Goal: Task Accomplishment & Management: Manage account settings

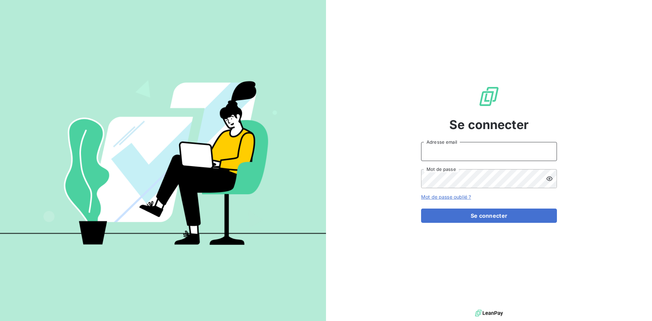
click at [502, 150] on input "Adresse email" at bounding box center [489, 151] width 136 height 19
type input "[EMAIL_ADDRESS][DOMAIN_NAME]"
click at [421, 208] on button "Se connecter" at bounding box center [489, 215] width 136 height 14
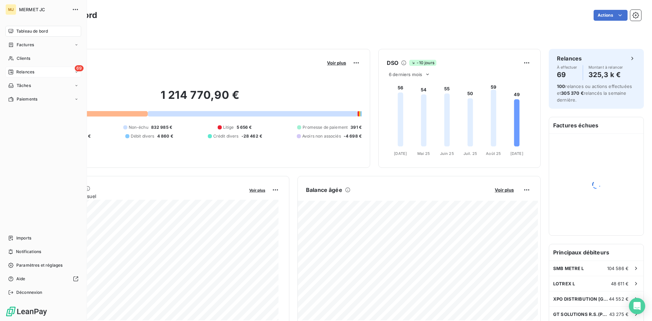
click at [35, 74] on div "69 Relances" at bounding box center [43, 72] width 76 height 11
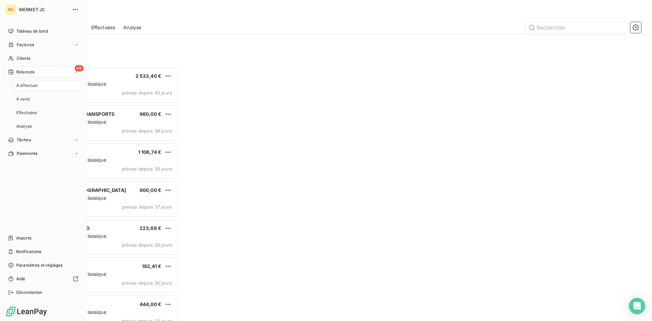
scroll to position [249, 141]
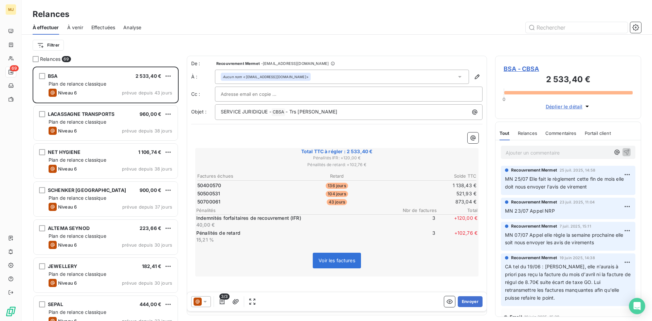
click at [131, 52] on div "Filtrer" at bounding box center [337, 45] width 608 height 21
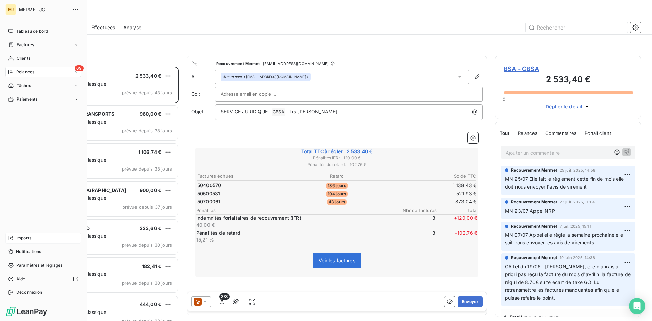
click at [22, 237] on span "Imports" at bounding box center [23, 238] width 15 height 6
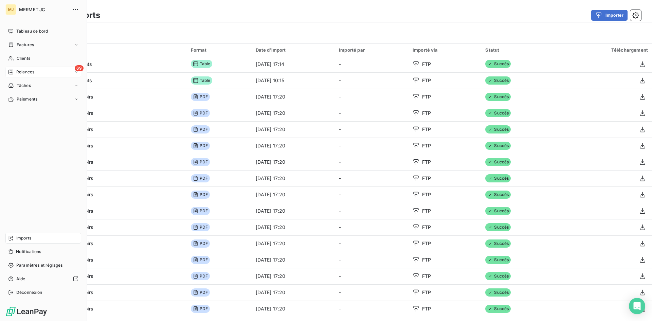
click at [23, 69] on span "Relances" at bounding box center [25, 72] width 18 height 6
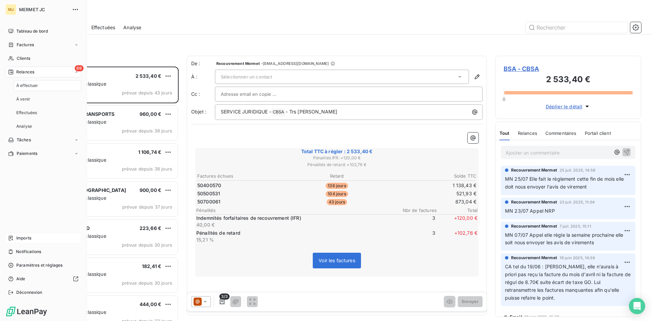
scroll to position [249, 141]
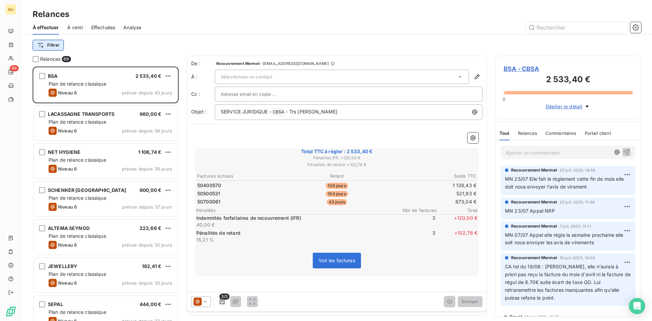
click at [40, 45] on html "MJ 69 Relances À effectuer À venir Effectuées Analyse Filtrer Relances 69 BSA 2…" at bounding box center [326, 160] width 652 height 321
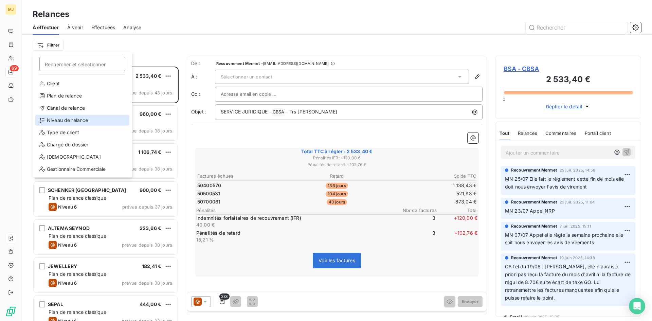
click at [78, 116] on div "Niveau de relance" at bounding box center [82, 120] width 94 height 11
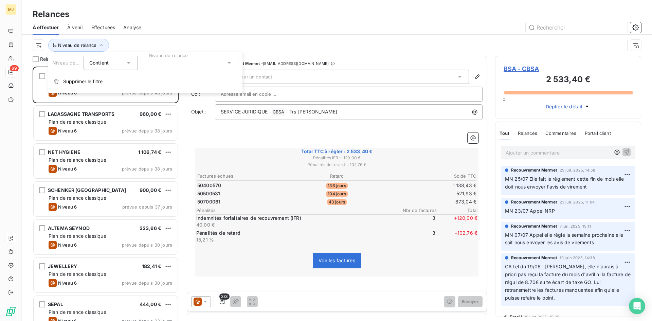
click at [180, 59] on div at bounding box center [189, 63] width 98 height 14
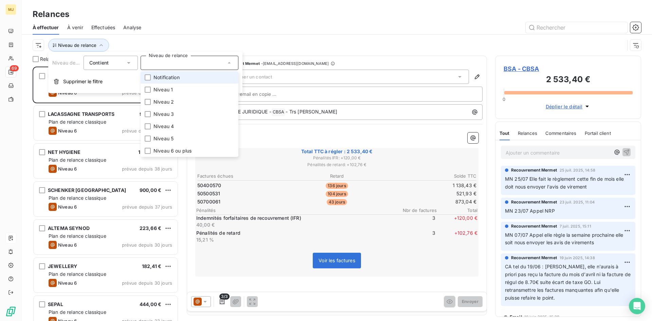
click at [173, 79] on span "Notification" at bounding box center [166, 77] width 26 height 7
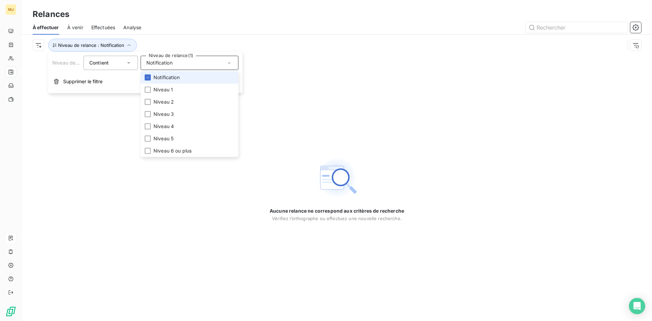
click at [173, 79] on span "Notification" at bounding box center [166, 77] width 26 height 7
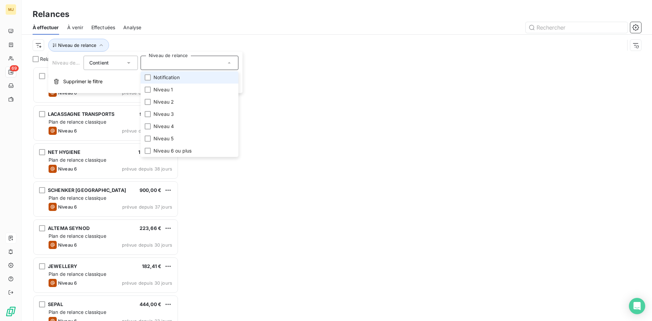
scroll to position [249, 141]
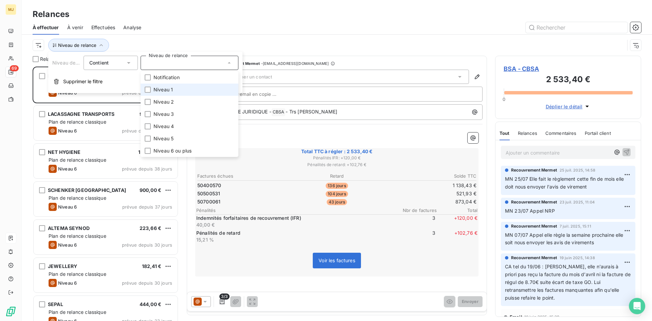
click at [171, 86] on span "Niveau 1" at bounding box center [162, 89] width 19 height 7
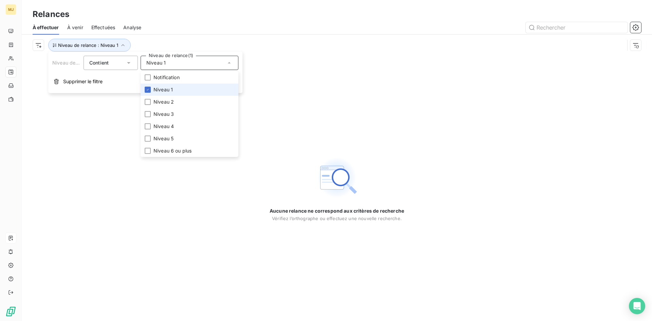
click at [171, 86] on span "Niveau 1" at bounding box center [162, 89] width 19 height 7
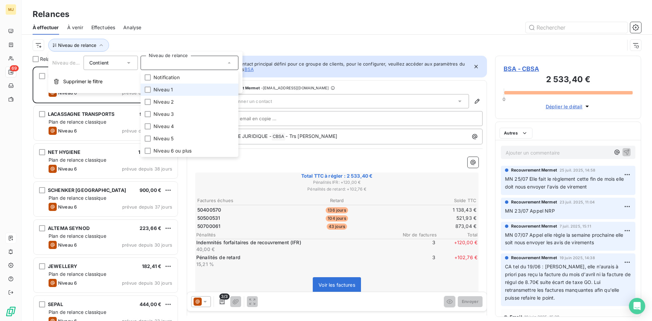
scroll to position [249, 141]
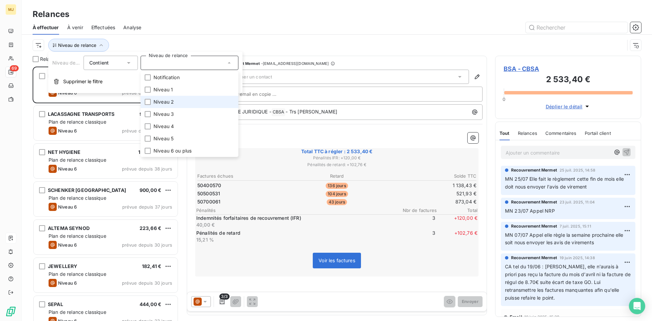
click at [170, 102] on span "Niveau 2" at bounding box center [163, 101] width 20 height 7
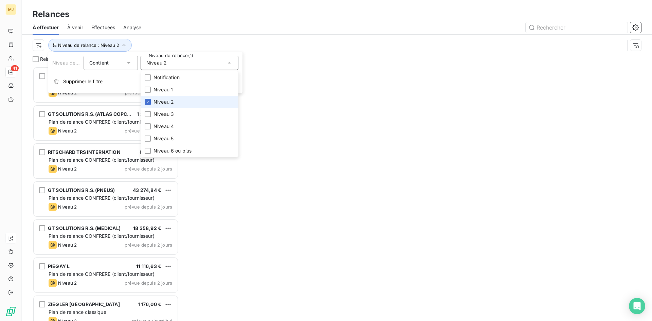
scroll to position [249, 141]
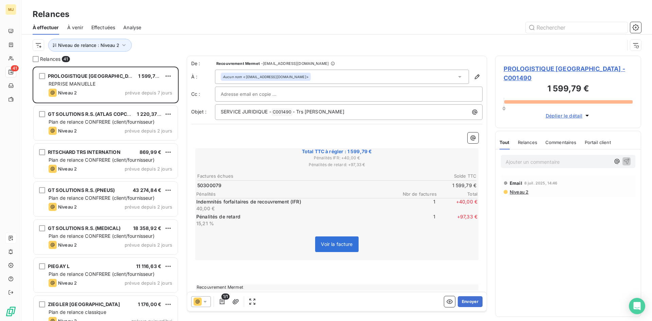
click at [160, 38] on div "Niveau de relance : Niveau 2" at bounding box center [337, 45] width 608 height 21
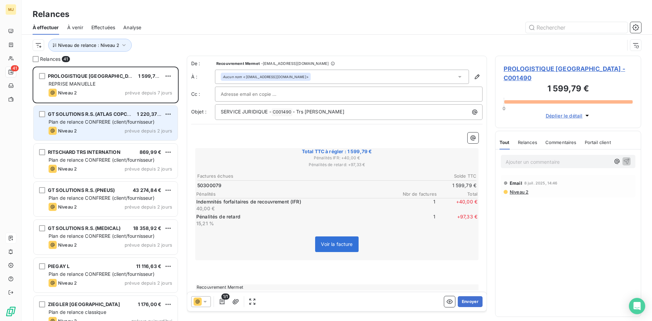
click at [122, 115] on span "GT SOLUTIONS R.S.(ATLAS COPCO)" at bounding box center [90, 114] width 85 height 6
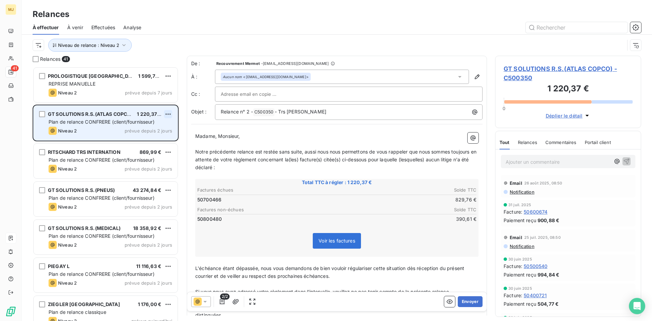
click at [170, 112] on html "MJ 41 Relances À effectuer À venir Effectuées Analyse Niveau de relance : Nivea…" at bounding box center [326, 160] width 652 height 321
click at [161, 128] on div "Replanifier cette action" at bounding box center [138, 127] width 61 height 11
select select "8"
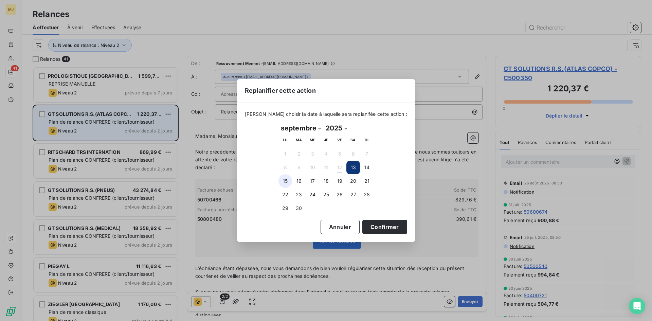
click at [285, 180] on button "15" at bounding box center [285, 181] width 14 height 14
click at [367, 228] on button "Confirmer" at bounding box center [384, 227] width 45 height 14
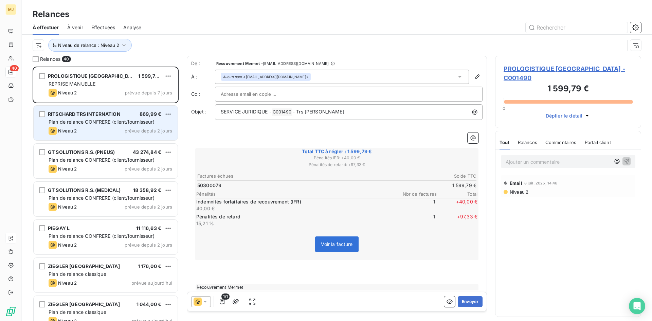
click at [113, 118] on div "RITSCHARD TRS INTERNATION 869,99 € Plan de relance CONFRERE (client/fournisseur…" at bounding box center [106, 123] width 144 height 35
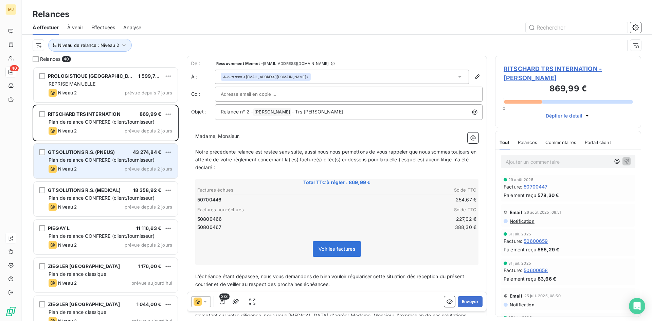
click at [113, 146] on div "GT SOLUTIONS R.S.(PNEUS) 43 274,84 € Plan de relance CONFRERE (client/fournisse…" at bounding box center [106, 161] width 144 height 35
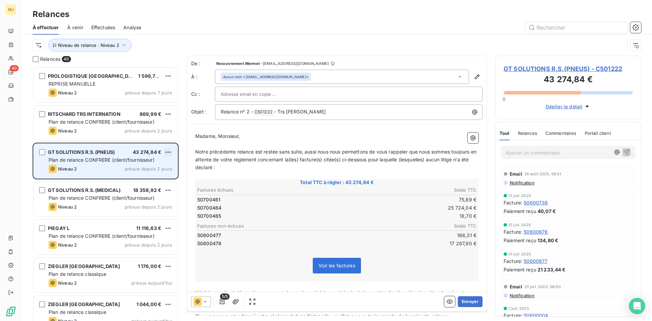
click at [165, 152] on html "MJ 40 Relances À effectuer À venir Effectuées Analyse Niveau de relance : Nivea…" at bounding box center [326, 160] width 652 height 321
click at [154, 164] on div "Replanifier cette action" at bounding box center [138, 165] width 61 height 11
select select "8"
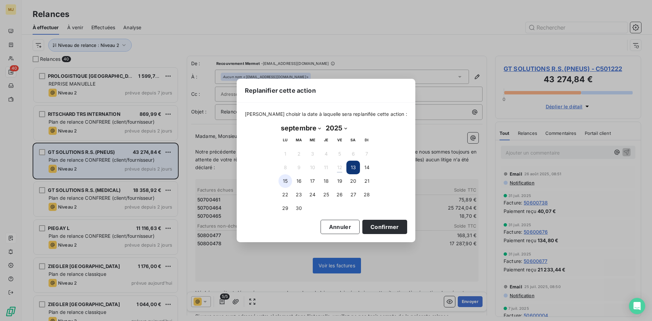
click at [286, 180] on button "15" at bounding box center [285, 181] width 14 height 14
click at [382, 228] on button "Confirmer" at bounding box center [384, 227] width 45 height 14
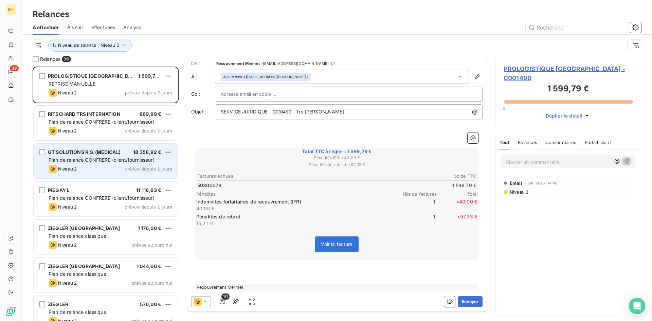
click at [96, 161] on span "Plan de relance CONFRERE (client/fournisseur)" at bounding box center [102, 160] width 106 height 6
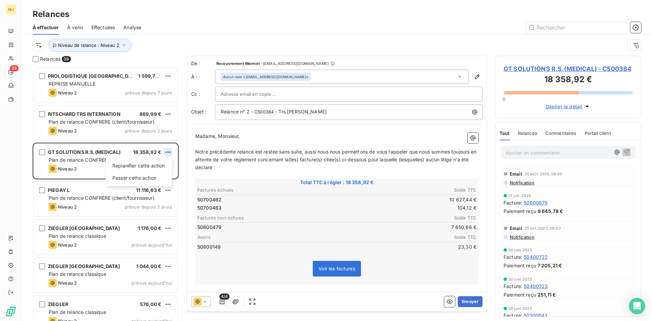
click at [165, 152] on html "MJ 39 Relances À effectuer À venir Effectuées Analyse Niveau de relance : Nivea…" at bounding box center [326, 160] width 652 height 321
click at [146, 165] on div "Replanifier cette action" at bounding box center [138, 165] width 61 height 11
select select "8"
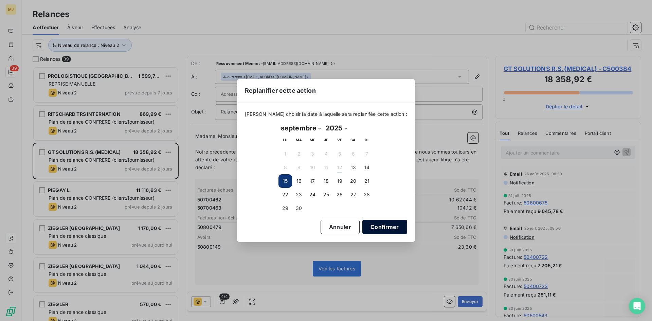
click at [372, 226] on button "Confirmer" at bounding box center [384, 227] width 45 height 14
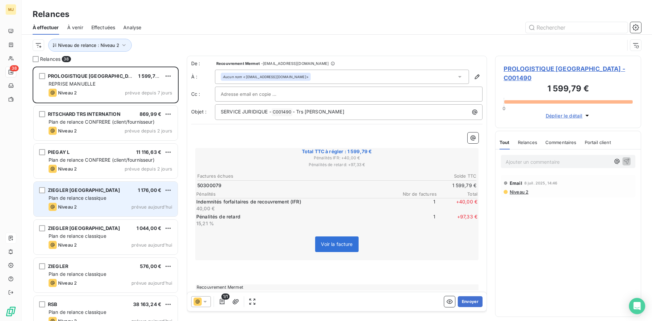
click at [91, 201] on div "ZIEGLER [GEOGRAPHIC_DATA] 1 176,00 € Plan de relance classique Niveau 2 prévue …" at bounding box center [106, 199] width 144 height 35
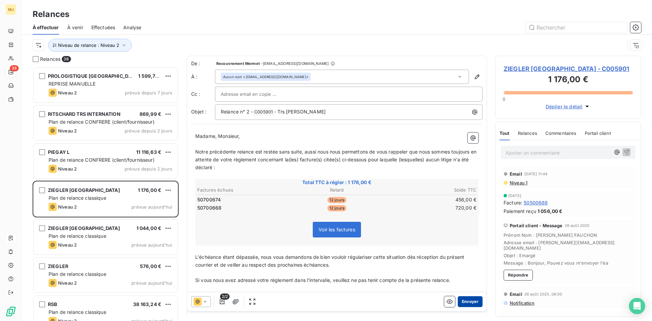
click at [469, 302] on button "Envoyer" at bounding box center [469, 301] width 25 height 11
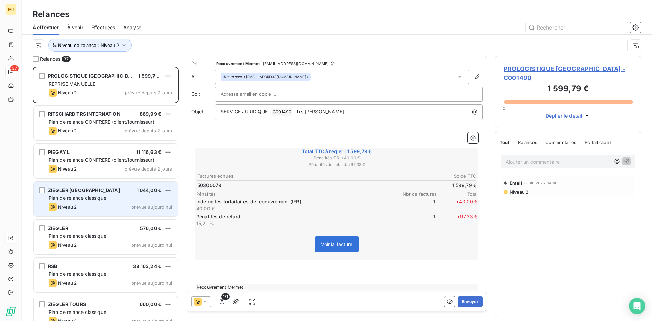
click at [110, 205] on div "Niveau 2 prévue aujourd’hui" at bounding box center [111, 207] width 124 height 8
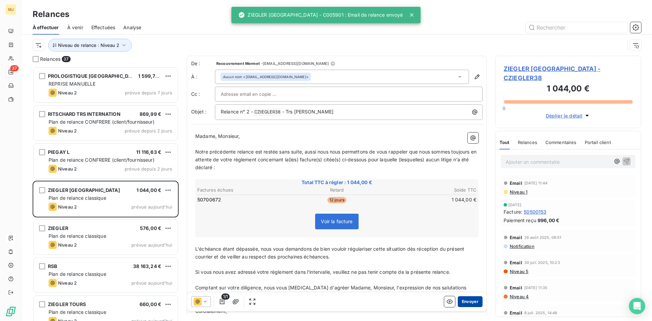
click at [462, 302] on button "Envoyer" at bounding box center [469, 301] width 25 height 11
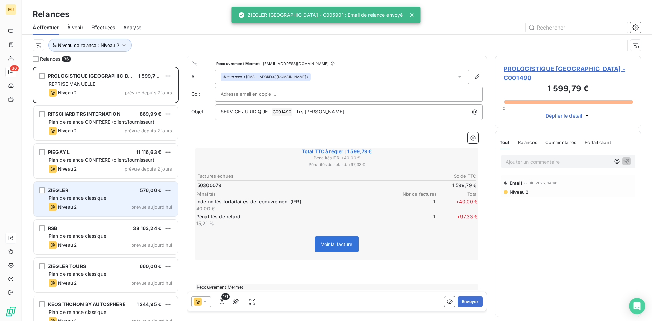
click at [117, 198] on div "Plan de relance classique" at bounding box center [111, 197] width 124 height 7
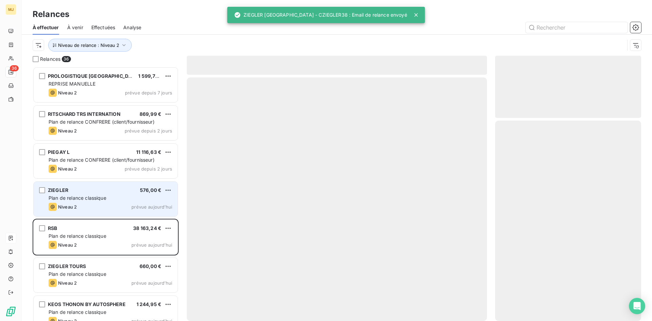
click at [75, 199] on span "Plan de relance classique" at bounding box center [78, 198] width 58 height 6
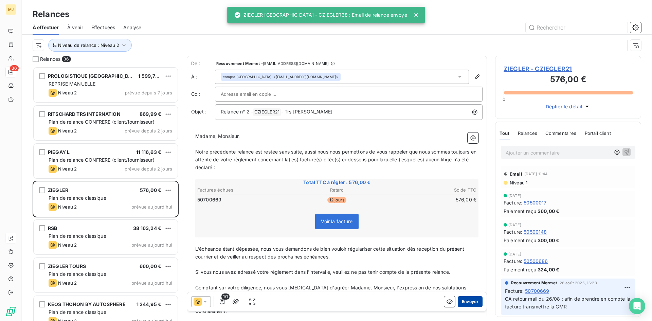
click at [464, 301] on button "Envoyer" at bounding box center [469, 301] width 25 height 11
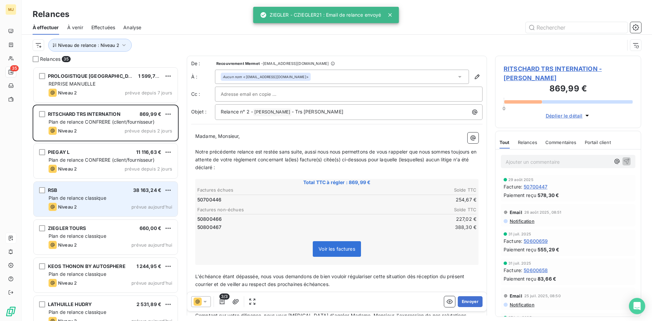
click at [108, 201] on div "Plan de relance classique" at bounding box center [111, 197] width 124 height 7
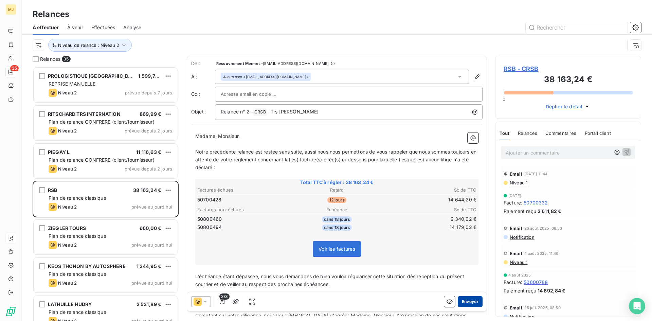
click at [464, 300] on button "Envoyer" at bounding box center [469, 301] width 25 height 11
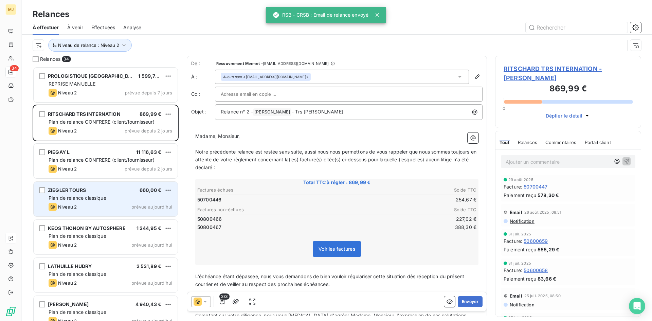
click at [135, 197] on div "Plan de relance classique" at bounding box center [111, 197] width 124 height 7
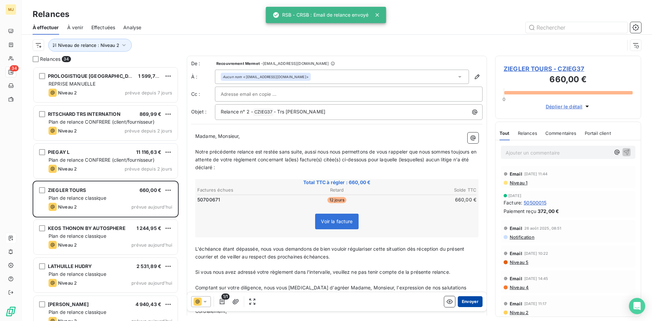
click at [469, 302] on button "Envoyer" at bounding box center [469, 301] width 25 height 11
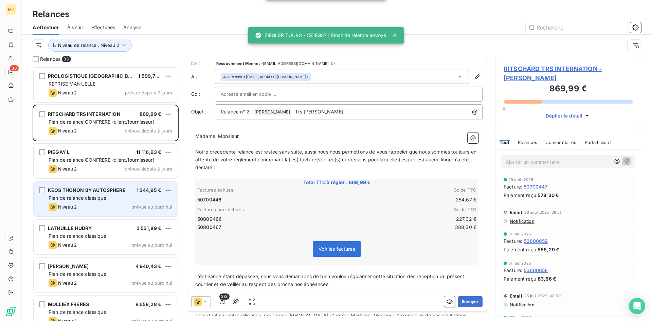
click at [115, 202] on div "KEOS THONON BY AUTOSPHERE 1 244,95 € Plan de relance classique Niveau 2 prévue …" at bounding box center [106, 199] width 144 height 35
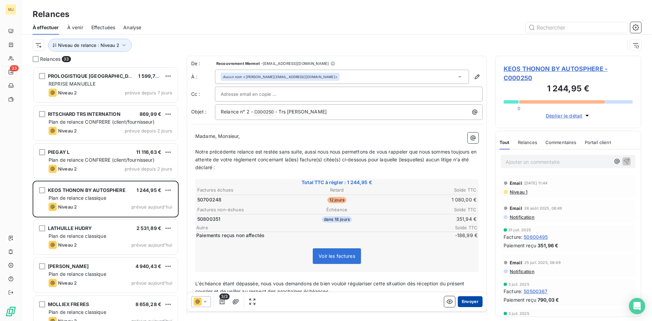
click at [462, 303] on button "Envoyer" at bounding box center [469, 301] width 25 height 11
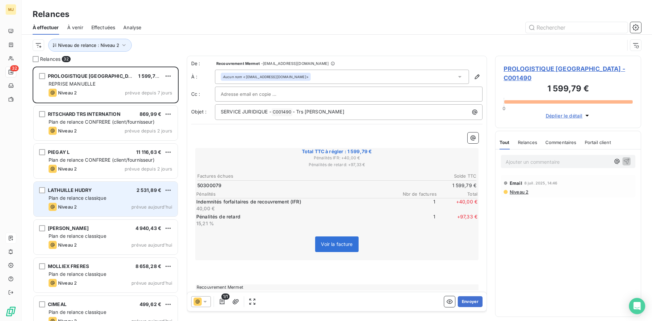
click at [105, 196] on span "Plan de relance classique" at bounding box center [78, 198] width 58 height 6
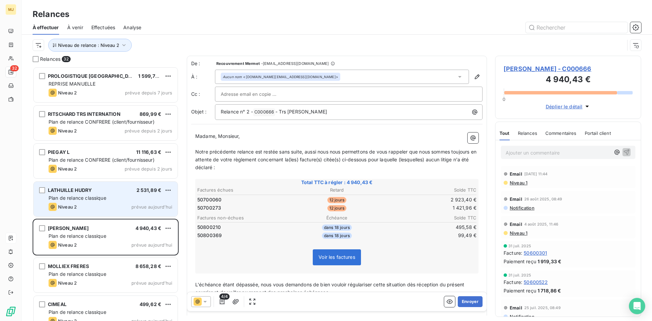
click at [134, 199] on div "Plan de relance classique" at bounding box center [111, 197] width 124 height 7
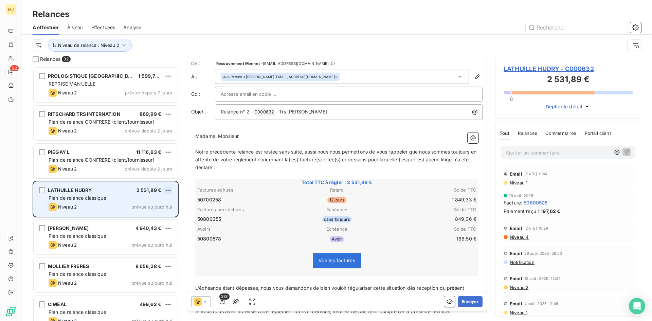
click at [166, 190] on html "MJ 32 Relances À effectuer À venir Effectuées Analyse Niveau de relance : Nivea…" at bounding box center [326, 160] width 652 height 321
click at [152, 203] on div "Replanifier cette action" at bounding box center [138, 203] width 61 height 11
select select "8"
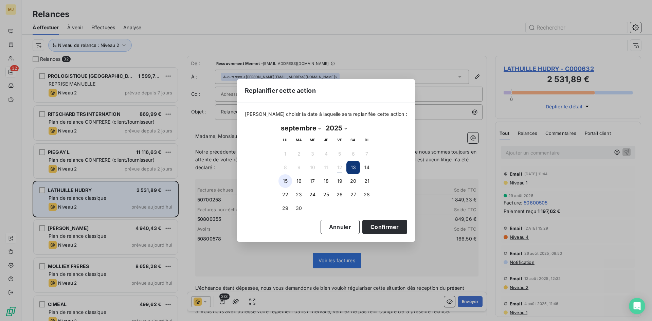
click at [289, 179] on button "15" at bounding box center [285, 181] width 14 height 14
click at [391, 225] on button "Confirmer" at bounding box center [384, 227] width 45 height 14
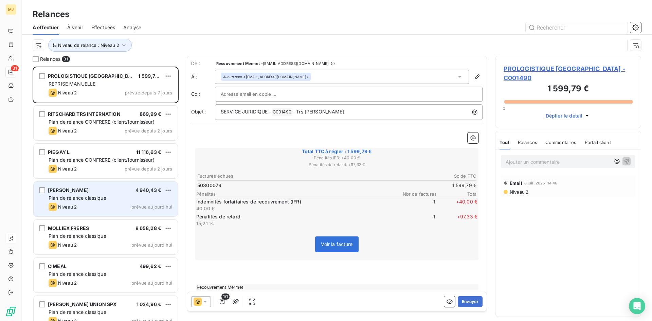
click at [104, 203] on div "Niveau 2 prévue aujourd’hui" at bounding box center [111, 207] width 124 height 8
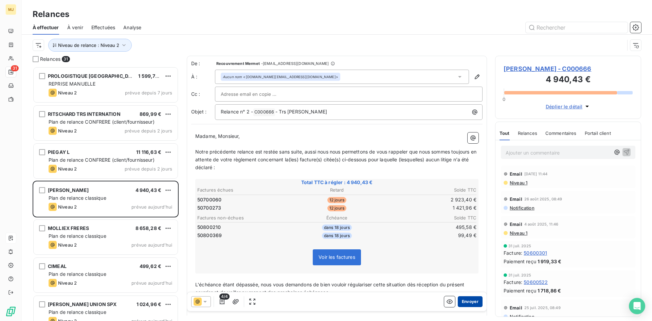
click at [460, 300] on button "Envoyer" at bounding box center [469, 301] width 25 height 11
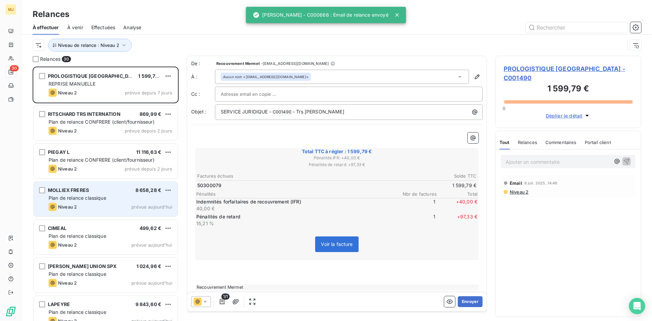
click at [126, 198] on div "Plan de relance classique" at bounding box center [111, 197] width 124 height 7
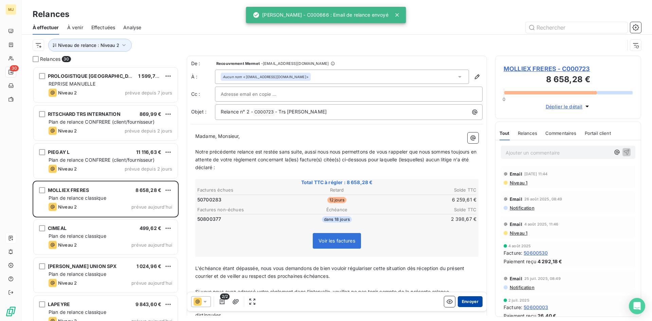
click at [469, 299] on button "Envoyer" at bounding box center [469, 301] width 25 height 11
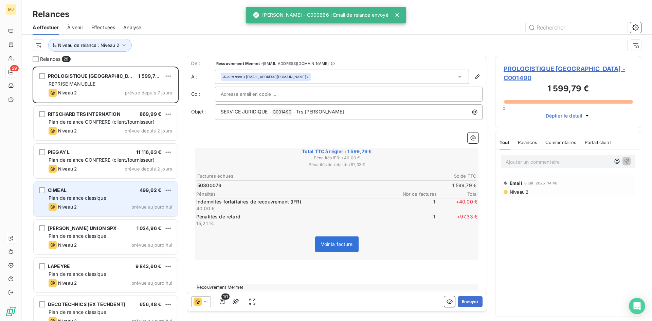
click at [95, 206] on div "Niveau 2 prévue aujourd’hui" at bounding box center [111, 207] width 124 height 8
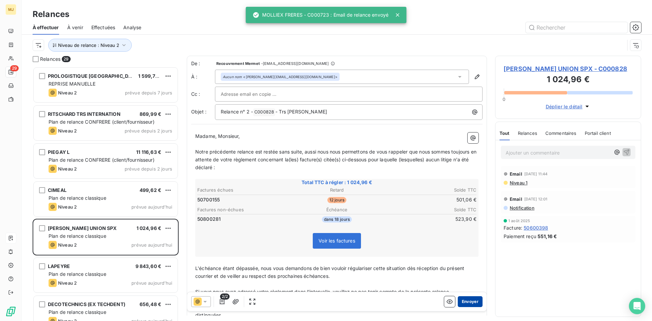
click at [463, 300] on button "Envoyer" at bounding box center [469, 301] width 25 height 11
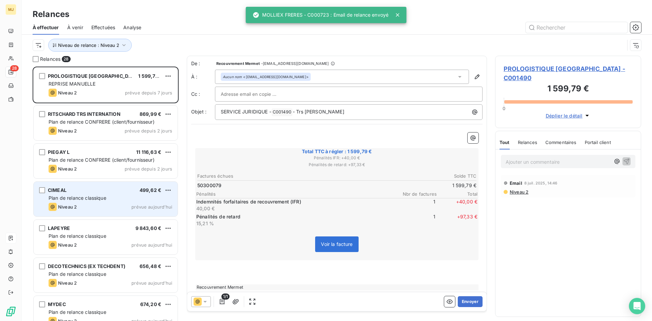
click at [96, 193] on div "CIMEAL 499,62 € Plan de relance classique Niveau 2 prévue [DATE]" at bounding box center [106, 199] width 144 height 35
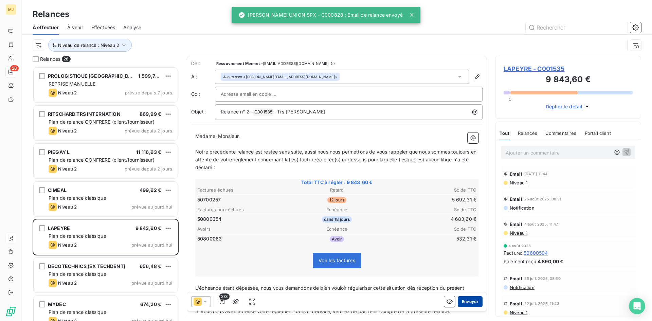
click at [460, 299] on button "Envoyer" at bounding box center [469, 301] width 25 height 11
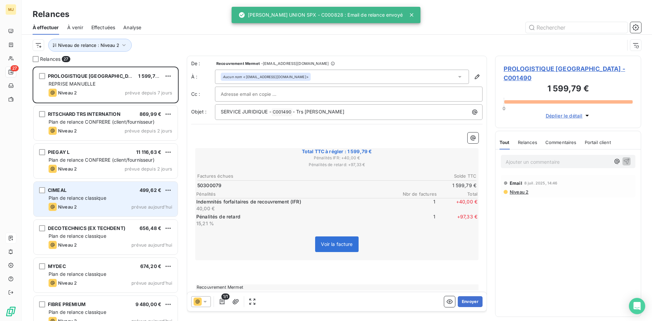
click at [120, 196] on div "Plan de relance classique" at bounding box center [111, 197] width 124 height 7
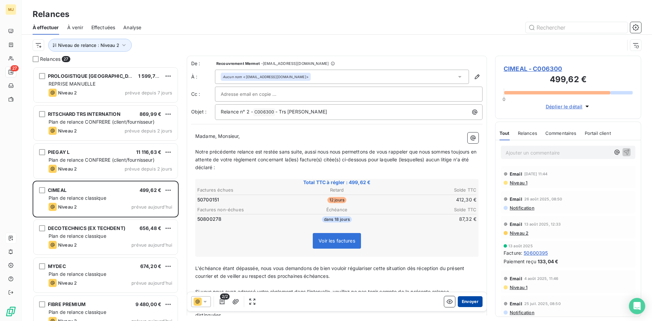
click at [469, 303] on button "Envoyer" at bounding box center [469, 301] width 25 height 11
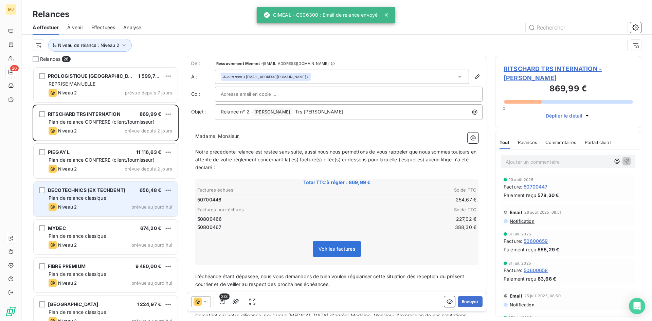
click at [72, 195] on span "Plan de relance classique" at bounding box center [78, 198] width 58 height 6
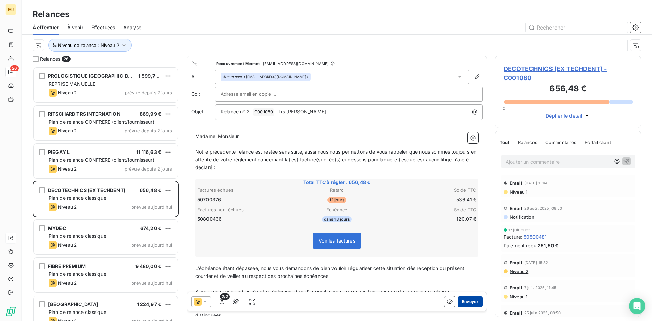
click at [469, 301] on button "Envoyer" at bounding box center [469, 301] width 25 height 11
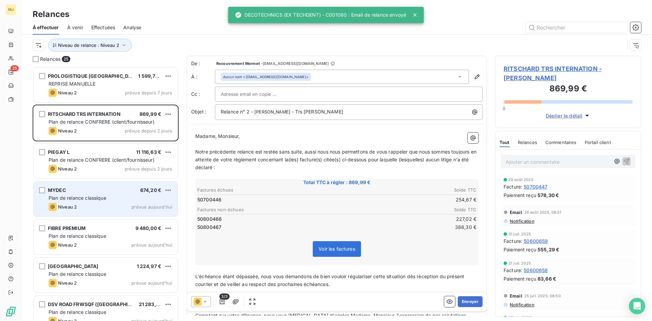
click at [81, 185] on div "MYDEC 674,20 € Plan de relance classique Niveau 2 prévue [DATE]" at bounding box center [106, 199] width 144 height 35
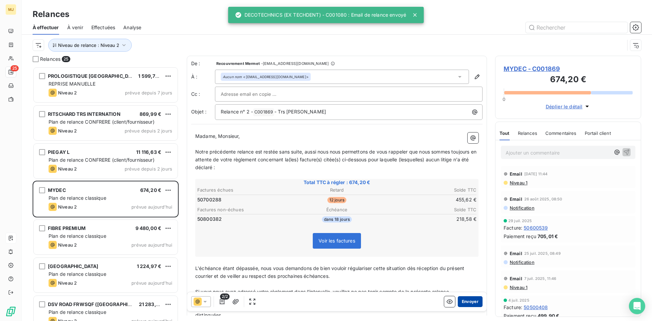
click at [470, 301] on button "Envoyer" at bounding box center [469, 301] width 25 height 11
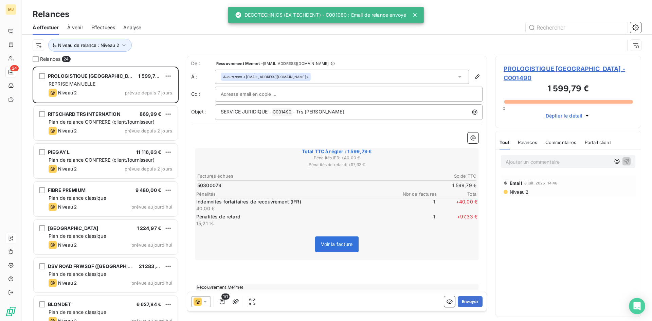
click at [90, 192] on div "FIBRE PREMIUM 9 480,00 €" at bounding box center [111, 190] width 124 height 6
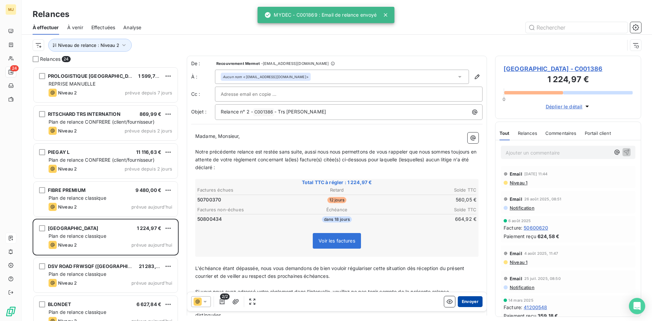
click at [461, 300] on button "Envoyer" at bounding box center [469, 301] width 25 height 11
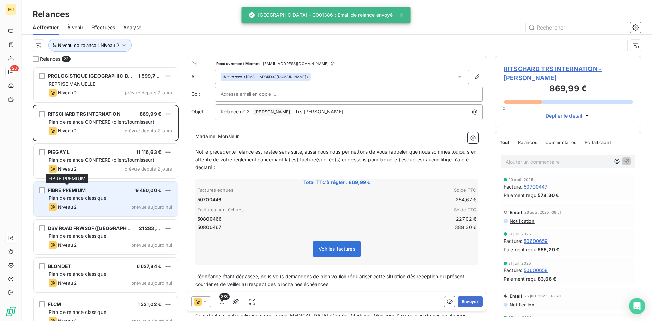
click at [69, 193] on div "FIBRE PREMIUM" at bounding box center [67, 190] width 38 height 7
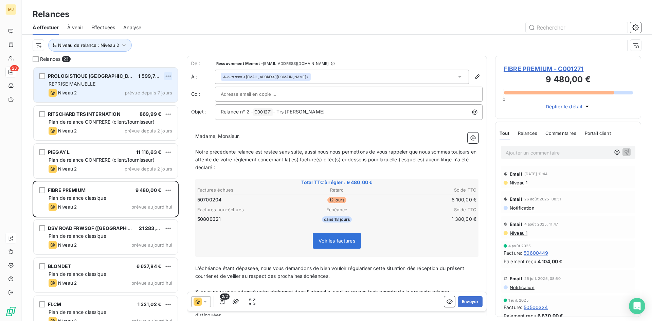
click at [167, 76] on html "MJ 23 Relances À effectuer À venir Effectuées Analyse Niveau de relance : Nivea…" at bounding box center [326, 160] width 652 height 321
click at [158, 89] on div "Replanifier cette action" at bounding box center [138, 89] width 61 height 11
select select "8"
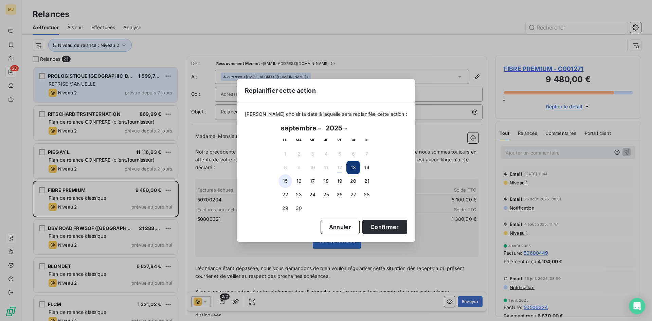
click at [280, 180] on button "15" at bounding box center [285, 181] width 14 height 14
click at [377, 227] on button "Confirmer" at bounding box center [384, 227] width 45 height 14
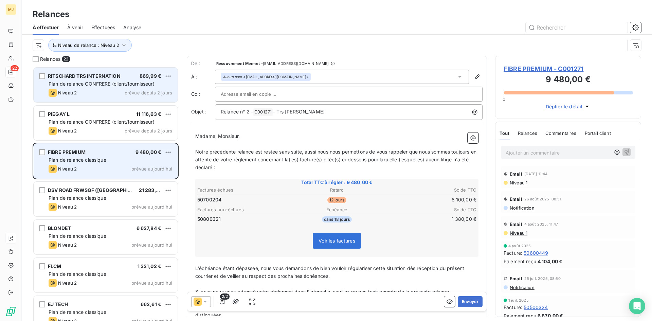
click at [90, 157] on span "Plan de relance classique" at bounding box center [78, 160] width 58 height 6
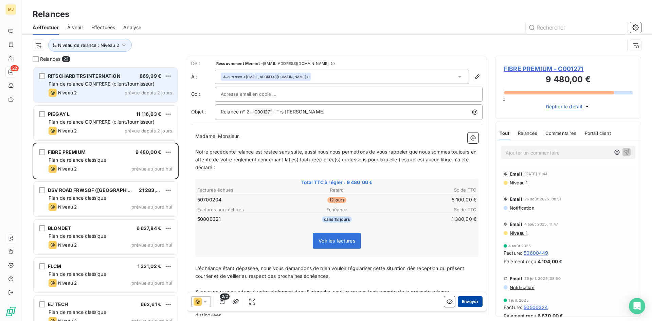
click at [461, 300] on button "Envoyer" at bounding box center [469, 301] width 25 height 11
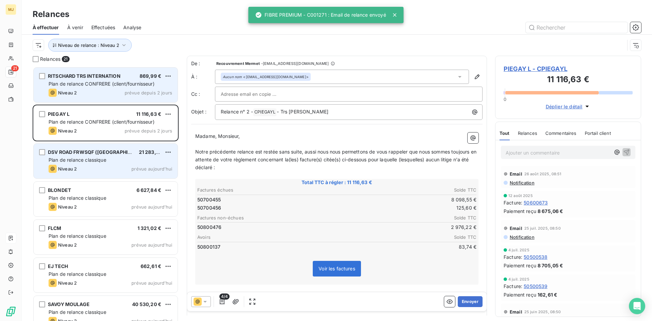
click at [98, 159] on span "Plan de relance classique" at bounding box center [78, 160] width 58 height 6
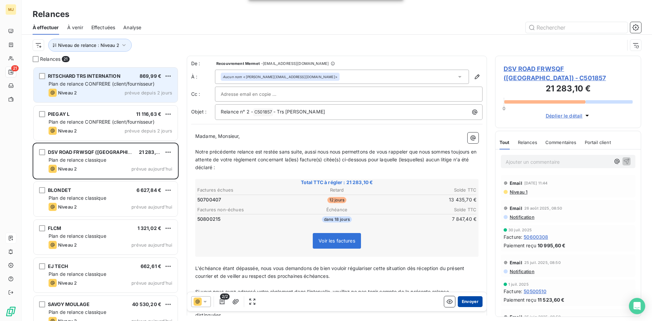
click at [466, 298] on button "Envoyer" at bounding box center [469, 301] width 25 height 11
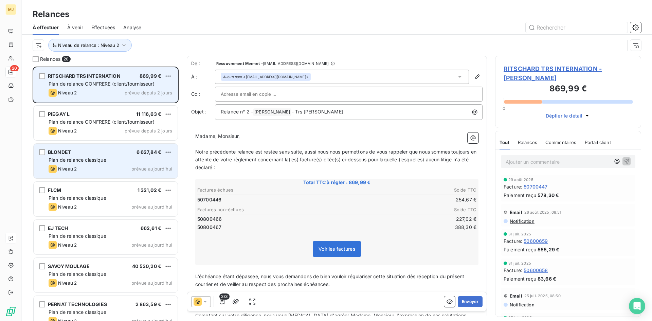
click at [97, 149] on div "BLONDET 6 627,84 €" at bounding box center [111, 152] width 124 height 6
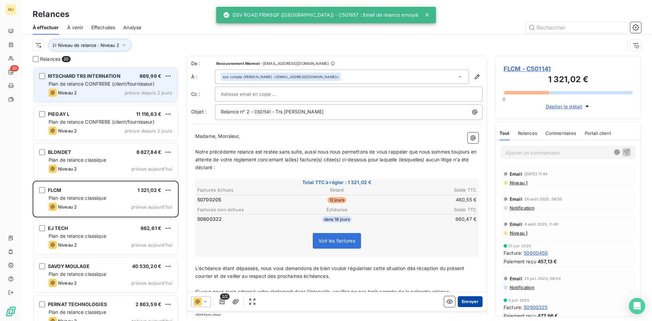
click at [463, 303] on button "Envoyer" at bounding box center [469, 301] width 25 height 11
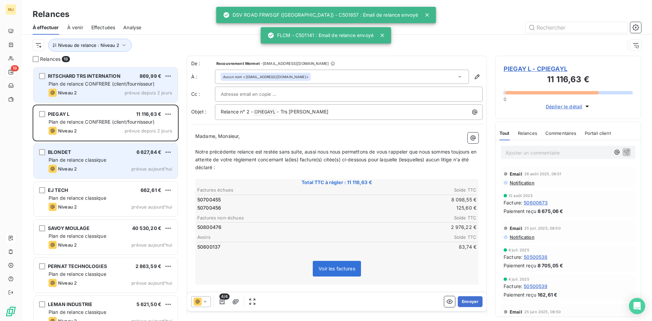
click at [82, 157] on span "Plan de relance classique" at bounding box center [78, 160] width 58 height 6
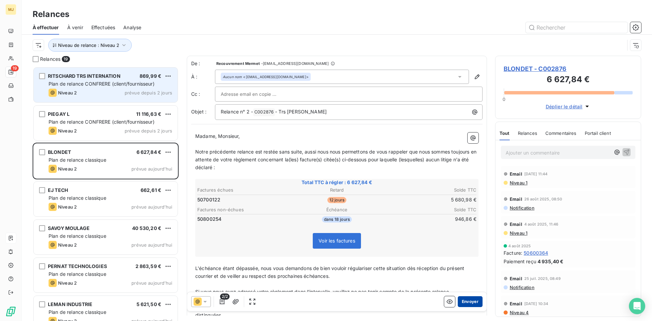
click at [467, 302] on button "Envoyer" at bounding box center [469, 301] width 25 height 11
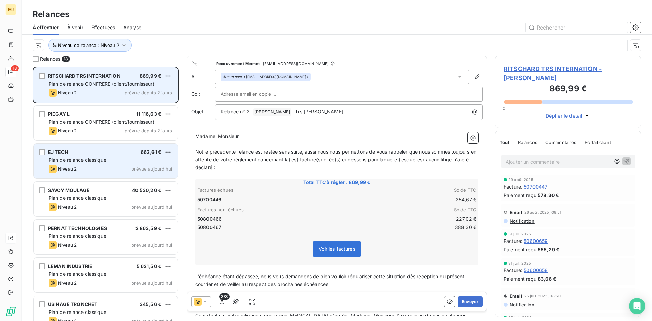
click at [75, 154] on div "EJ TECH 662,61 €" at bounding box center [111, 152] width 124 height 6
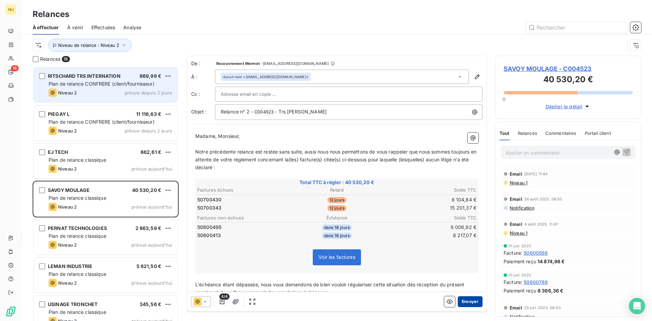
click at [466, 298] on button "Envoyer" at bounding box center [469, 301] width 25 height 11
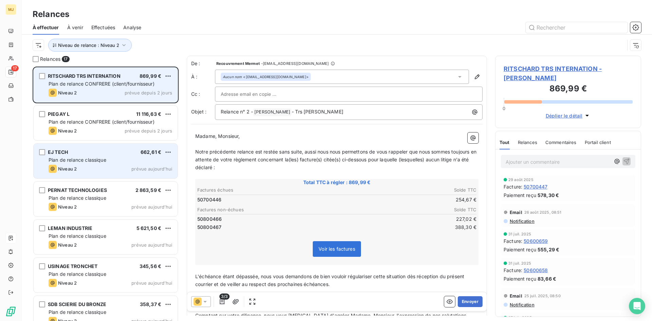
click at [109, 166] on div "Niveau 2 prévue aujourd’hui" at bounding box center [111, 169] width 124 height 8
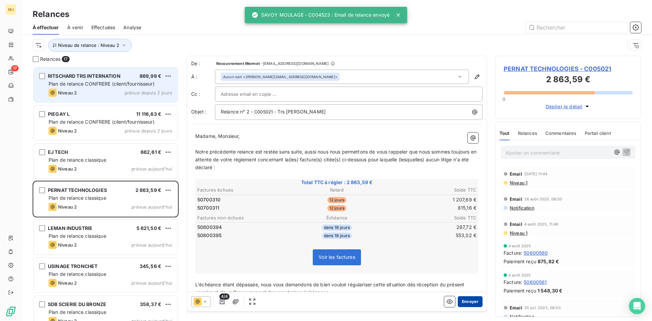
click at [465, 299] on button "Envoyer" at bounding box center [469, 301] width 25 height 11
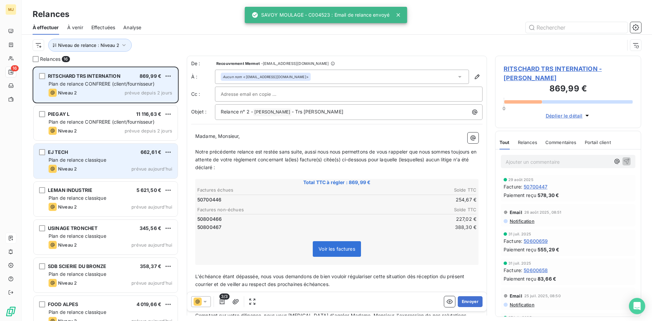
click at [100, 159] on span "Plan de relance classique" at bounding box center [78, 160] width 58 height 6
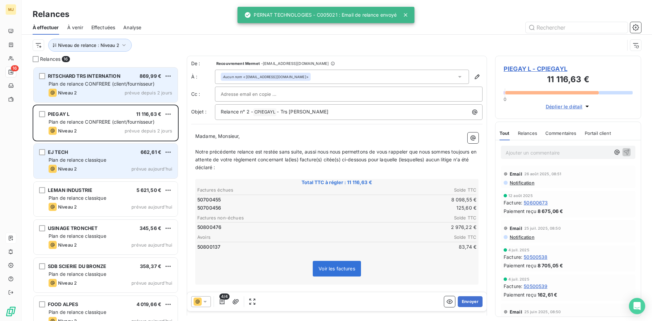
click at [102, 148] on div "EJ TECH 662,61 € Plan de relance classique Niveau 2 prévue [DATE]" at bounding box center [106, 161] width 144 height 35
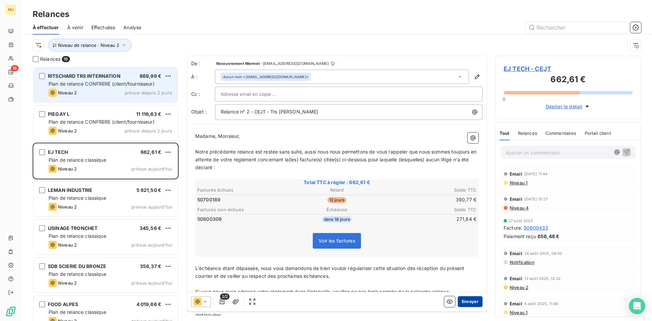
click at [461, 301] on button "Envoyer" at bounding box center [469, 301] width 25 height 11
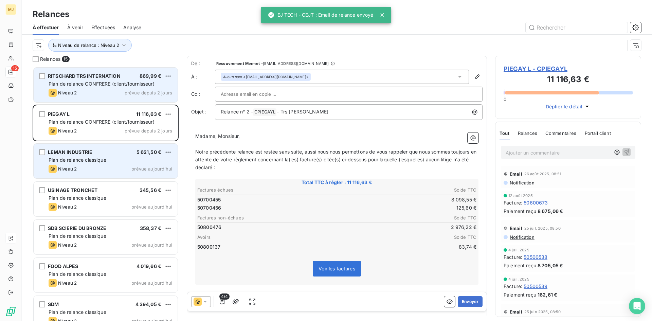
click at [119, 155] on div "LEMAN INDUSTRIE 5 621,50 €" at bounding box center [111, 152] width 124 height 6
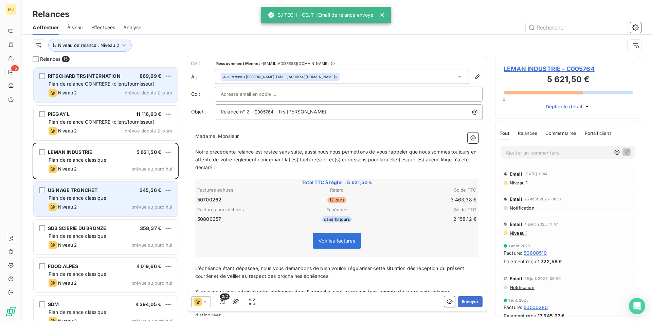
click at [117, 197] on div "Plan de relance classique" at bounding box center [111, 197] width 124 height 7
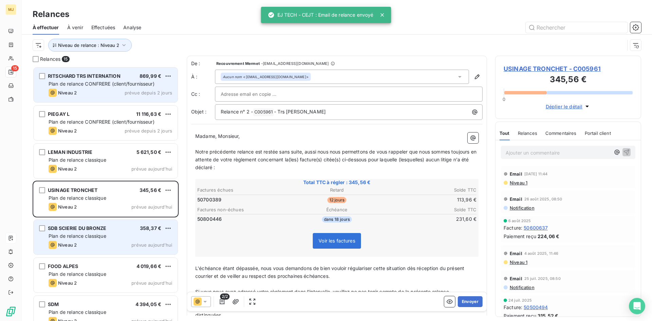
click at [120, 226] on div "SDB SCIERIE DU BRONZE 358,37 €" at bounding box center [111, 228] width 124 height 6
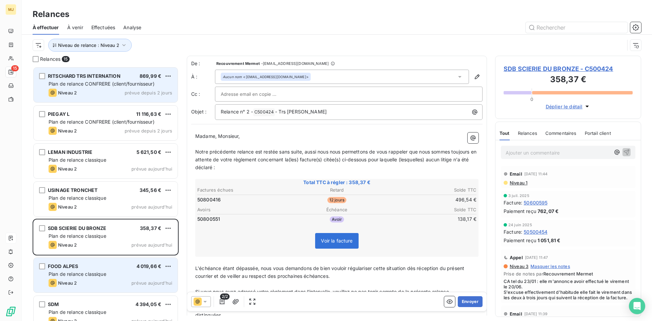
click at [119, 270] on div "FOOD ALPES 4 019,66 € Plan de relance classique Niveau 2 prévue [DATE]" at bounding box center [106, 275] width 144 height 35
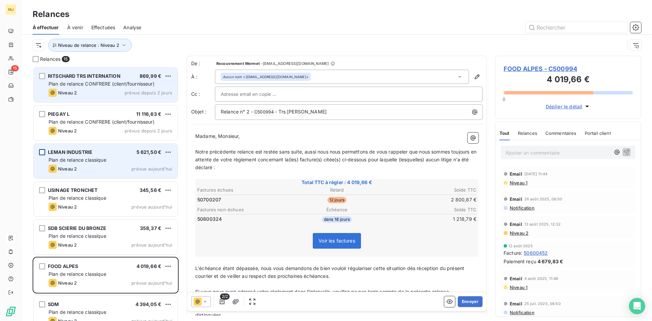
click at [41, 151] on div "grid" at bounding box center [42, 152] width 6 height 6
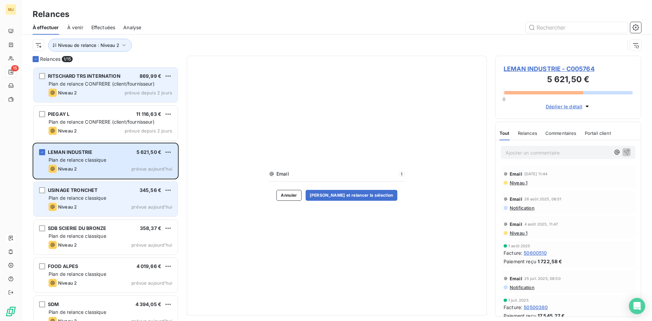
click at [41, 186] on div "USINAGE TRONCHET 345,56 € Plan de relance classique Niveau 2 prévue [DATE]" at bounding box center [106, 199] width 144 height 35
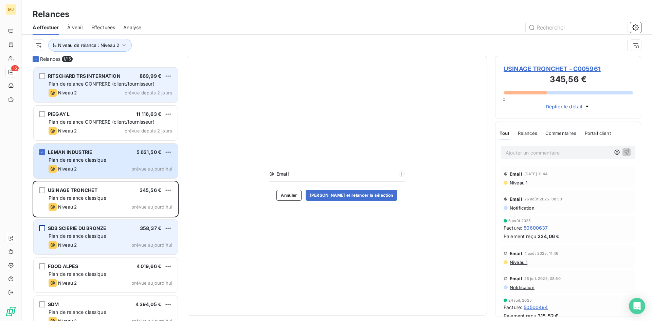
click at [42, 229] on div "grid" at bounding box center [42, 228] width 6 height 6
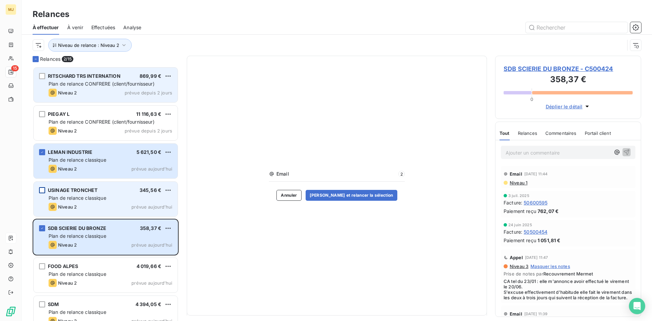
click at [40, 188] on div "grid" at bounding box center [42, 190] width 6 height 6
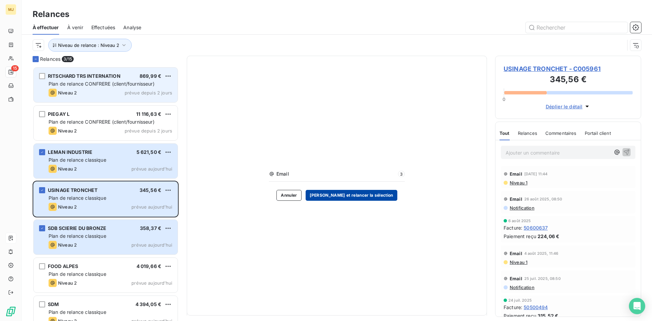
click at [345, 195] on button "[PERSON_NAME] et relancer la sélection" at bounding box center [351, 195] width 92 height 11
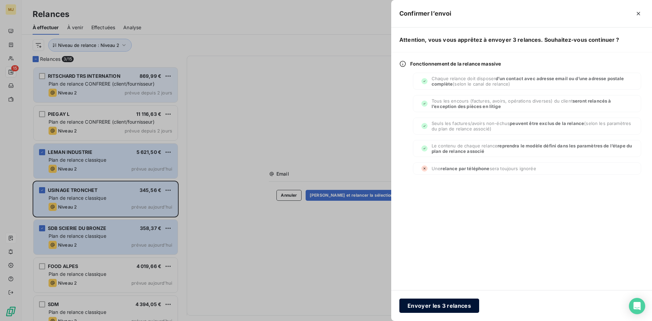
click at [424, 304] on button "Envoyer les 3 relances" at bounding box center [439, 305] width 80 height 14
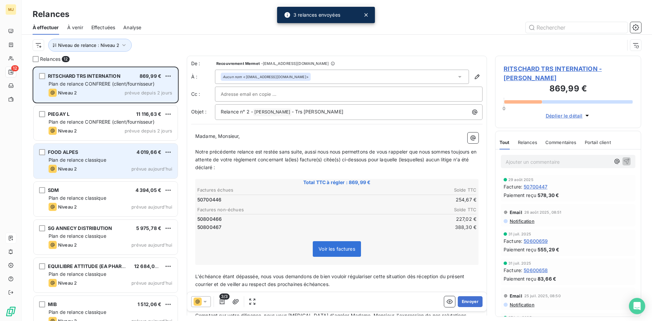
click at [109, 164] on div "FOOD ALPES 4 019,66 € Plan de relance classique Niveau 2 prévue [DATE]" at bounding box center [106, 161] width 144 height 35
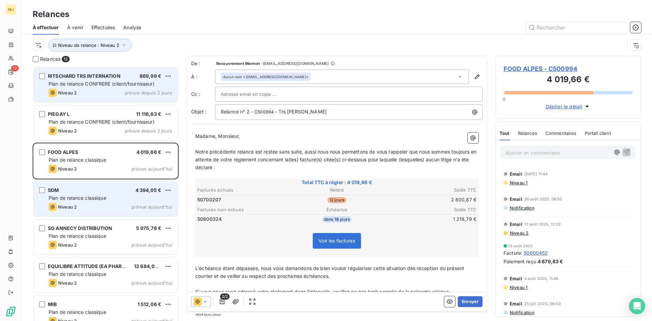
click at [113, 194] on div "SDM 4 394,05 € Plan de relance classique Niveau 2 prévue [DATE]" at bounding box center [106, 199] width 144 height 35
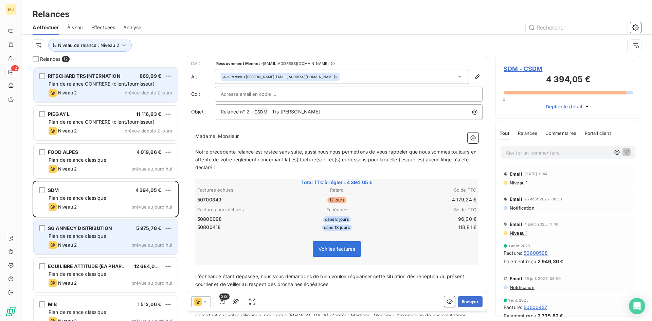
click at [112, 224] on div "SG ANNECY DISTRIBUTION 5 975,78 € Plan de relance classique Niveau 2 prévue [DA…" at bounding box center [106, 237] width 144 height 35
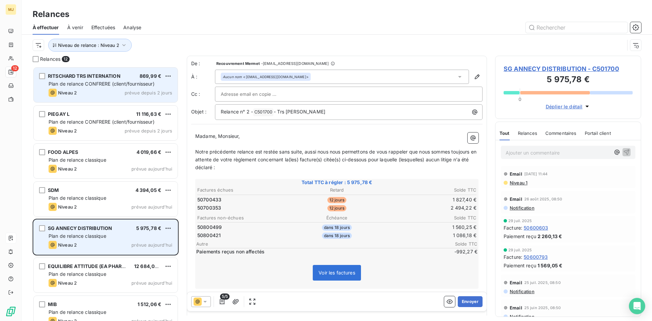
click at [117, 240] on div "SG ANNECY DISTRIBUTION 5 975,78 € Plan de relance classique Niveau 2 prévue [DA…" at bounding box center [106, 237] width 144 height 35
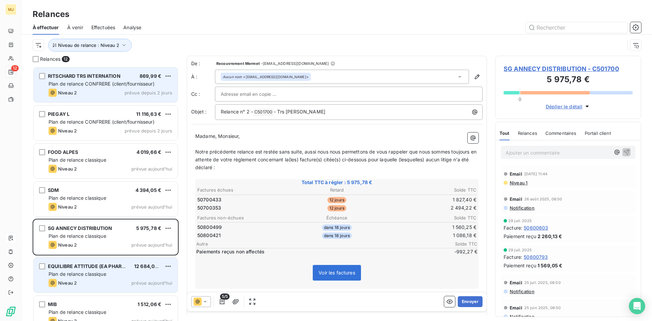
click at [117, 268] on span "EQUILIBRE ATTITUDE (EA PHARMA)" at bounding box center [89, 266] width 83 height 6
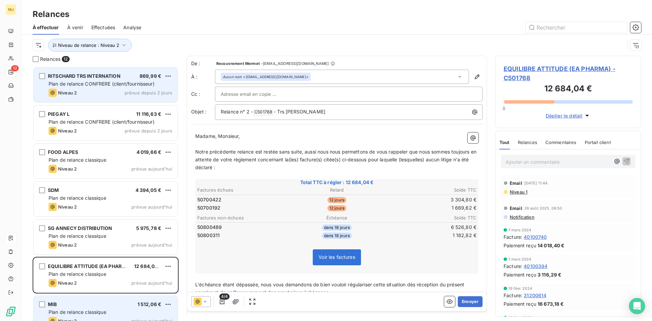
click at [111, 309] on div "Plan de relance classique" at bounding box center [111, 311] width 124 height 7
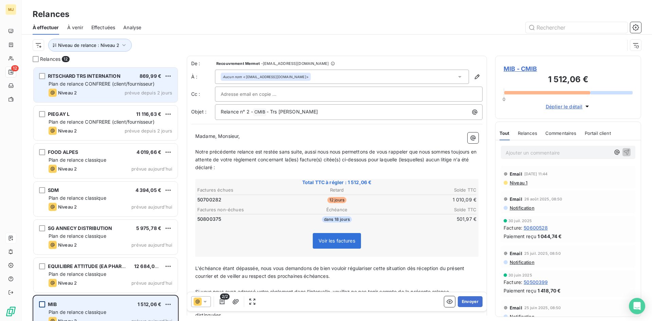
click at [41, 304] on div "grid" at bounding box center [42, 304] width 6 height 6
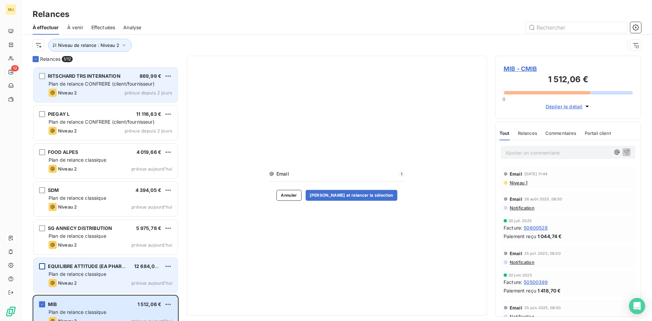
click at [41, 264] on div "grid" at bounding box center [42, 266] width 6 height 6
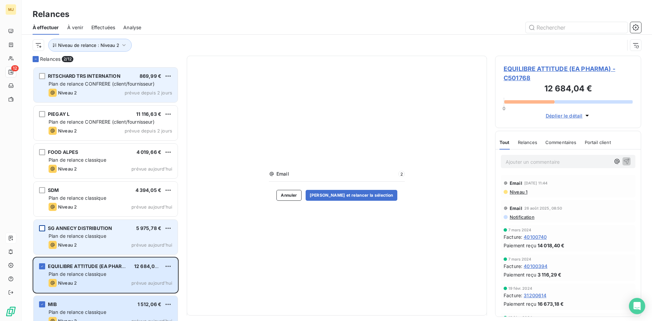
click at [42, 228] on div "grid" at bounding box center [42, 228] width 6 height 6
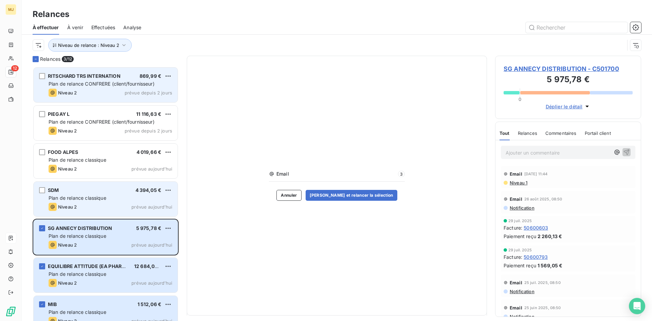
click at [44, 186] on div "SDM 4 394,05 € Plan de relance classique Niveau 2 prévue [DATE]" at bounding box center [106, 199] width 144 height 35
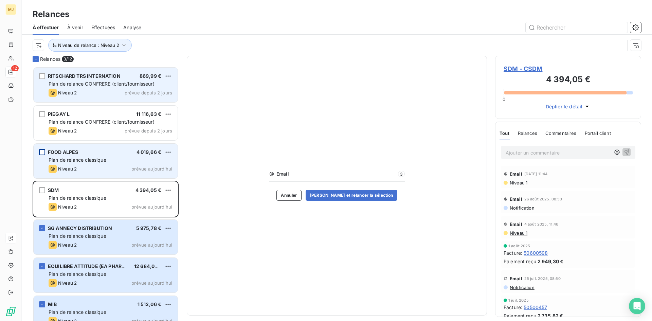
click at [43, 151] on div "grid" at bounding box center [42, 152] width 6 height 6
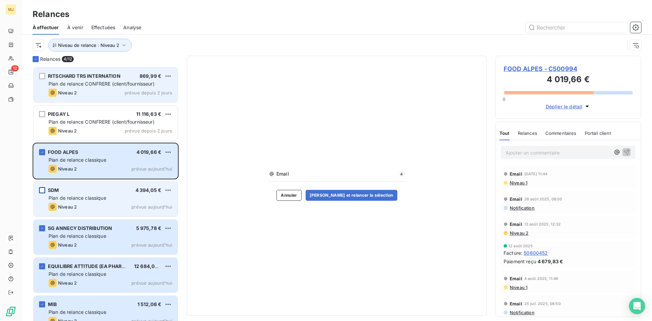
click at [42, 191] on div "grid" at bounding box center [42, 190] width 6 height 6
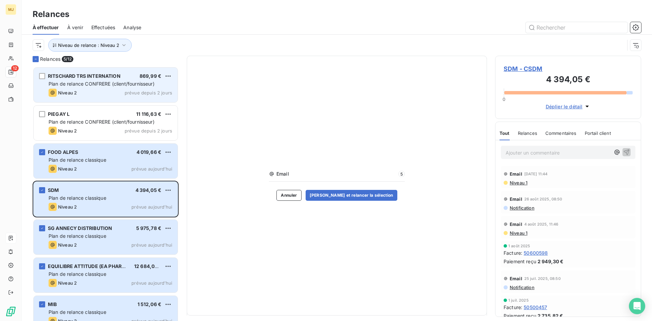
click at [353, 189] on div "Email 5 Annuler [PERSON_NAME] et relancer la sélection" at bounding box center [337, 185] width 136 height 30
click at [356, 193] on button "[PERSON_NAME] et relancer la sélection" at bounding box center [351, 195] width 92 height 11
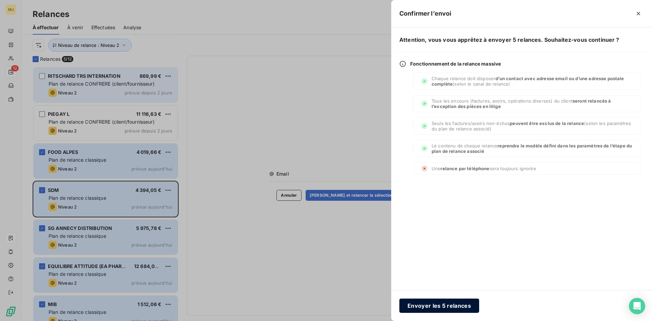
click at [445, 300] on button "Envoyer les 5 relances" at bounding box center [439, 305] width 80 height 14
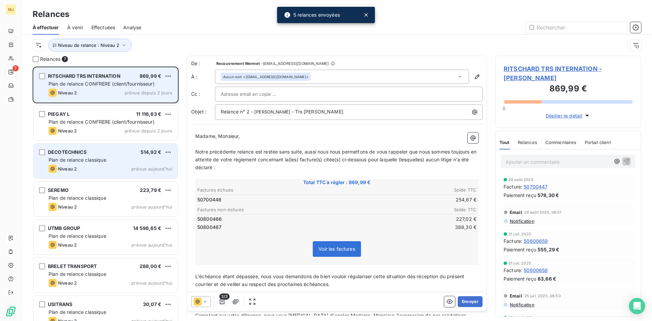
click at [73, 161] on span "Plan de relance classique" at bounding box center [78, 160] width 58 height 6
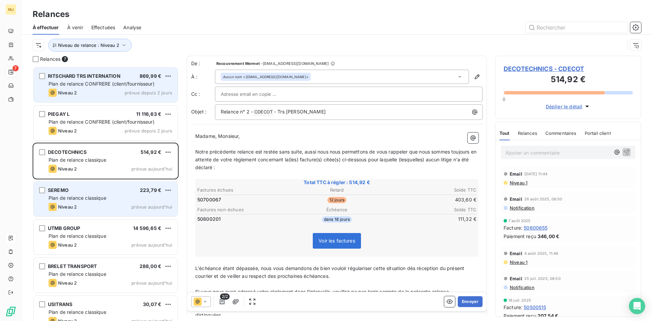
click at [74, 195] on span "Plan de relance classique" at bounding box center [78, 198] width 58 height 6
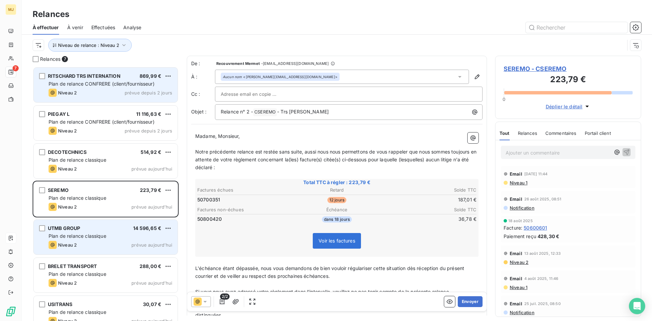
click at [75, 234] on span "Plan de relance classique" at bounding box center [78, 236] width 58 height 6
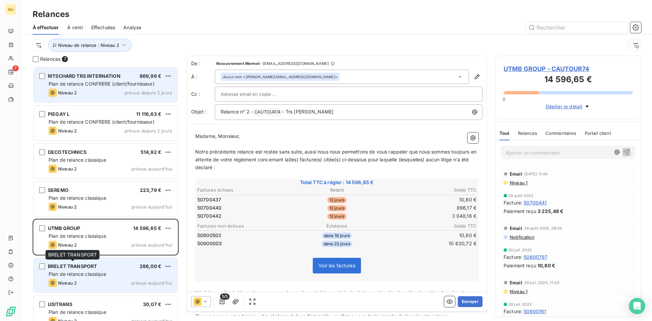
click at [87, 263] on span "BRELET TRANSPORT" at bounding box center [72, 266] width 49 height 6
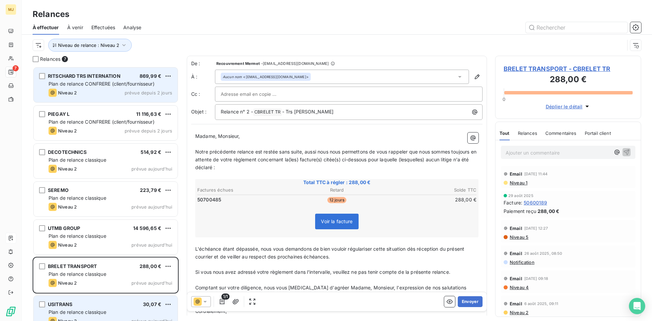
click at [103, 308] on div "USITRANS 30,07 € Plan de relance classique Niveau 2 prévue [DATE]" at bounding box center [106, 313] width 144 height 35
click at [42, 303] on div "grid" at bounding box center [42, 304] width 6 height 6
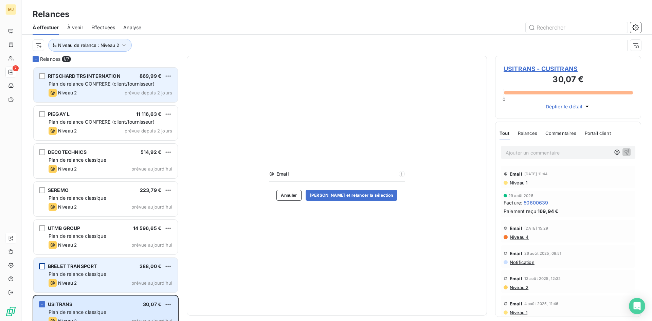
click at [41, 266] on div "grid" at bounding box center [42, 266] width 6 height 6
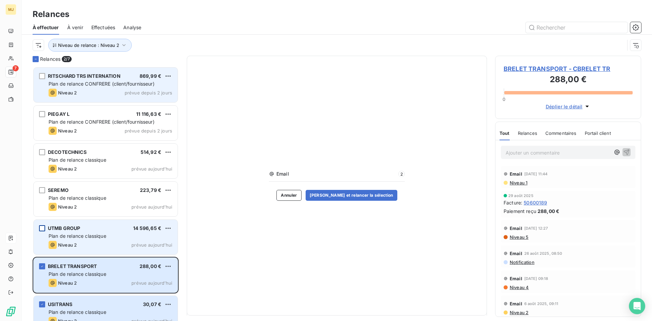
click at [40, 226] on div "grid" at bounding box center [42, 228] width 6 height 6
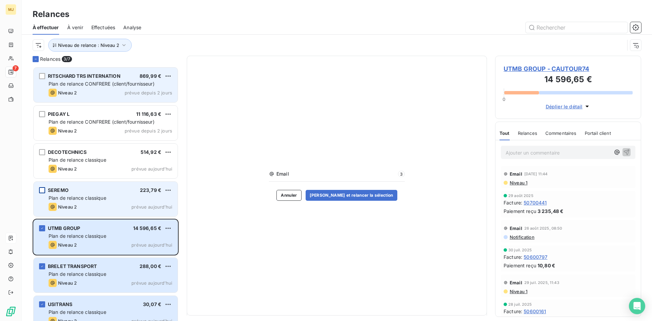
click at [41, 190] on div "grid" at bounding box center [42, 190] width 6 height 6
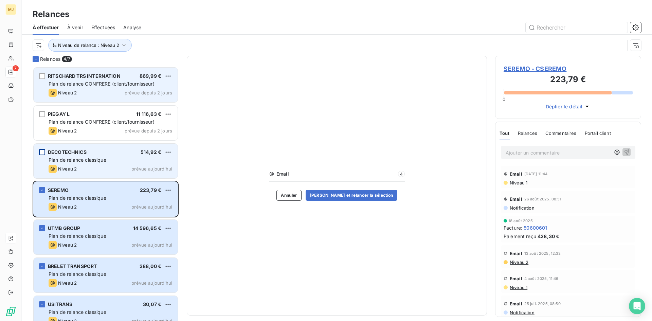
click at [42, 152] on div "grid" at bounding box center [42, 152] width 6 height 6
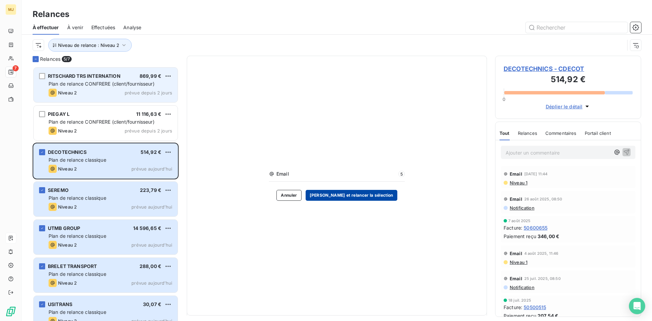
click at [361, 195] on button "[PERSON_NAME] et relancer la sélection" at bounding box center [351, 195] width 92 height 11
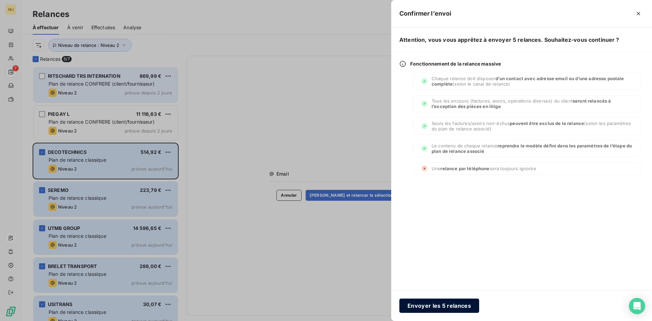
click at [458, 306] on button "Envoyer les 5 relances" at bounding box center [439, 305] width 80 height 14
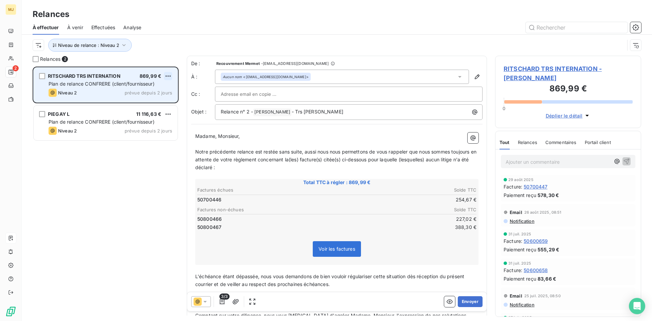
click at [169, 74] on html "MJ 2 Relances À effectuer À venir Effectuées Analyse Niveau de relance : Niveau…" at bounding box center [326, 160] width 652 height 321
click at [156, 89] on div "Replanifier cette action" at bounding box center [138, 89] width 61 height 11
select select "8"
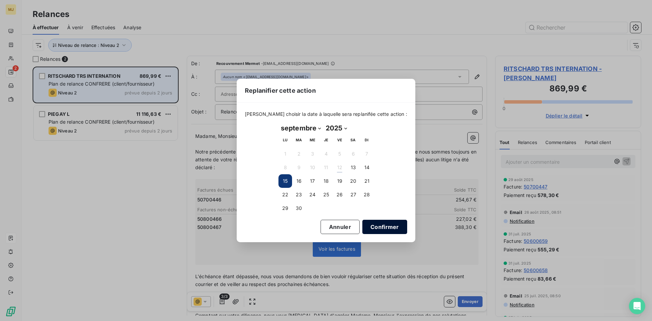
click at [369, 227] on button "Confirmer" at bounding box center [384, 227] width 45 height 14
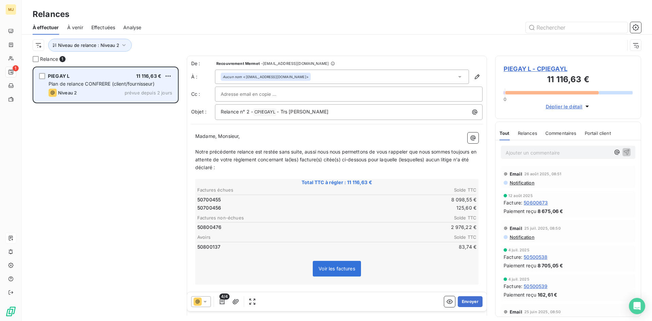
click at [172, 76] on div "PIEGAY L 11 116,63 € Plan de relance CONFRERE (client/fournisseur) Niveau 2 pré…" at bounding box center [106, 85] width 144 height 35
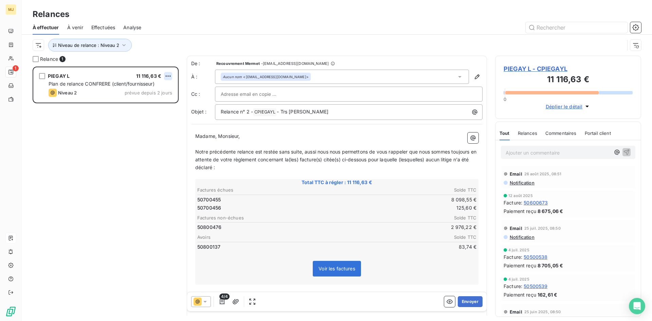
click at [169, 76] on html "MJ 1 Relances À effectuer À venir Effectuées Analyse Niveau de relance : Niveau…" at bounding box center [326, 160] width 652 height 321
click at [164, 90] on div "Replanifier cette action" at bounding box center [138, 89] width 61 height 11
select select "8"
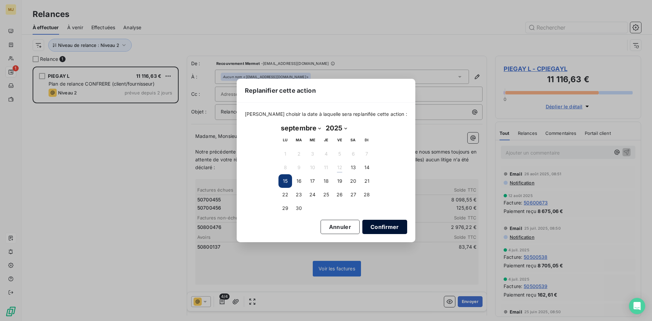
click at [369, 227] on button "Confirmer" at bounding box center [384, 227] width 45 height 14
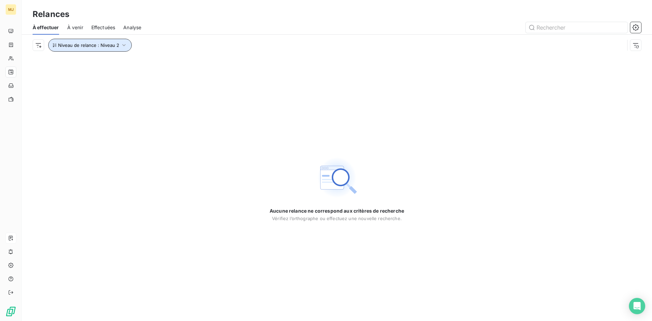
click at [114, 48] on button "Niveau de relance : Niveau 2" at bounding box center [89, 45] width 83 height 13
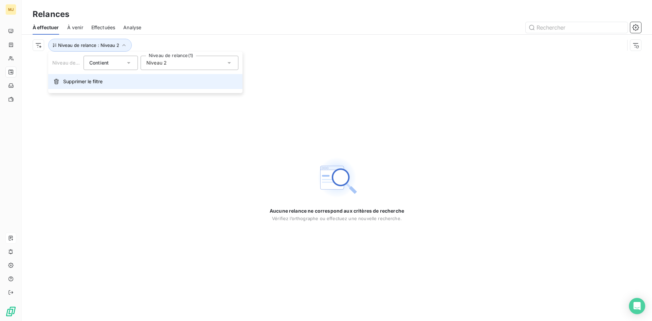
click at [98, 82] on span "Supprimer le filtre" at bounding box center [82, 81] width 39 height 7
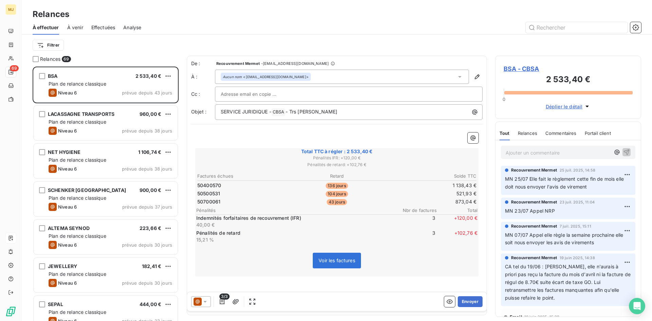
scroll to position [249, 141]
click at [48, 44] on html "MJ 28 Relances À effectuer À venir Effectuées Analyse Filtrer Relances 28 BSA 2…" at bounding box center [326, 160] width 652 height 321
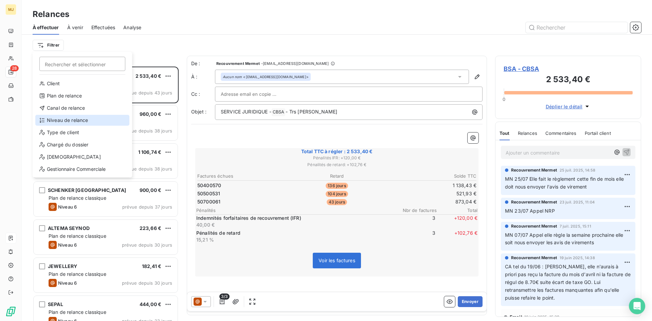
click at [79, 118] on div "Niveau de relance" at bounding box center [82, 120] width 94 height 11
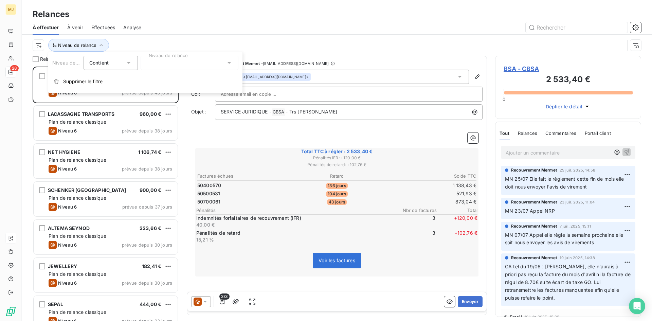
click at [164, 60] on div at bounding box center [189, 63] width 98 height 14
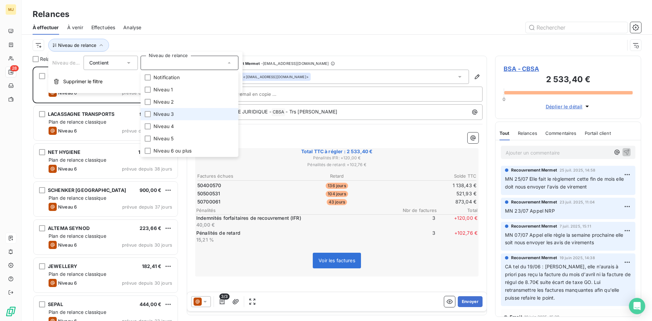
click at [167, 110] on li "Niveau 3" at bounding box center [189, 114] width 98 height 12
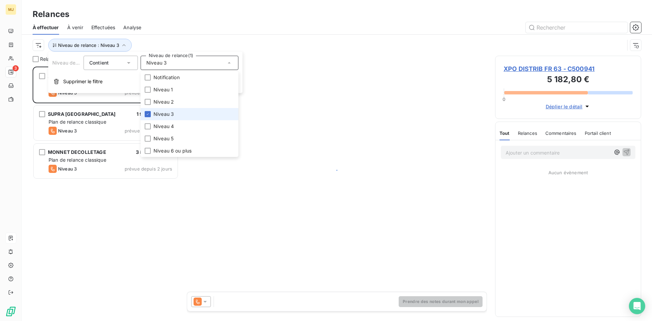
scroll to position [249, 141]
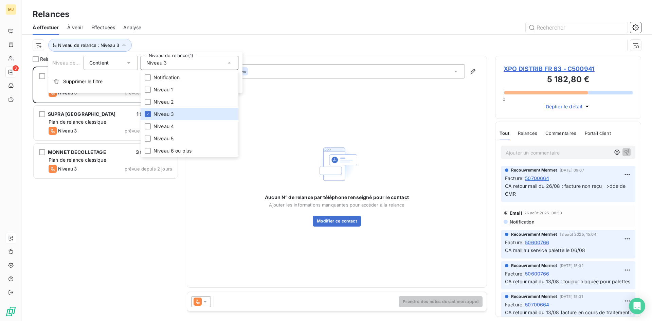
click at [171, 26] on div at bounding box center [394, 27] width 491 height 11
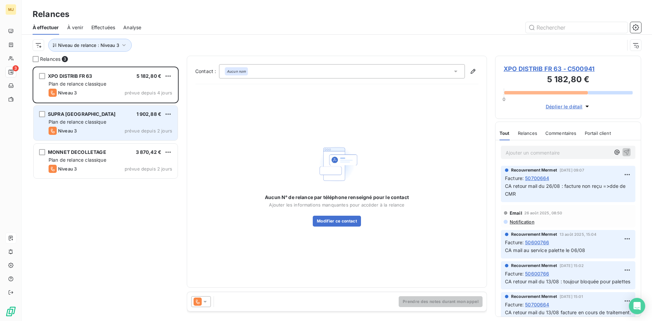
click at [126, 121] on div "Plan de relance classique" at bounding box center [111, 121] width 124 height 7
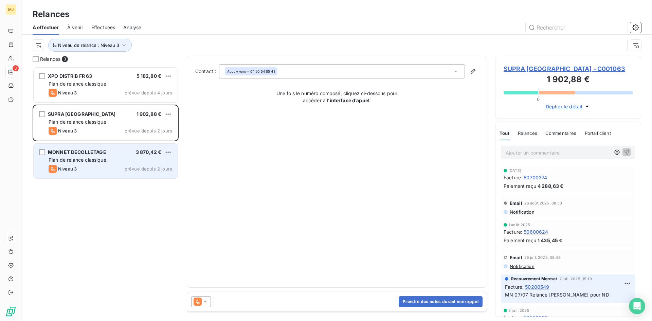
click at [92, 156] on div "MONNET DECOLLETAGE 3 870,42 € Plan de relance classique Niveau 3 prévue depuis …" at bounding box center [106, 161] width 144 height 35
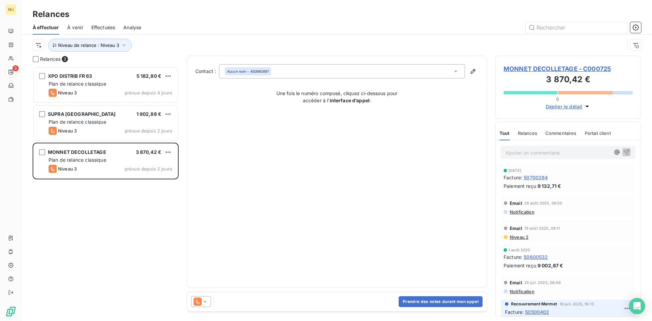
click at [206, 300] on icon at bounding box center [205, 301] width 7 height 7
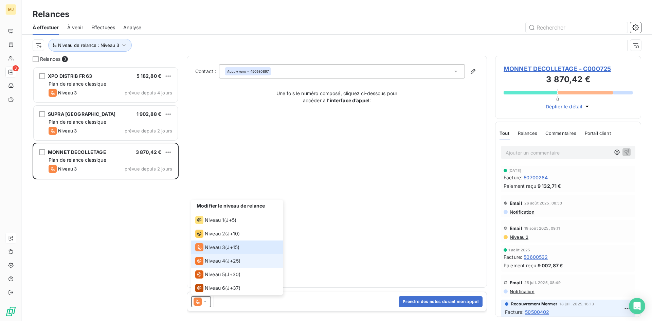
click at [221, 258] on span "Niveau 4" at bounding box center [215, 260] width 20 height 7
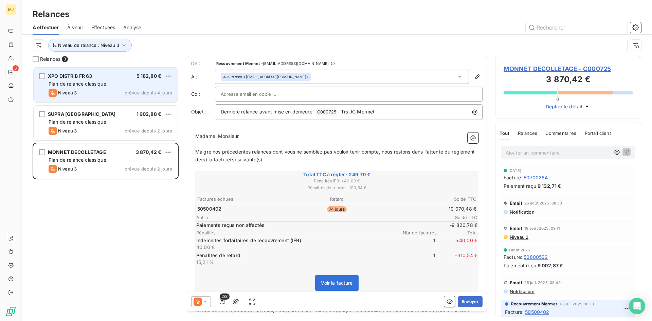
click at [111, 82] on div "Plan de relance classique" at bounding box center [111, 83] width 124 height 7
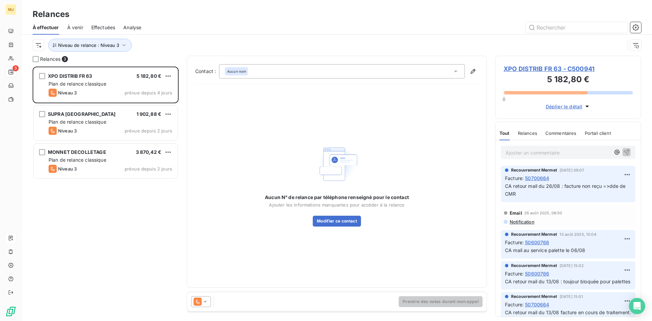
click at [201, 303] on icon at bounding box center [197, 301] width 8 height 8
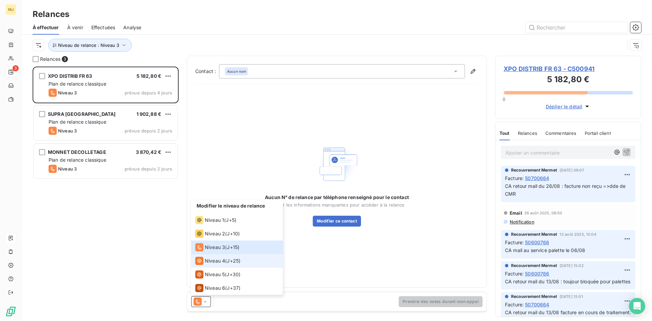
click at [217, 262] on span "Niveau 4" at bounding box center [215, 260] width 20 height 7
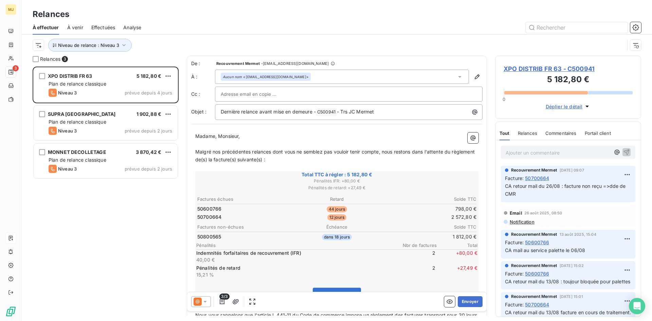
click at [205, 301] on icon at bounding box center [204, 302] width 3 height 2
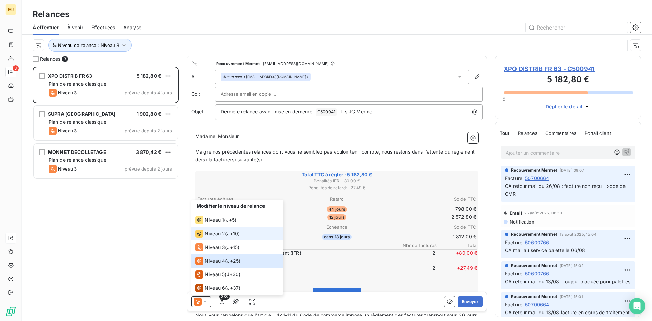
click at [207, 233] on span "Niveau 2" at bounding box center [215, 233] width 20 height 7
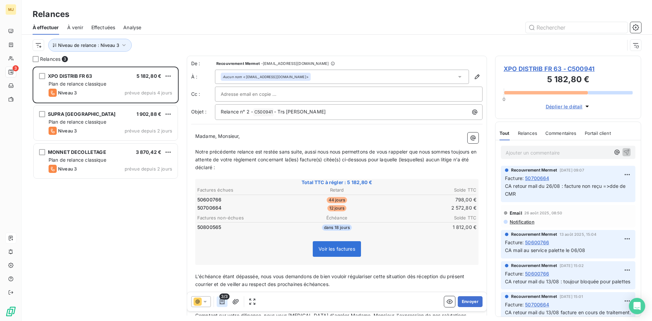
click at [224, 300] on icon "button" at bounding box center [222, 301] width 7 height 7
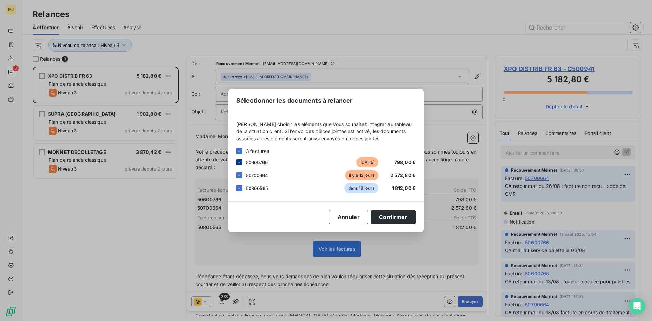
click at [240, 162] on icon at bounding box center [239, 162] width 4 height 4
click at [394, 219] on button "Confirmer" at bounding box center [393, 217] width 45 height 14
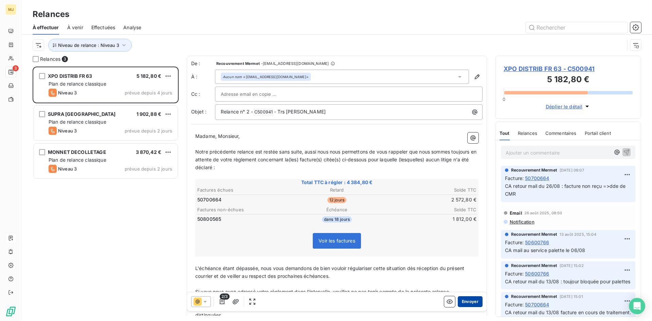
click at [470, 303] on button "Envoyer" at bounding box center [469, 301] width 25 height 11
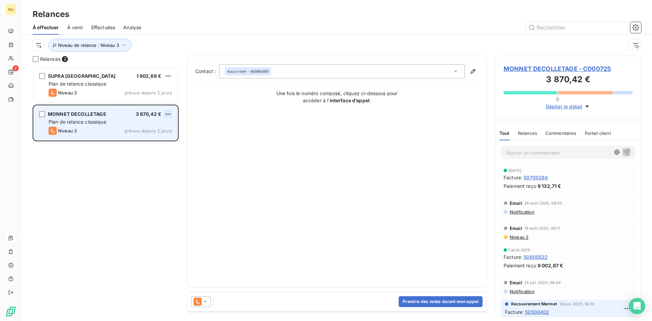
click at [167, 115] on html "MJ 2 Relances À effectuer À venir Effectuées Analyse Niveau de relance : Niveau…" at bounding box center [326, 160] width 652 height 321
click at [153, 127] on div "Replanifier cette action" at bounding box center [138, 127] width 61 height 11
select select "8"
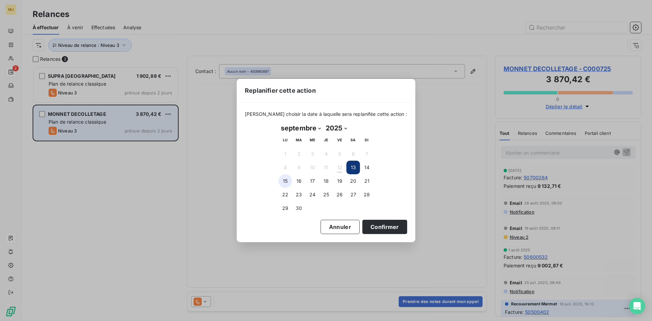
click at [281, 180] on button "15" at bounding box center [285, 181] width 14 height 14
click at [386, 229] on button "Confirmer" at bounding box center [384, 227] width 45 height 14
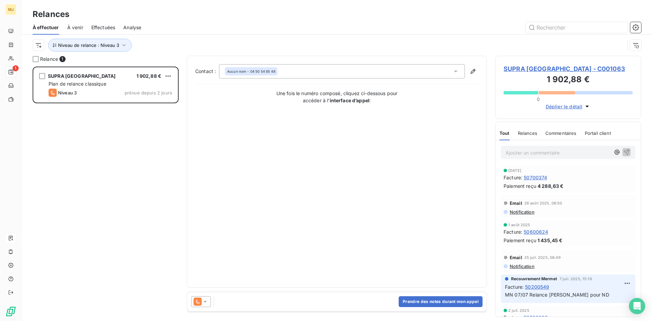
click at [206, 299] on icon at bounding box center [205, 301] width 7 height 7
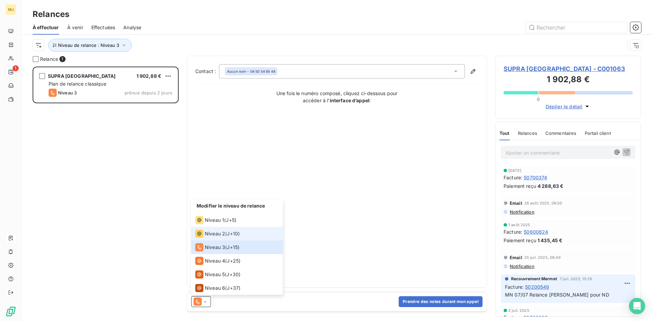
click at [222, 236] on span "Niveau 2" at bounding box center [215, 233] width 20 height 7
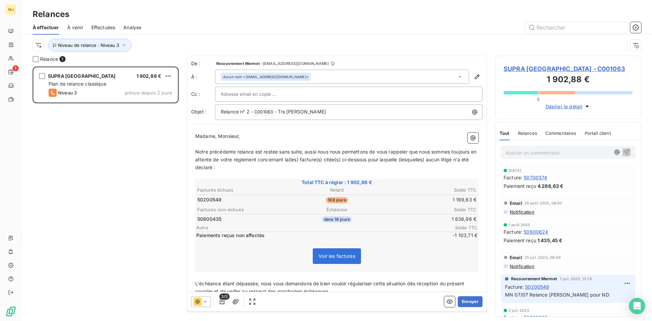
click at [573, 147] on div "Ajouter un commentaire ﻿" at bounding box center [568, 152] width 134 height 13
click at [574, 155] on p "Ajouter un commentaire ﻿" at bounding box center [557, 152] width 105 height 8
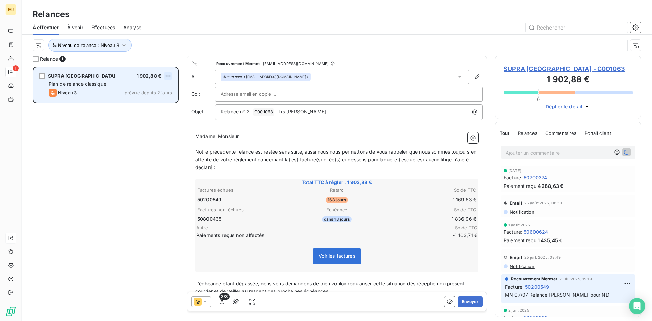
click at [167, 76] on html "MJ 1 Relances À effectuer À venir Effectuées Analyse Niveau de relance : Niveau…" at bounding box center [326, 160] width 652 height 321
click at [152, 92] on div "Replanifier cette action" at bounding box center [138, 89] width 61 height 11
select select "8"
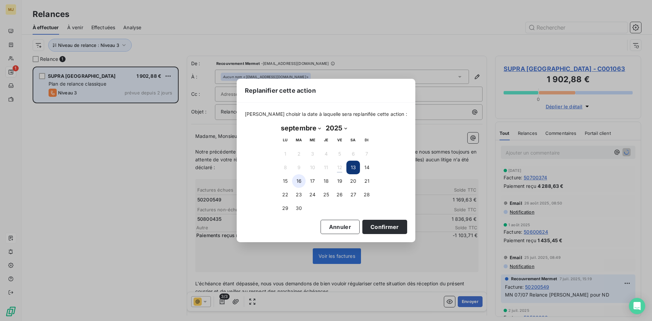
click at [292, 180] on button "16" at bounding box center [299, 181] width 14 height 14
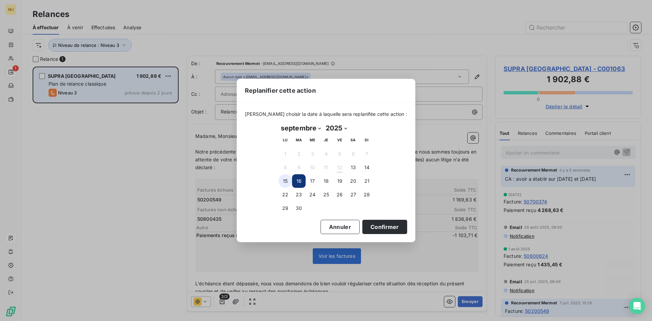
click at [289, 181] on button "15" at bounding box center [285, 181] width 14 height 14
click at [386, 225] on button "Confirmer" at bounding box center [384, 227] width 45 height 14
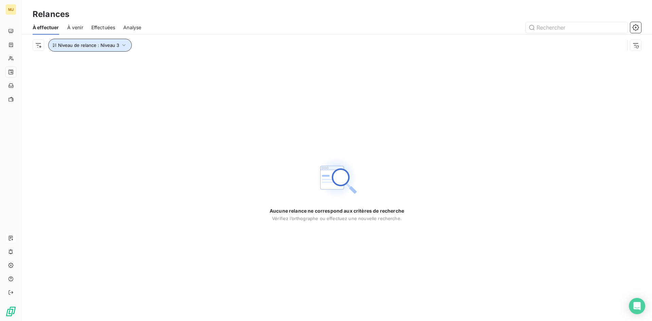
click at [106, 48] on span "Niveau de relance : Niveau 3" at bounding box center [88, 44] width 61 height 5
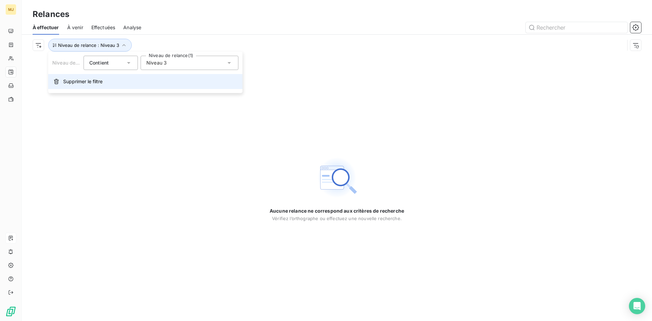
click at [96, 81] on span "Supprimer le filtre" at bounding box center [82, 81] width 39 height 7
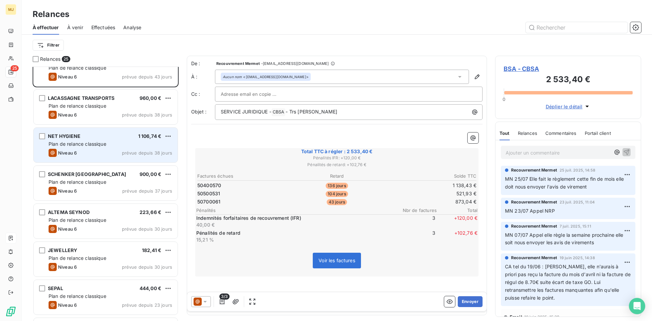
scroll to position [34, 0]
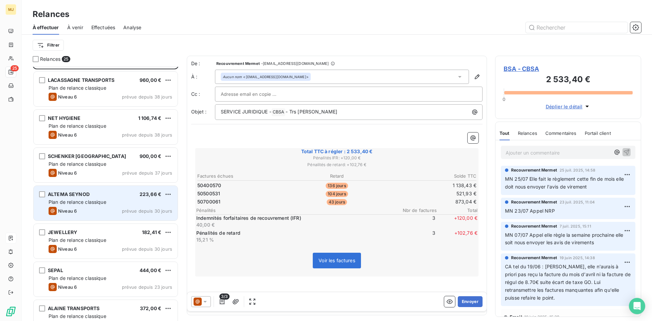
click at [126, 206] on div "ALTEMA SEYNOD 223,66 € Plan de relance classique Niveau 6 prévue depuis 30 jours" at bounding box center [106, 203] width 144 height 35
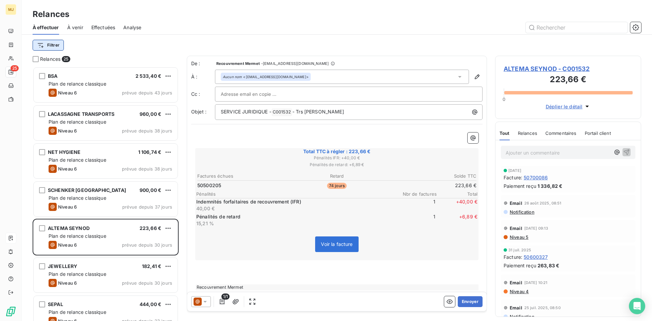
click at [44, 44] on html "MJ 25 Relances À effectuer À venir Effectuées Analyse Filtrer Relances 25 BSA 2…" at bounding box center [326, 160] width 652 height 321
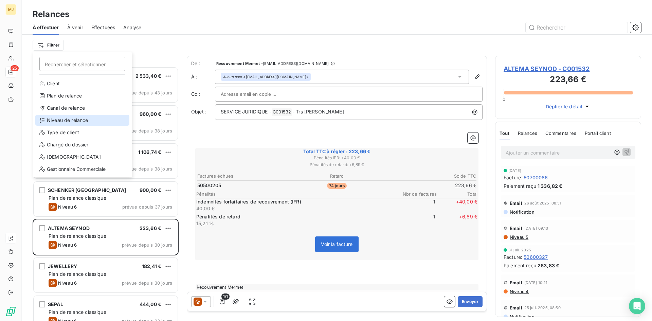
click at [61, 121] on div "Niveau de relance" at bounding box center [82, 120] width 94 height 11
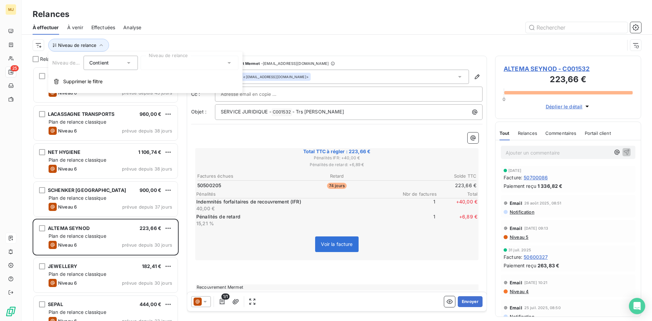
click at [185, 63] on div at bounding box center [189, 63] width 98 height 14
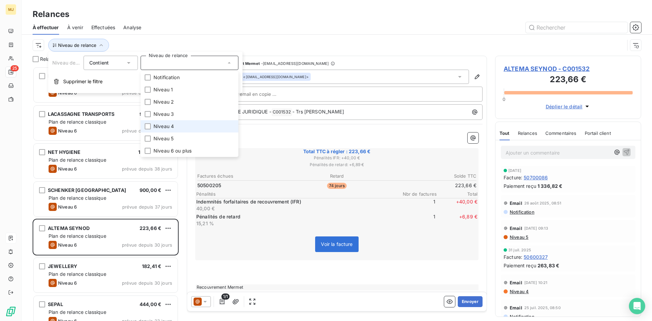
click at [177, 126] on li "Niveau 4" at bounding box center [189, 126] width 98 height 12
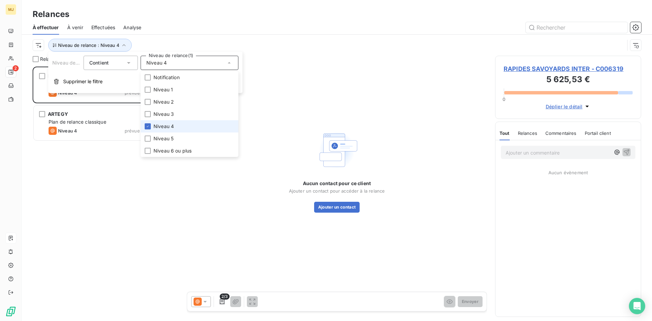
scroll to position [249, 141]
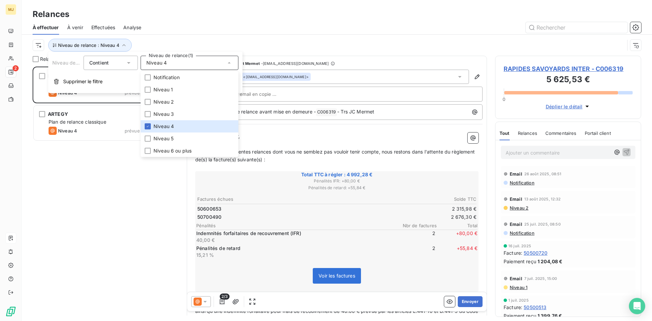
click at [196, 27] on div at bounding box center [394, 27] width 491 height 11
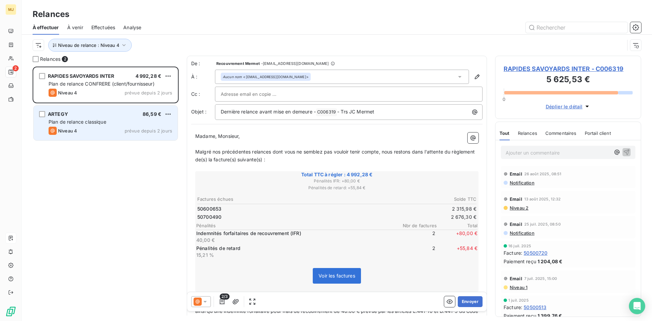
click at [132, 120] on div "Plan de relance classique" at bounding box center [111, 121] width 124 height 7
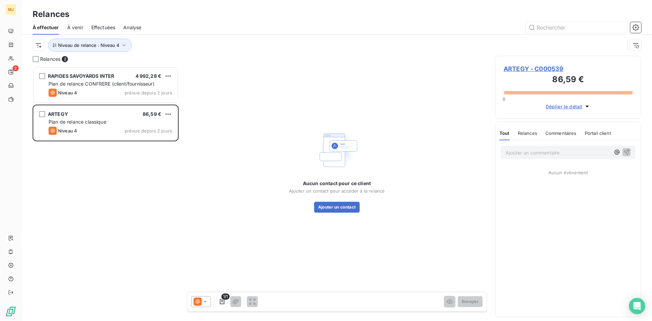
click at [201, 302] on icon at bounding box center [197, 301] width 8 height 8
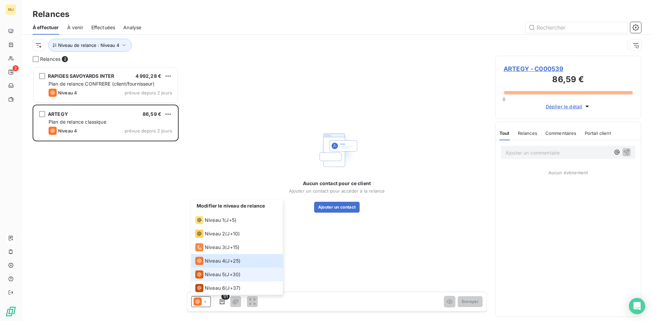
click at [226, 269] on li "Niveau 5 ( J+30 )" at bounding box center [237, 274] width 92 height 14
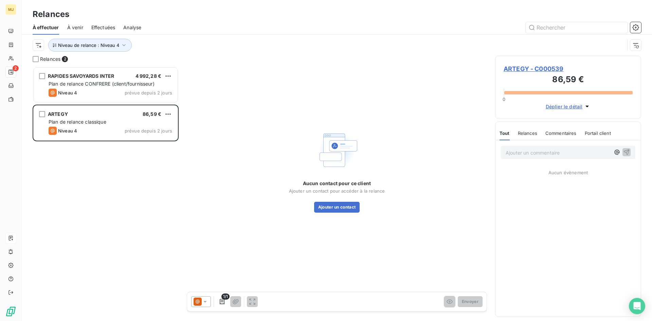
click at [204, 305] on div at bounding box center [201, 301] width 20 height 11
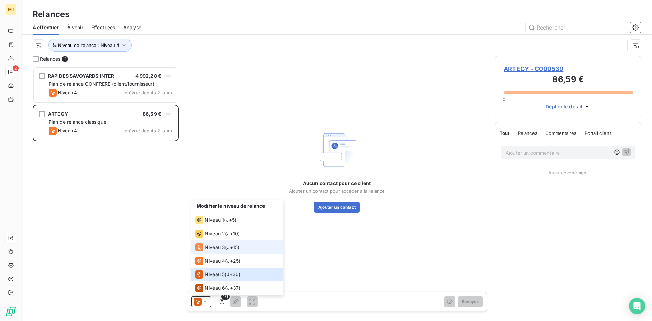
click at [226, 251] on div "Niveau 3 ( J+15 )" at bounding box center [217, 247] width 44 height 8
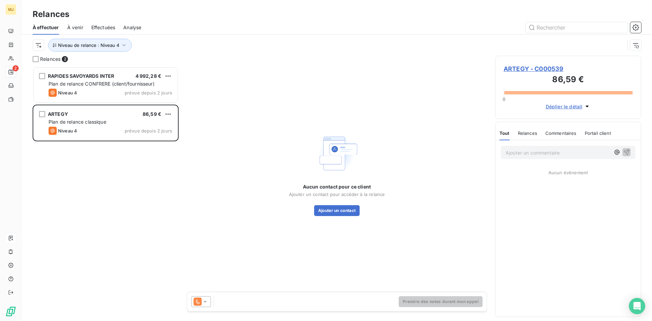
click at [210, 302] on div at bounding box center [201, 301] width 20 height 11
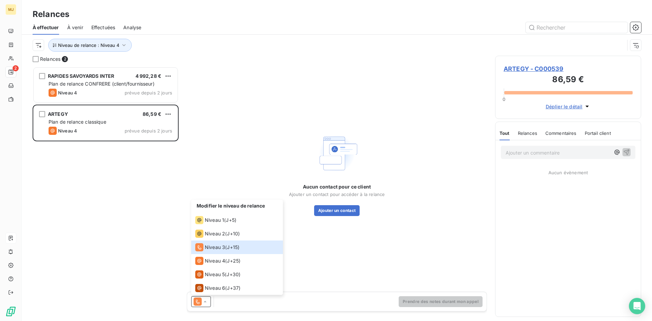
click at [100, 146] on div "RAPIDES SAVOYARDS INTER 4 992,28 € Plan de relance CONFRERE (client/fournisseur…" at bounding box center [106, 194] width 146 height 254
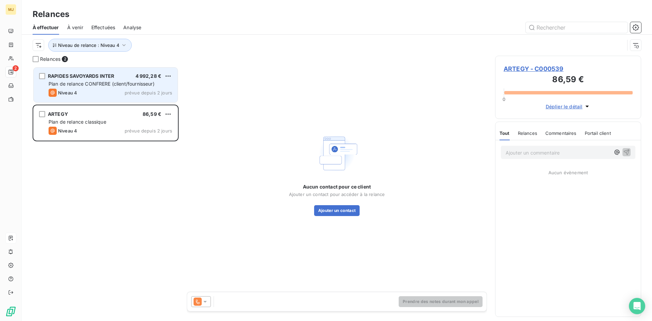
click at [92, 90] on div "Niveau 4 prévue depuis 2 jours" at bounding box center [111, 93] width 124 height 8
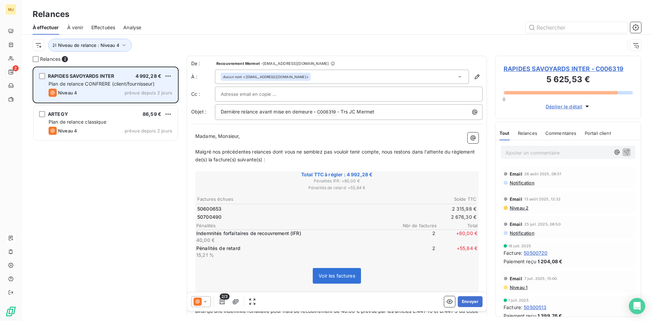
click at [90, 90] on div "Niveau 4 prévue depuis 2 jours" at bounding box center [111, 93] width 124 height 8
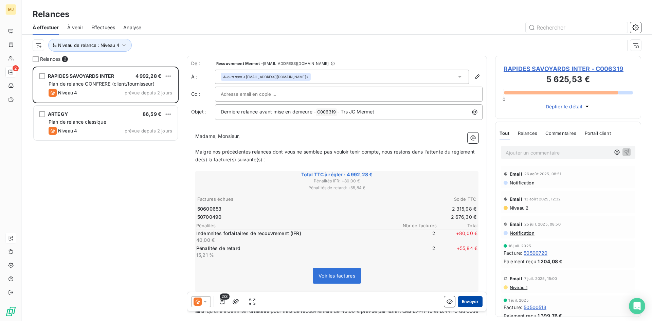
click at [468, 303] on button "Envoyer" at bounding box center [469, 301] width 25 height 11
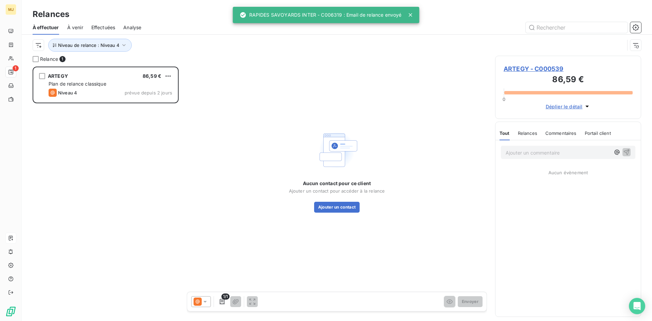
click at [79, 27] on span "À venir" at bounding box center [75, 27] width 16 height 7
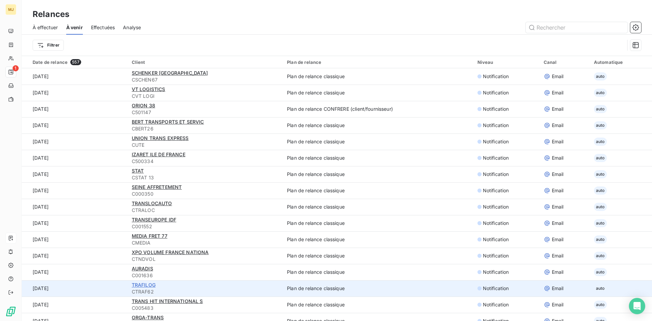
click at [143, 284] on span "TRAFILOG" at bounding box center [144, 285] width 24 height 6
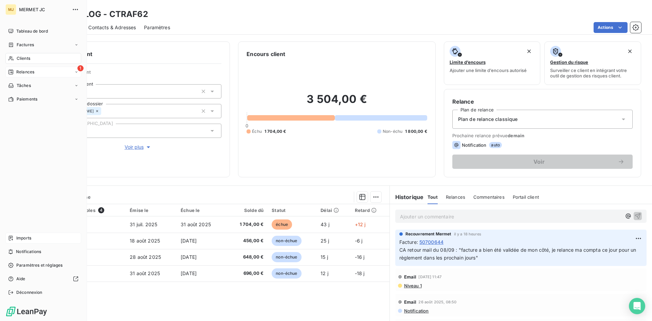
click at [25, 72] on span "Relances" at bounding box center [25, 72] width 18 height 6
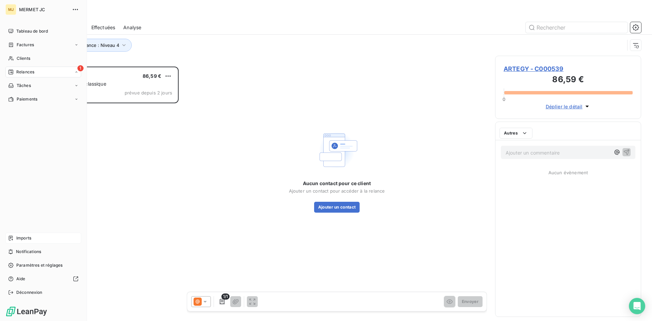
scroll to position [249, 141]
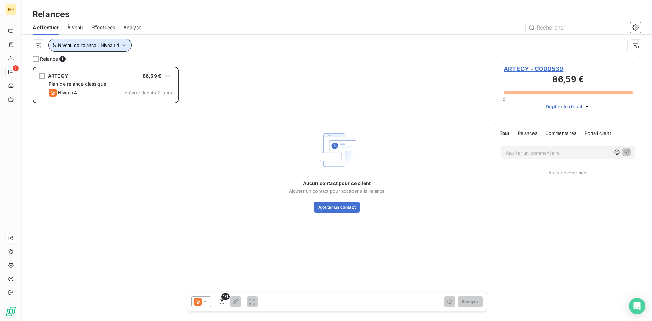
click at [121, 46] on icon "button" at bounding box center [123, 45] width 7 height 7
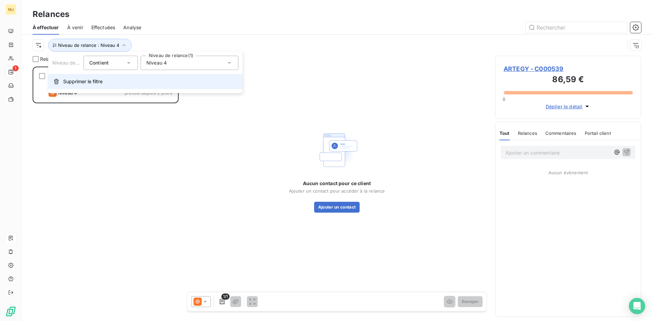
click at [94, 79] on span "Supprimer le filtre" at bounding box center [82, 81] width 39 height 7
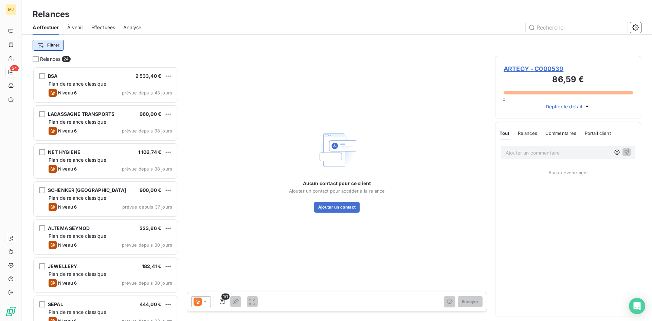
click at [55, 46] on html "MJ 24 Relances À effectuer À venir Effectuées Analyse Filtrer Relances 24 BSA 2…" at bounding box center [326, 160] width 652 height 321
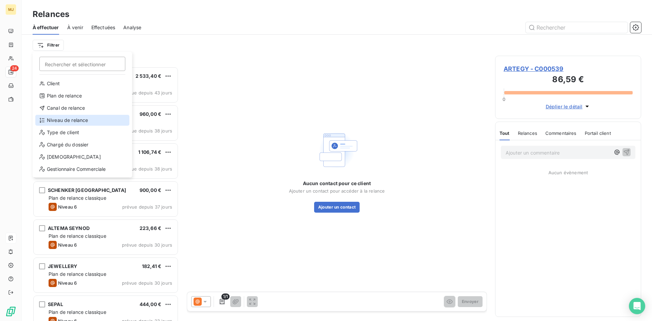
click at [78, 120] on div "Niveau de relance" at bounding box center [82, 120] width 94 height 11
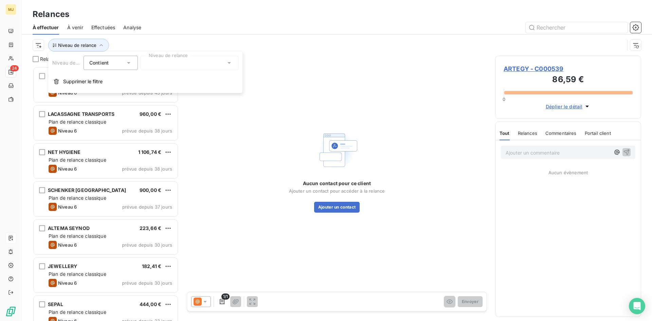
click at [200, 62] on div at bounding box center [189, 63] width 98 height 14
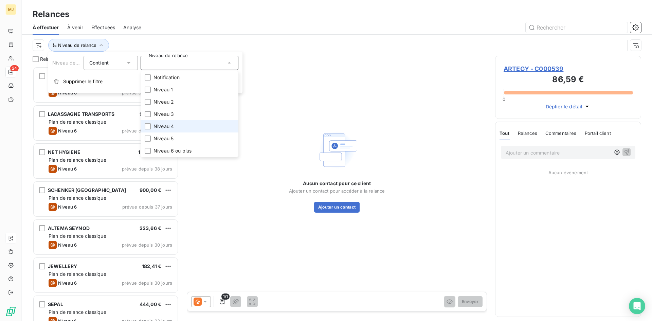
click at [177, 125] on li "Niveau 4" at bounding box center [189, 126] width 98 height 12
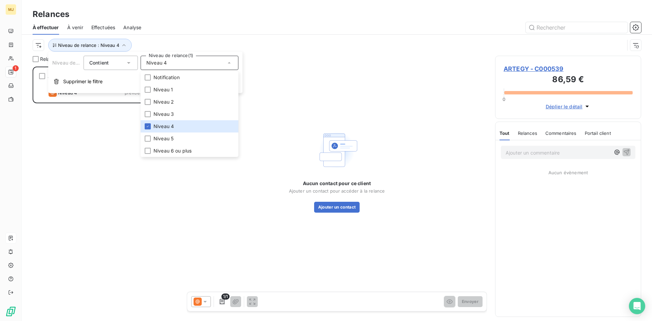
click at [93, 137] on div "ARTEGY 86,59 € Plan de relance classique Niveau 4 prévue depuis 2 jours" at bounding box center [106, 194] width 146 height 254
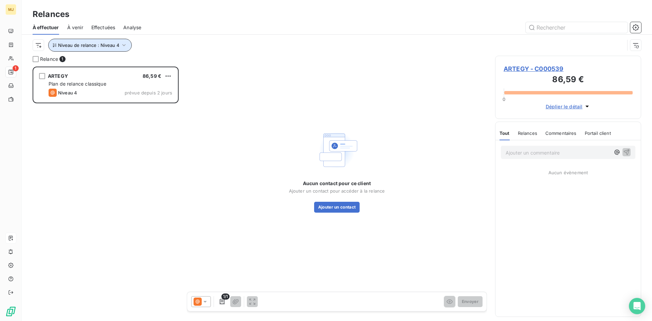
click at [108, 43] on span "Niveau de relance : Niveau 4" at bounding box center [88, 44] width 61 height 5
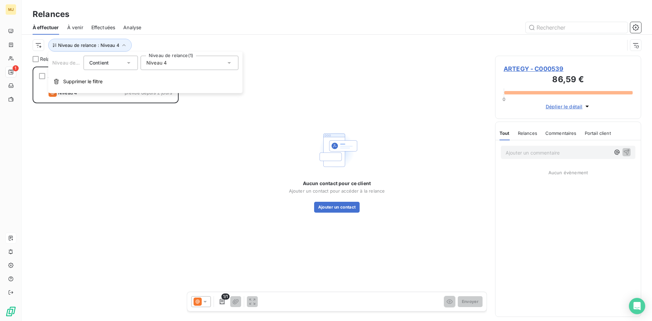
click at [151, 60] on span "Niveau 4" at bounding box center [156, 62] width 20 height 7
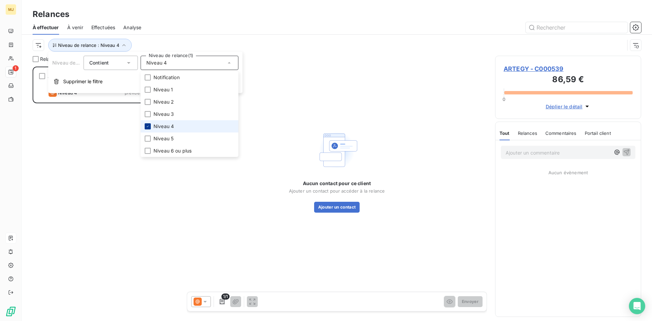
click at [148, 124] on div at bounding box center [148, 126] width 6 height 6
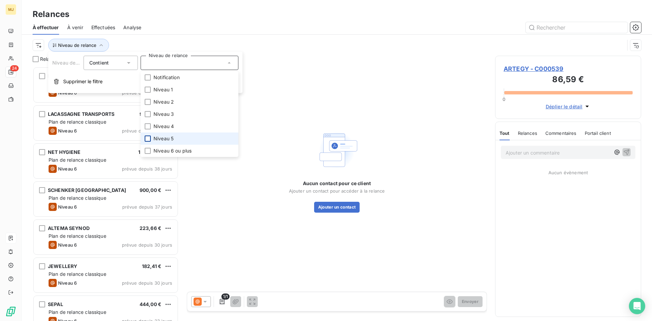
click at [148, 136] on div at bounding box center [148, 138] width 6 height 6
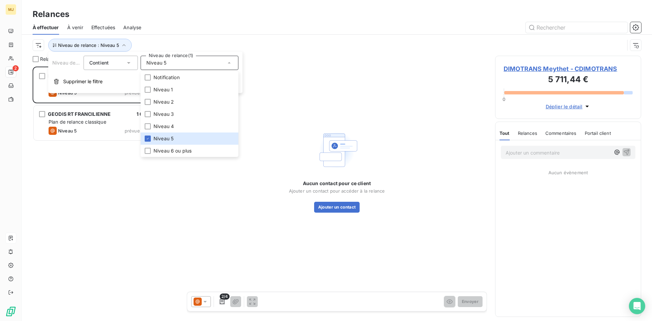
scroll to position [249, 141]
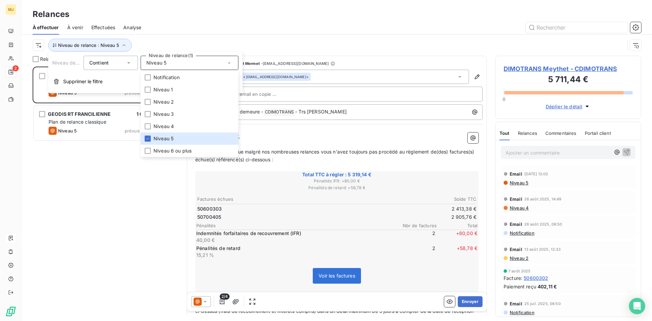
click at [91, 190] on div "DIMOTRANS Meythet 5 319,14 € Plan de relance CONFRERE (client/fournisseur) Nive…" at bounding box center [106, 194] width 146 height 254
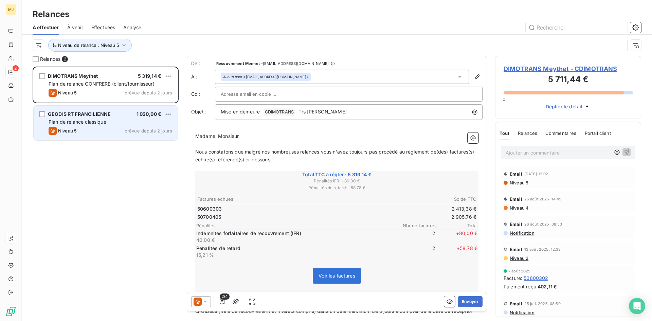
click at [124, 127] on div "Niveau 5 prévue depuis 2 jours" at bounding box center [111, 131] width 124 height 8
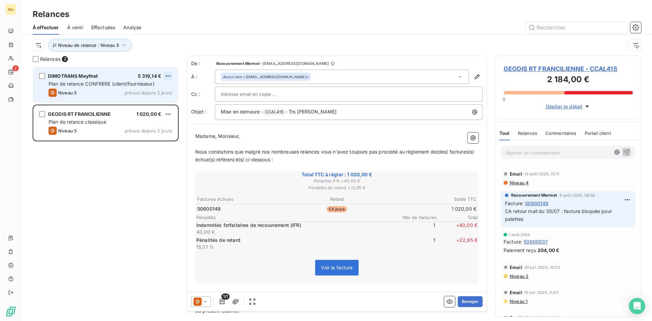
click at [169, 77] on html "MJ 2 Relances À effectuer À venir Effectuées Analyse Niveau de relance : Niveau…" at bounding box center [326, 160] width 652 height 321
click at [163, 91] on div "Replanifier cette action" at bounding box center [138, 89] width 61 height 11
select select "8"
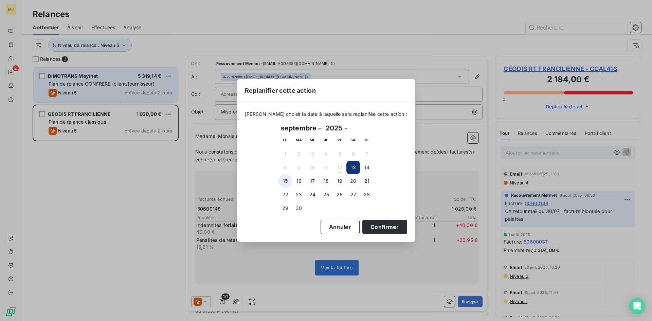
click at [286, 182] on button "15" at bounding box center [285, 181] width 14 height 14
click at [382, 226] on button "Confirmer" at bounding box center [384, 227] width 45 height 14
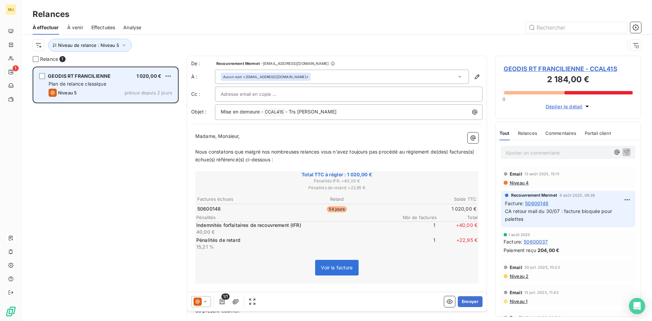
click at [116, 88] on div "GEODIS RT FRANCILIENNE 1 020,00 € Plan de relance classique Niveau 5 prévue dep…" at bounding box center [106, 85] width 144 height 35
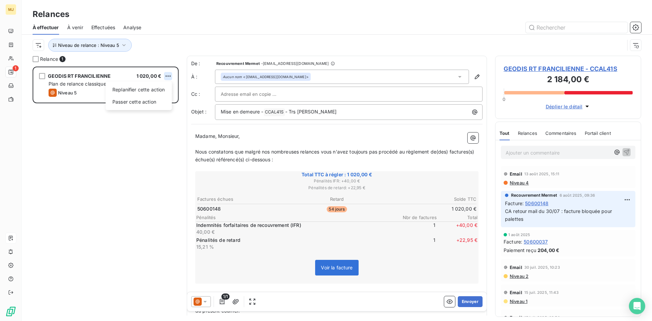
click at [169, 75] on html "MJ 1 Relances À effectuer À venir Effectuées Analyse Niveau de relance : Niveau…" at bounding box center [326, 160] width 652 height 321
click at [159, 87] on div "Replanifier cette action" at bounding box center [138, 89] width 61 height 11
select select "8"
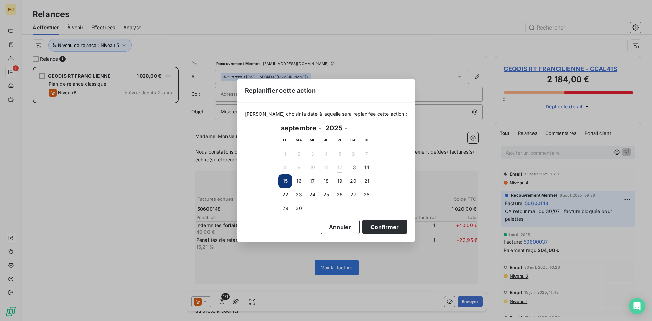
click at [285, 183] on button "15" at bounding box center [285, 181] width 14 height 14
click at [284, 175] on button "15" at bounding box center [285, 181] width 14 height 14
click at [368, 222] on button "Confirmer" at bounding box center [384, 227] width 45 height 14
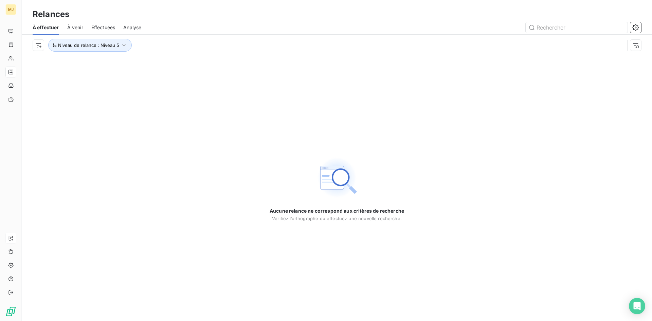
click at [119, 137] on div "Aucune relance ne correspond aux critères de recherche [PERSON_NAME] l’orthogra…" at bounding box center [337, 188] width 630 height 265
click at [118, 46] on span "Niveau de relance : Niveau 5" at bounding box center [88, 44] width 61 height 5
click at [181, 65] on div "Niveau 5" at bounding box center [189, 63] width 98 height 14
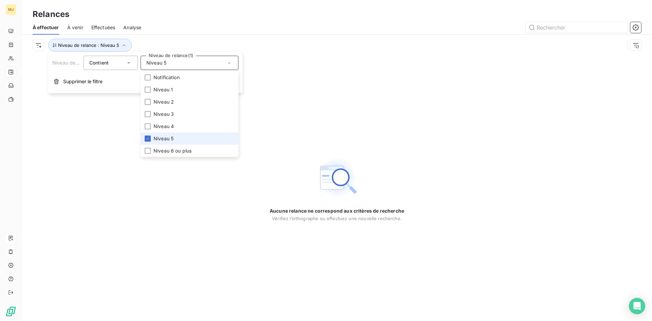
click at [162, 138] on span "Niveau 5" at bounding box center [163, 138] width 20 height 7
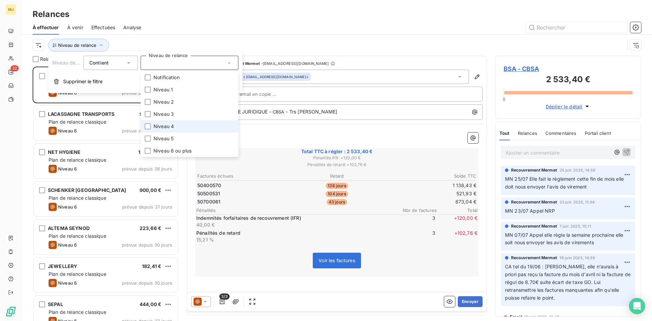
scroll to position [249, 141]
click at [164, 125] on span "Niveau 4" at bounding box center [163, 126] width 20 height 7
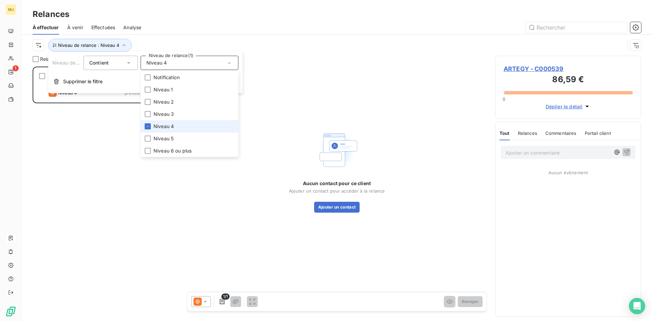
click at [164, 125] on span "Niveau 4" at bounding box center [163, 126] width 20 height 7
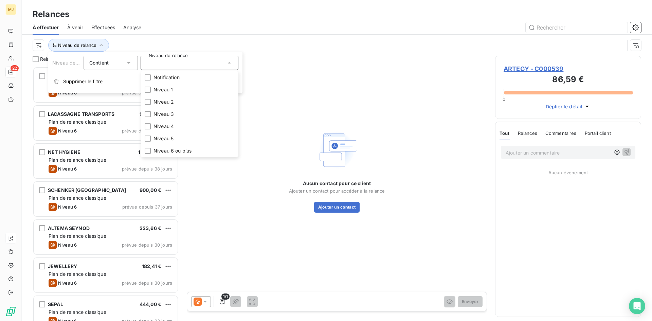
click at [203, 32] on div at bounding box center [394, 27] width 491 height 11
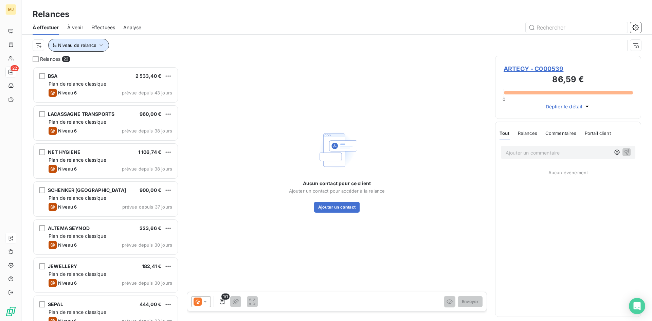
click at [67, 43] on span "Niveau de relance" at bounding box center [77, 44] width 38 height 5
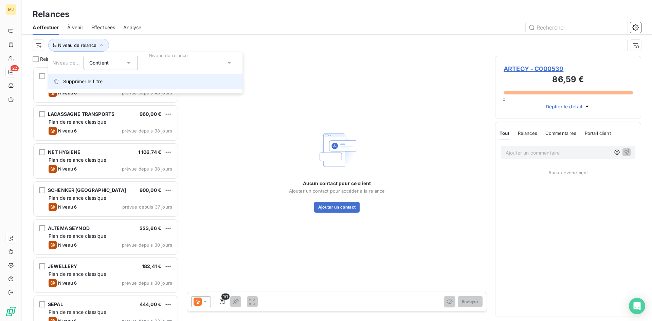
click at [63, 79] on span "Supprimer le filtre" at bounding box center [82, 81] width 39 height 7
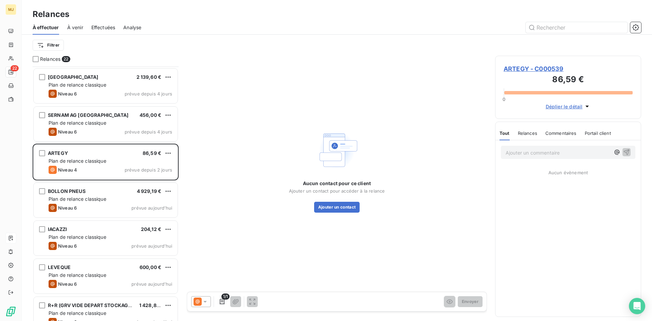
scroll to position [582, 0]
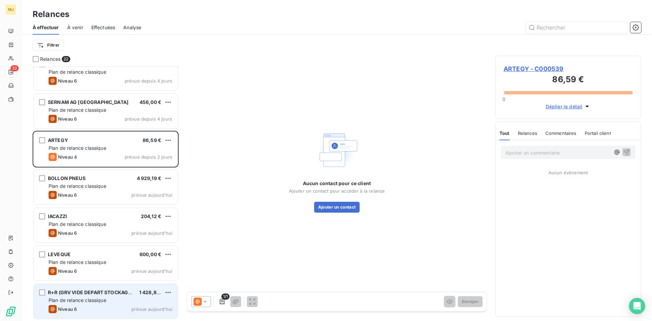
click at [121, 305] on div "Niveau 6 prévue [DATE]" at bounding box center [111, 309] width 124 height 8
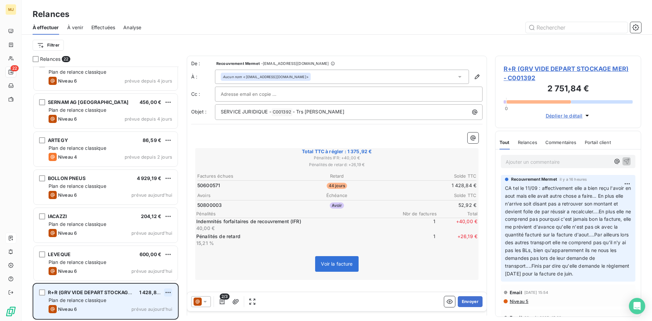
click at [168, 293] on html "MJ 22 Relances À effectuer À venir Effectuées Analyse Filtrer Relances 22 LE SE…" at bounding box center [326, 160] width 652 height 321
click at [155, 264] on div "Replanifier cette action" at bounding box center [138, 266] width 61 height 11
select select "8"
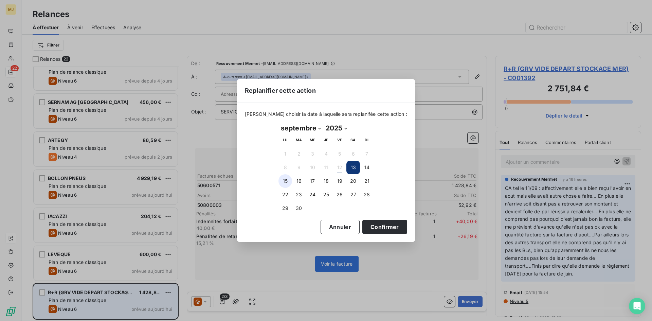
click at [286, 176] on button "15" at bounding box center [285, 181] width 14 height 14
click at [388, 229] on button "Confirmer" at bounding box center [384, 227] width 45 height 14
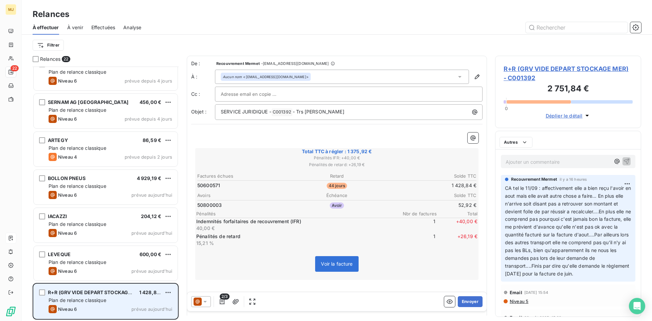
scroll to position [544, 0]
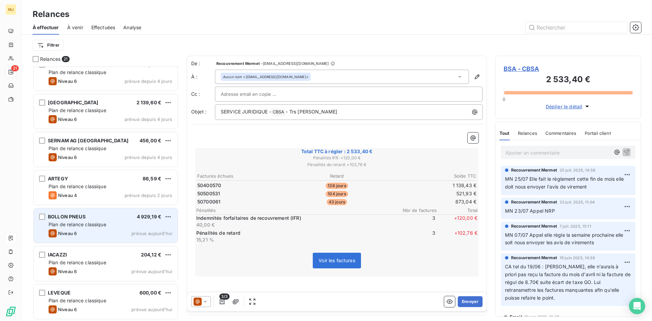
click at [99, 231] on div "Niveau 6 prévue [DATE]" at bounding box center [111, 233] width 124 height 8
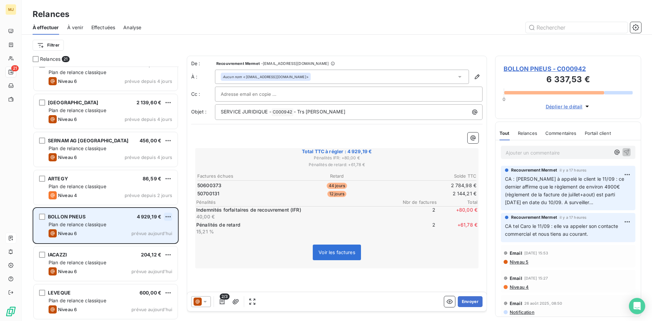
click at [166, 217] on html "MJ 21 Relances À effectuer À venir Effectuées Analyse Filtrer Relances 21 ALTEM…" at bounding box center [326, 160] width 652 height 321
click at [157, 229] on div "Replanifier cette action" at bounding box center [138, 230] width 61 height 11
select select "8"
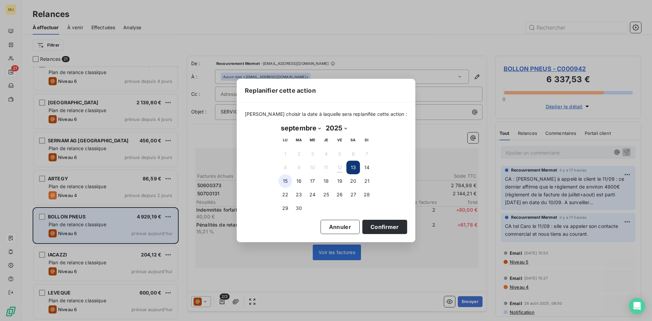
click at [283, 177] on button "15" at bounding box center [285, 181] width 14 height 14
click at [369, 224] on button "Confirmer" at bounding box center [384, 227] width 45 height 14
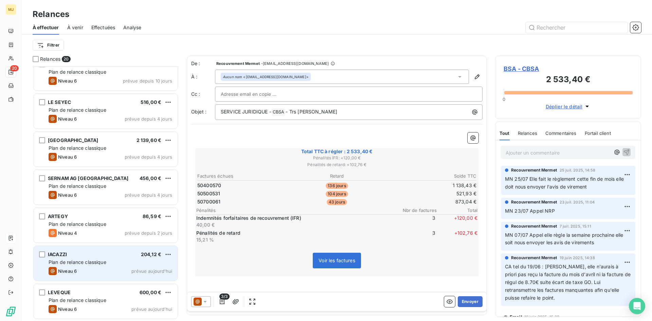
scroll to position [506, 0]
click at [95, 254] on div "IACAZZI 204,12 €" at bounding box center [111, 254] width 124 height 6
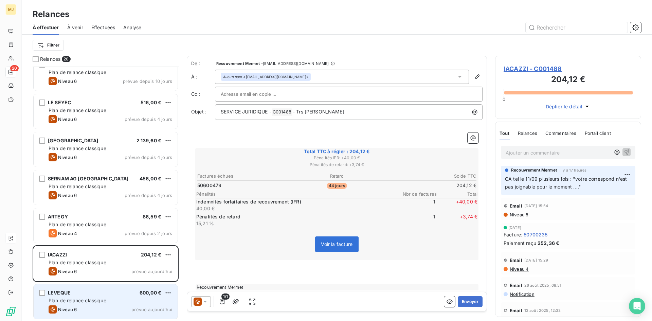
click at [96, 302] on span "Plan de relance classique" at bounding box center [78, 300] width 58 height 6
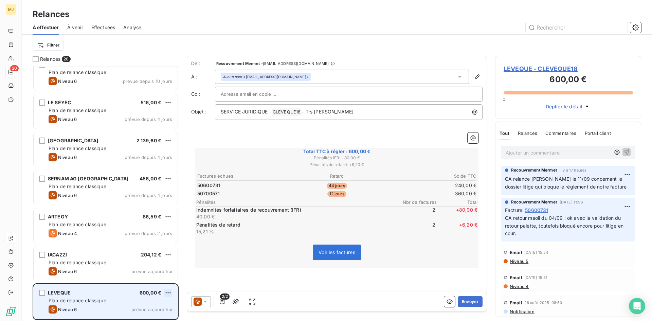
click at [166, 292] on html "MJ 20 Relances À effectuer À venir Effectuées Analyse Filtrer Relances 20 SCHEN…" at bounding box center [326, 160] width 652 height 321
click at [147, 267] on div "Replanifier cette action" at bounding box center [138, 266] width 61 height 11
select select "8"
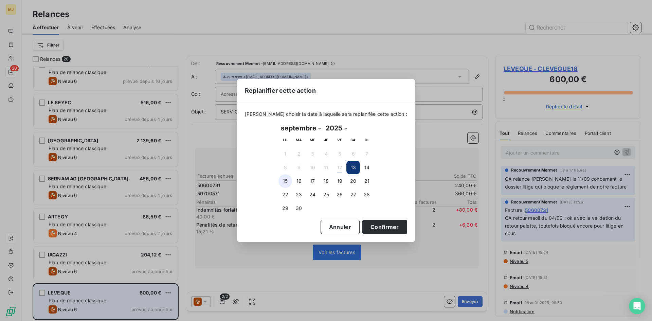
click at [286, 180] on button "15" at bounding box center [285, 181] width 14 height 14
click at [372, 227] on button "Confirmer" at bounding box center [384, 227] width 45 height 14
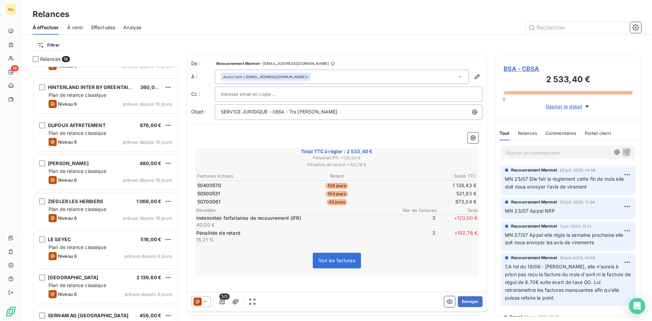
scroll to position [374, 0]
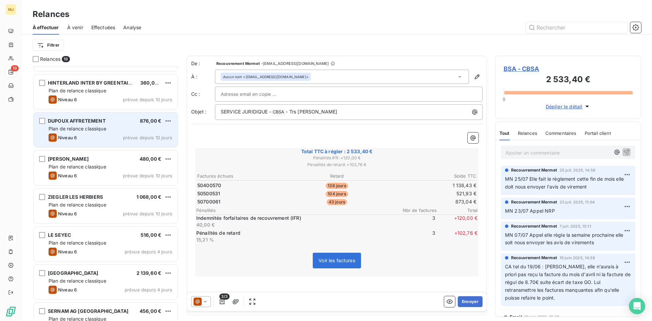
click at [99, 130] on span "Plan de relance classique" at bounding box center [78, 129] width 58 height 6
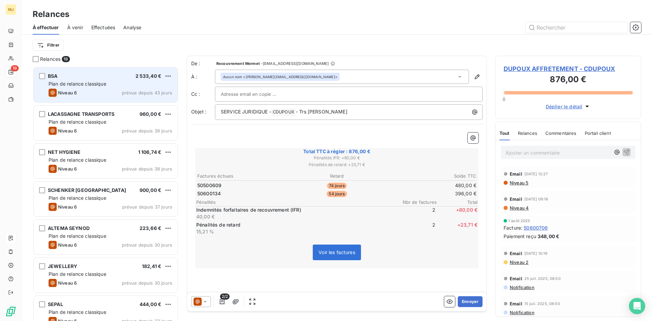
click at [102, 83] on span "Plan de relance classique" at bounding box center [78, 84] width 58 height 6
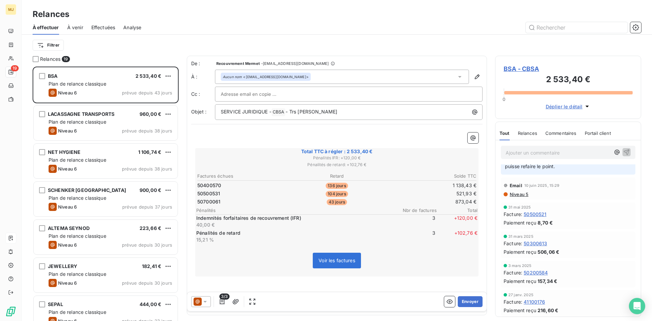
scroll to position [136, 0]
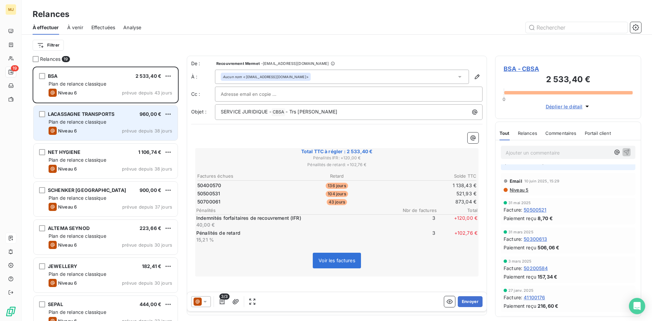
click at [106, 123] on span "Plan de relance classique" at bounding box center [78, 122] width 58 height 6
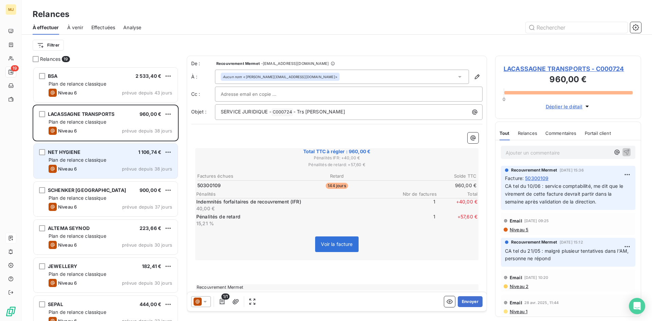
click at [128, 166] on span "prévue depuis 38 jours" at bounding box center [147, 168] width 50 height 5
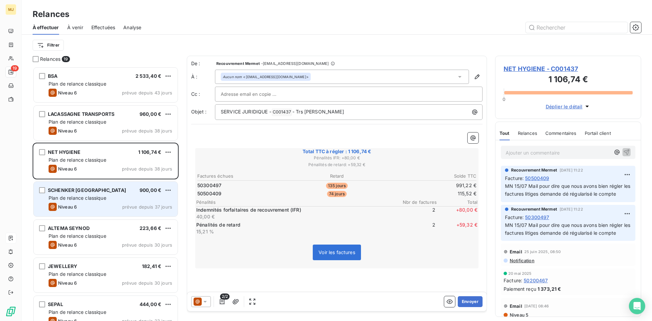
click at [126, 200] on div "Plan de relance classique" at bounding box center [111, 197] width 124 height 7
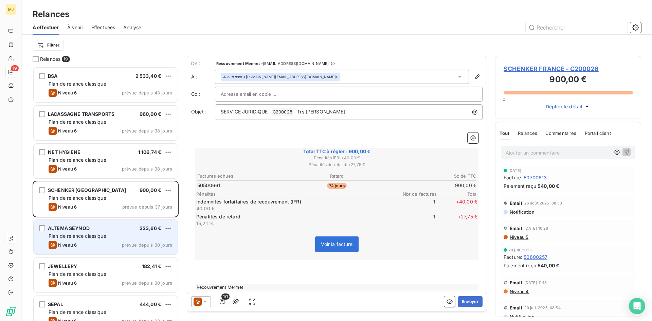
click at [93, 221] on div "ALTEMA SEYNOD 223,66 € Plan de relance classique Niveau 6 prévue depuis 30 jours" at bounding box center [106, 237] width 144 height 35
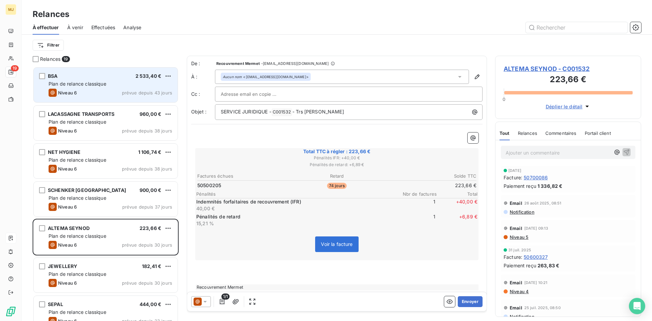
click at [92, 81] on span "Plan de relance classique" at bounding box center [78, 84] width 58 height 6
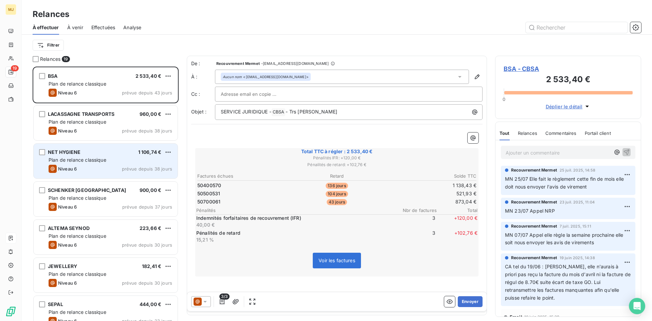
click at [101, 159] on span "Plan de relance classique" at bounding box center [78, 160] width 58 height 6
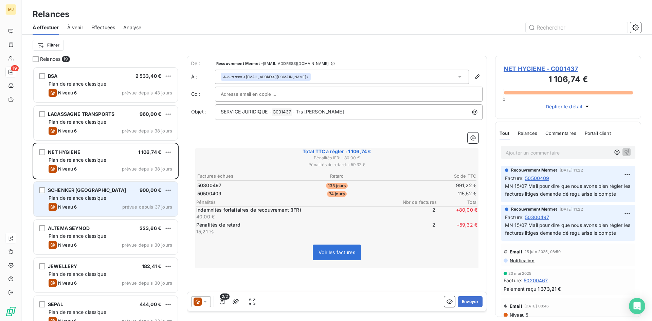
click at [116, 204] on div "Niveau 6 prévue depuis 37 jours" at bounding box center [111, 207] width 124 height 8
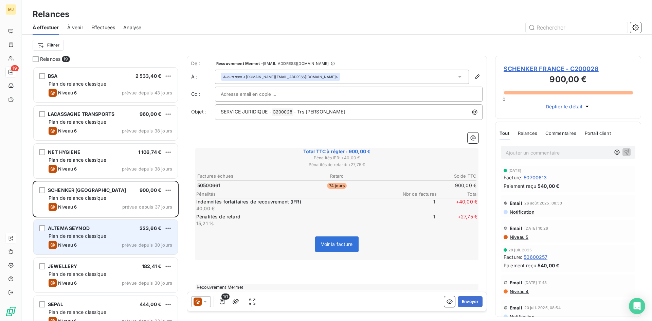
click at [98, 242] on div "Niveau 6 prévue depuis 30 jours" at bounding box center [111, 245] width 124 height 8
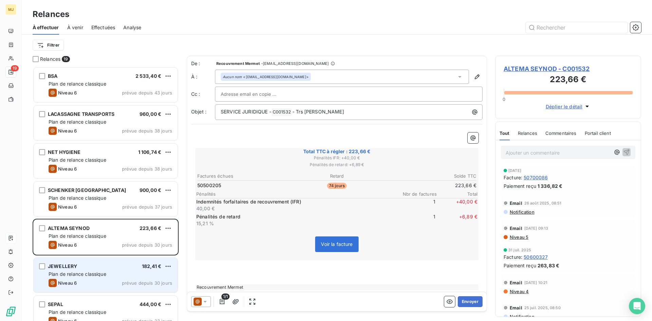
click at [97, 274] on span "Plan de relance classique" at bounding box center [78, 274] width 58 height 6
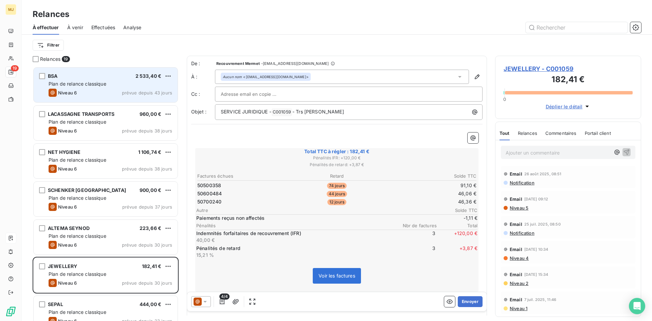
click at [101, 82] on span "Plan de relance classique" at bounding box center [78, 84] width 58 height 6
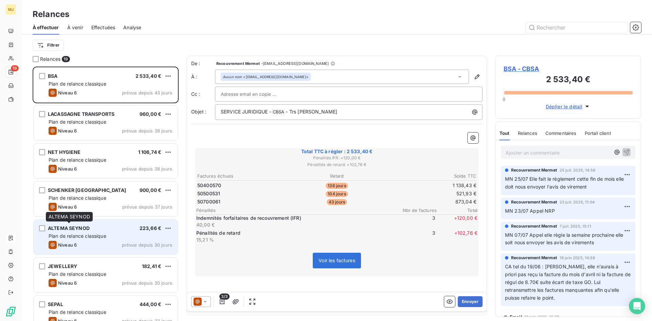
click at [83, 228] on span "ALTEMA SEYNOD" at bounding box center [69, 228] width 42 height 6
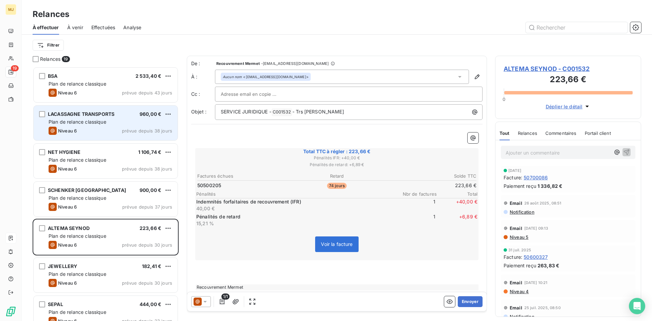
click at [93, 128] on div "Niveau 6 prévue depuis 38 jours" at bounding box center [111, 131] width 124 height 8
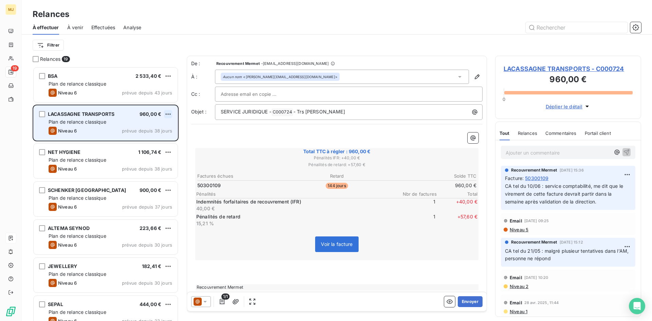
click at [168, 114] on html "MJ 19 Relances À effectuer À venir Effectuées Analyse Filtrer Relances 19 BSA 2…" at bounding box center [326, 160] width 652 height 321
click at [145, 129] on div "Replanifier cette action" at bounding box center [138, 127] width 61 height 11
select select "8"
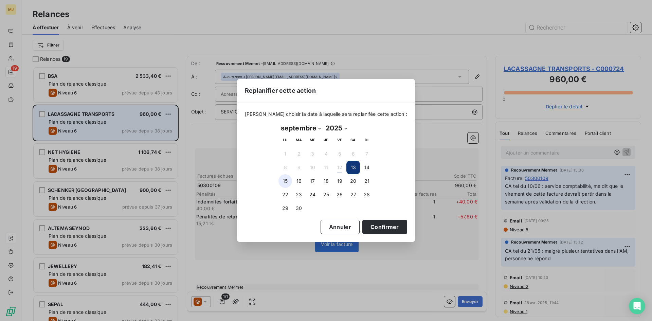
click at [287, 181] on button "15" at bounding box center [285, 181] width 14 height 14
click at [365, 227] on button "Confirmer" at bounding box center [384, 227] width 45 height 14
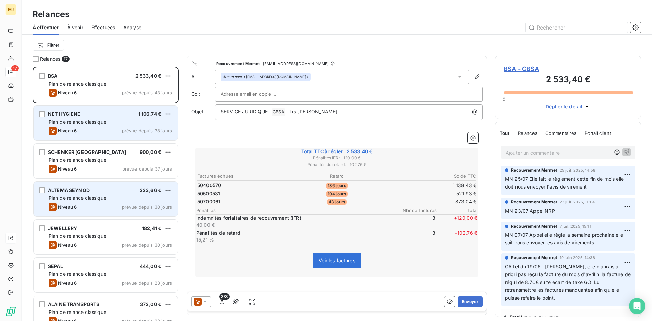
click at [115, 187] on div "ALTEMA SEYNOD 223,66 € Plan de relance classique Niveau 6 prévue depuis 30 jours" at bounding box center [106, 199] width 144 height 35
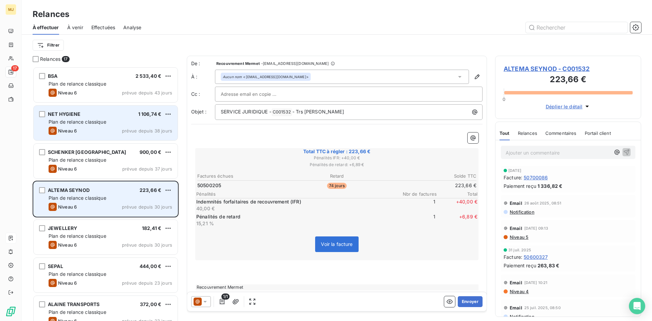
click at [118, 207] on div "Niveau 6 prévue depuis 30 jours" at bounding box center [111, 207] width 124 height 8
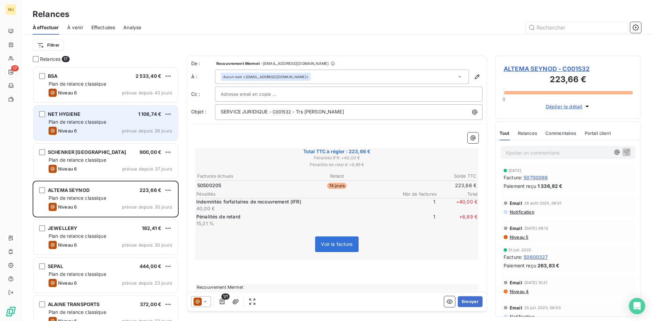
click at [566, 153] on p "Ajouter un commentaire ﻿" at bounding box center [557, 152] width 105 height 8
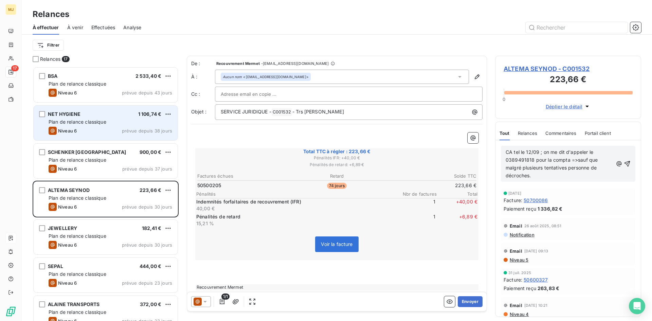
click at [545, 173] on p "CA tel le 12/09 ; on me dit d'appeler le 0389491818 pour la compta =>sauf que m…" at bounding box center [558, 163] width 107 height 31
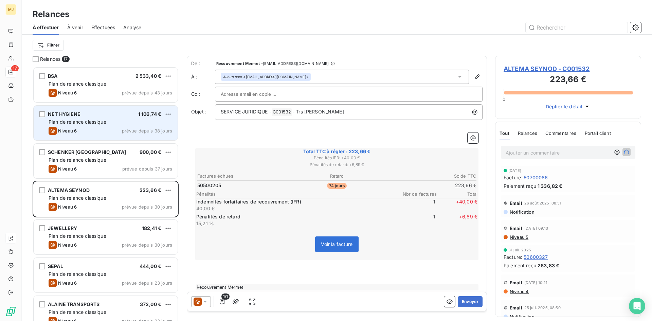
click at [548, 152] on p "Ajouter un commentaire ﻿" at bounding box center [557, 152] width 105 height 8
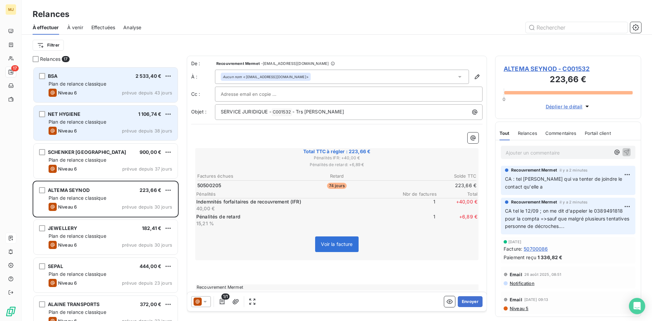
click at [61, 80] on div "Plan de relance classique" at bounding box center [111, 83] width 124 height 7
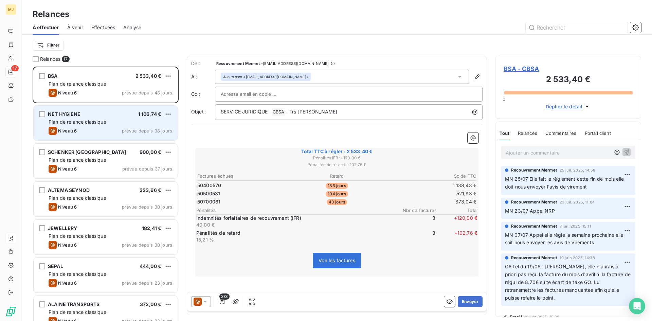
click at [530, 154] on p "Ajouter un commentaire ﻿" at bounding box center [557, 152] width 105 height 8
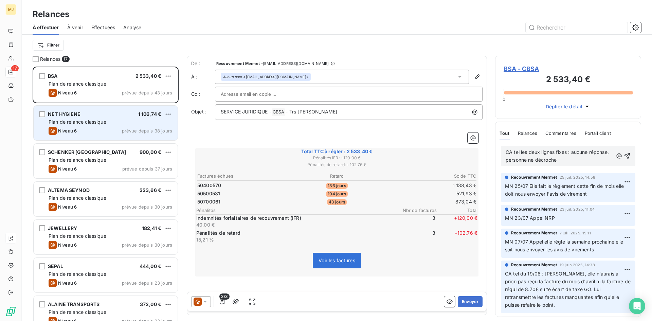
click at [520, 151] on span "CA tel les deux lignes fixes : aucune réponse, personne ne décroche" at bounding box center [557, 156] width 105 height 14
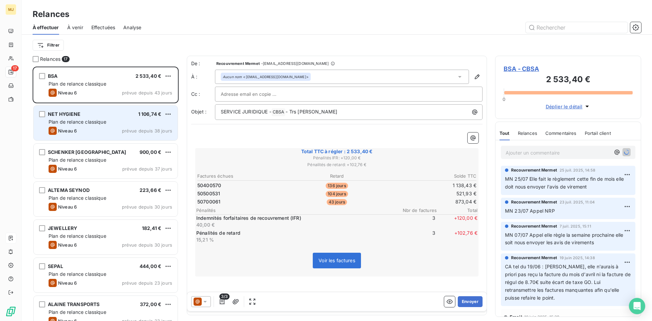
click at [520, 151] on p "Ajouter un commentaire ﻿" at bounding box center [557, 152] width 105 height 8
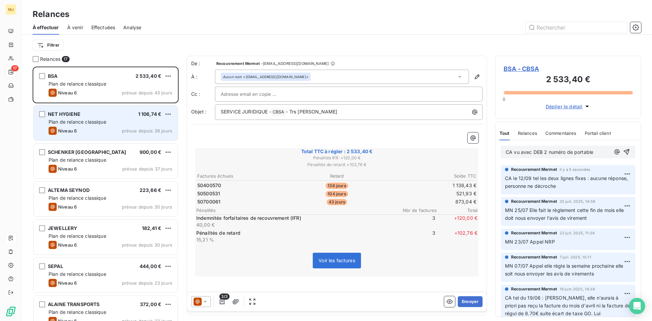
click at [514, 153] on span "CA vu avec DEB 2 numéro de portable" at bounding box center [549, 152] width 88 height 6
click at [545, 150] on span "CA vu avec DEB 2 numéro de portable" at bounding box center [549, 152] width 88 height 6
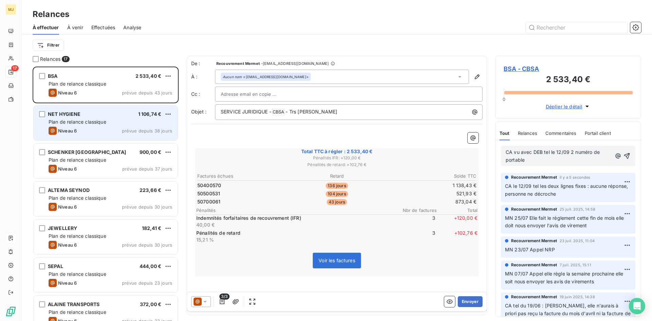
click at [542, 159] on p "CA vu avec DEB tel le 12/09 2 numéro de portable" at bounding box center [558, 156] width 106 height 16
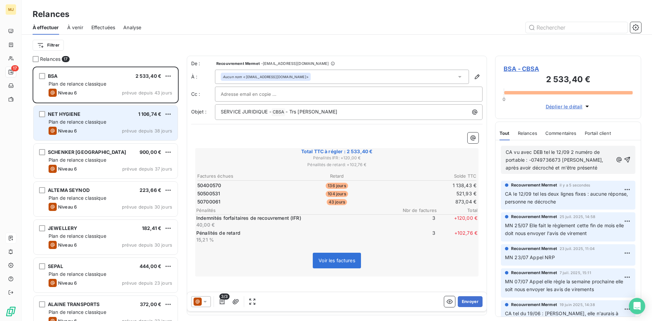
click at [599, 169] on p "CA vu avec DEB tel le 12/09 2 numéro de portable : -0749736673 [PERSON_NAME], a…" at bounding box center [558, 159] width 107 height 23
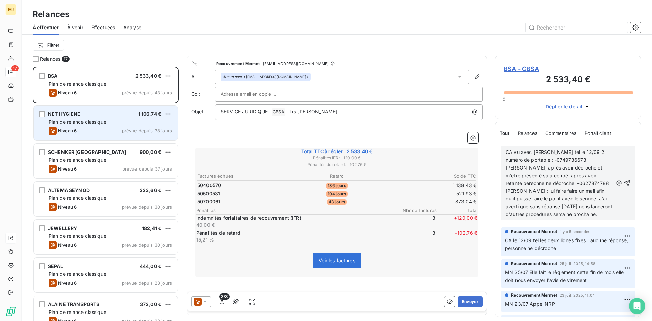
click at [606, 209] on span "CA vu avec [PERSON_NAME] tel le 12/09 2 numéro de portable : -0749736673 [PERSO…" at bounding box center [559, 183] width 108 height 68
click at [564, 185] on span "CA vu avec [PERSON_NAME] tel le 12/09 2 numéro de portable : -0749736673 [PERSO…" at bounding box center [559, 183] width 108 height 68
click at [581, 182] on span "CA vu avec [PERSON_NAME] tel le 12/09 2 numéro de portable : -0749736673 [PERSO…" at bounding box center [559, 183] width 108 height 68
click at [597, 198] on span "CA vu avec [PERSON_NAME] tel le 12/09 2 numéro de portable : -0749736673 [PERSO…" at bounding box center [559, 183] width 108 height 68
click at [602, 212] on p "CA vu avec [PERSON_NAME] tel le 12/09 2 numéro de portable : -0749736673 [PERSO…" at bounding box center [558, 183] width 107 height 70
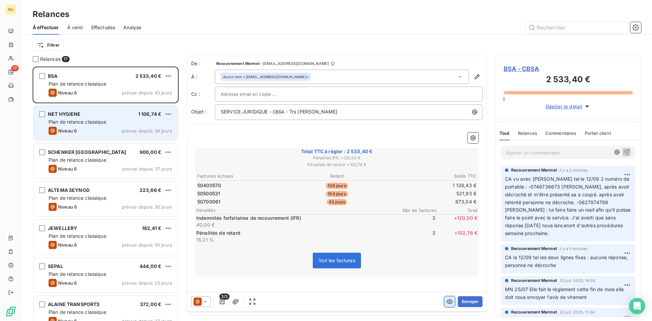
click at [446, 300] on icon "button" at bounding box center [449, 301] width 6 height 4
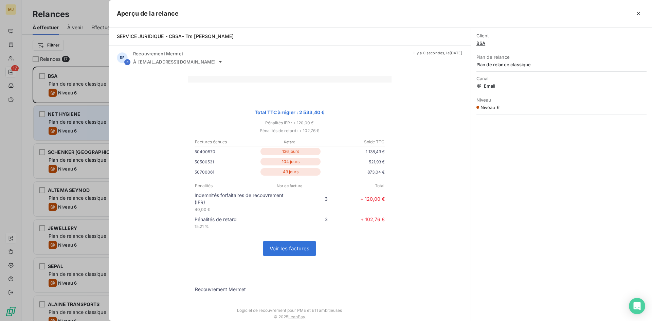
click at [639, 14] on icon "button" at bounding box center [638, 13] width 7 height 7
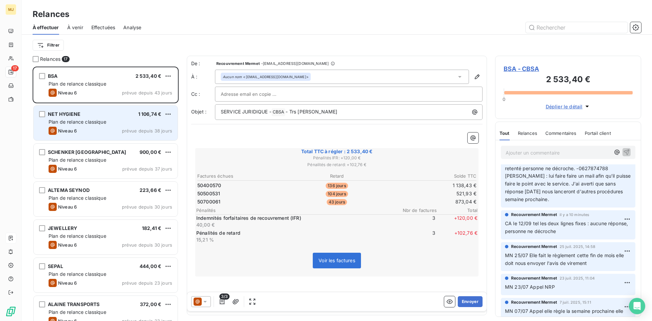
scroll to position [68, 0]
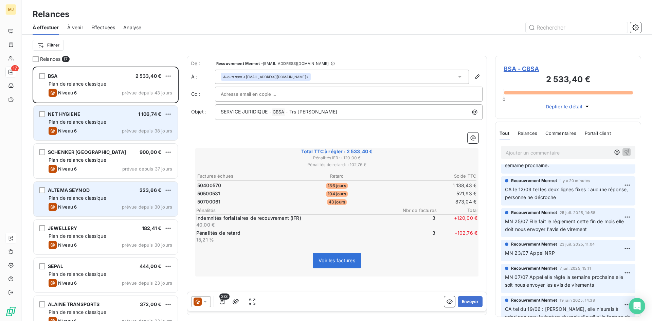
click at [104, 196] on span "Plan de relance classique" at bounding box center [78, 198] width 58 height 6
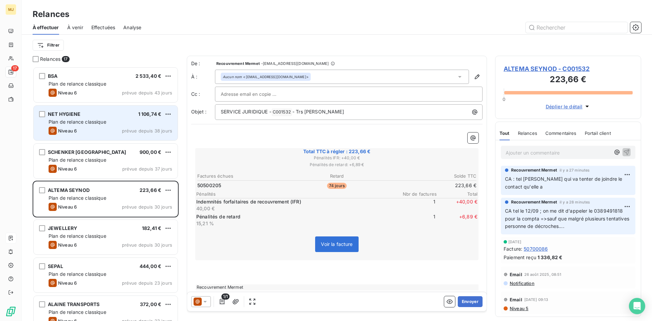
click at [572, 151] on p "Ajouter un commentaire ﻿" at bounding box center [557, 152] width 105 height 8
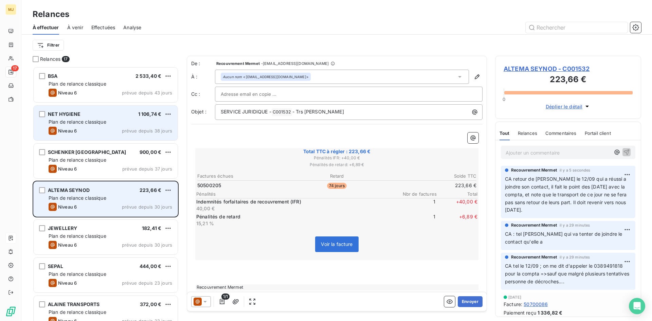
click at [161, 193] on div "223,66 €" at bounding box center [150, 190] width 22 height 7
click at [166, 190] on html "MJ 17 Relances À effectuer À venir Effectuées Analyse Filtrer Relances 17 BSA 2…" at bounding box center [326, 160] width 652 height 321
click at [159, 202] on div "Replanifier cette action" at bounding box center [138, 203] width 61 height 11
select select "8"
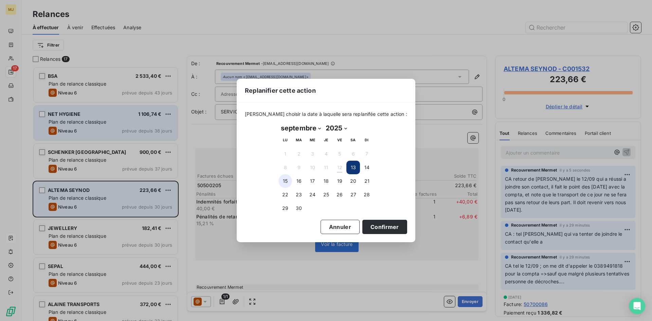
click at [285, 179] on button "15" at bounding box center [285, 181] width 14 height 14
click at [383, 225] on button "Confirmer" at bounding box center [384, 227] width 45 height 14
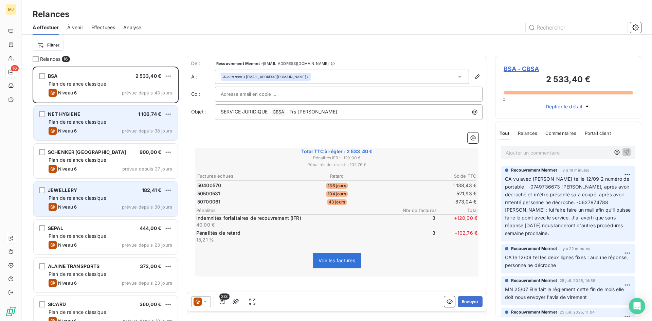
click at [60, 116] on span "NET HYGIENE" at bounding box center [64, 114] width 33 height 6
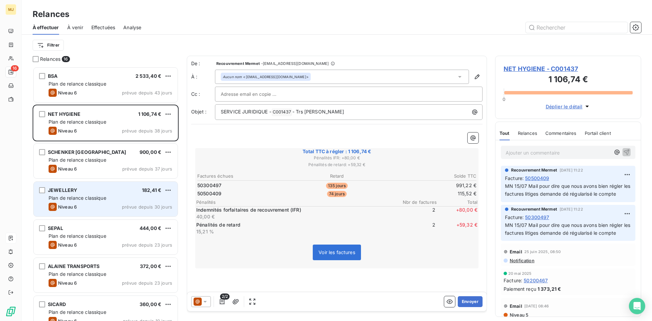
drag, startPoint x: 79, startPoint y: 196, endPoint x: 137, endPoint y: 213, distance: 60.7
click at [80, 196] on span "Plan de relance classique" at bounding box center [78, 198] width 58 height 6
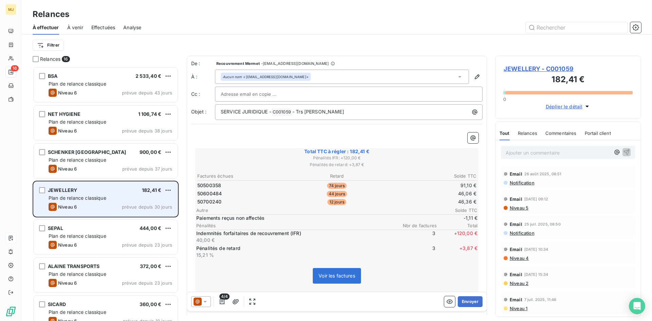
click at [107, 201] on div "JEWELLERY 182,41 € Plan de relance classique Niveau 6 prévue depuis 30 jours" at bounding box center [106, 199] width 144 height 35
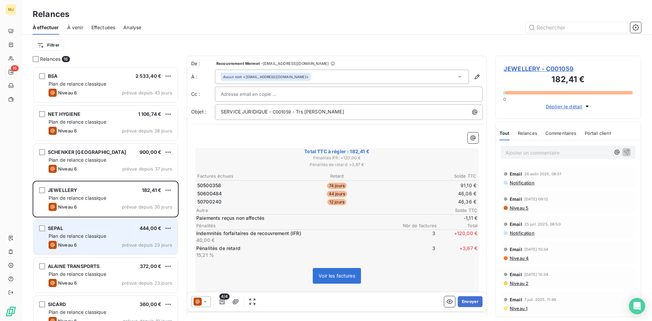
click at [127, 230] on div "SEPAL 444,00 €" at bounding box center [111, 228] width 124 height 6
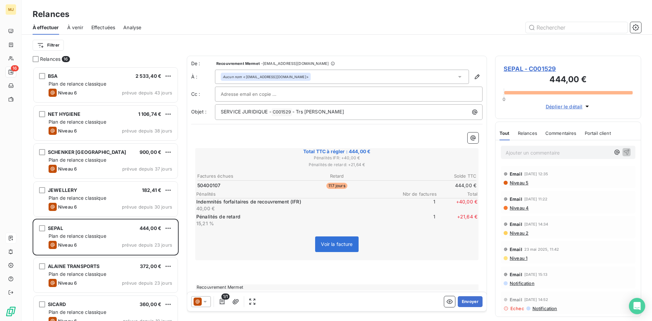
click at [552, 148] on p "Ajouter un commentaire ﻿" at bounding box center [557, 152] width 105 height 8
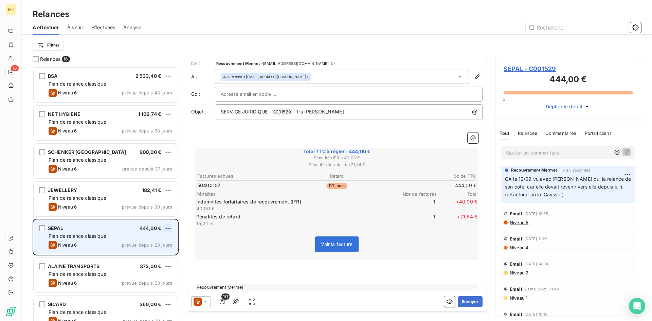
click at [167, 228] on html "MJ 16 Relances À effectuer À venir Effectuées Analyse Filtrer Relances 16 BSA 2…" at bounding box center [326, 160] width 652 height 321
click at [158, 243] on div "Replanifier cette action" at bounding box center [138, 241] width 61 height 11
select select "8"
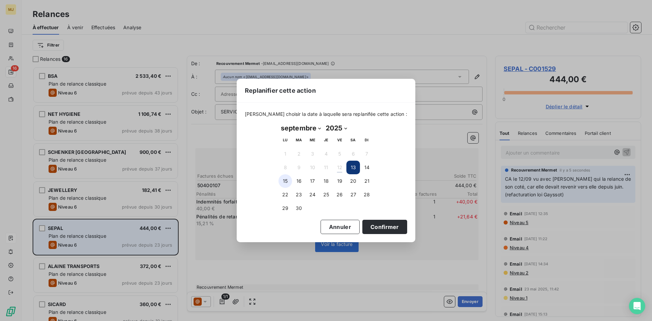
click at [285, 182] on button "15" at bounding box center [285, 181] width 14 height 14
click at [388, 228] on button "Confirmer" at bounding box center [384, 227] width 45 height 14
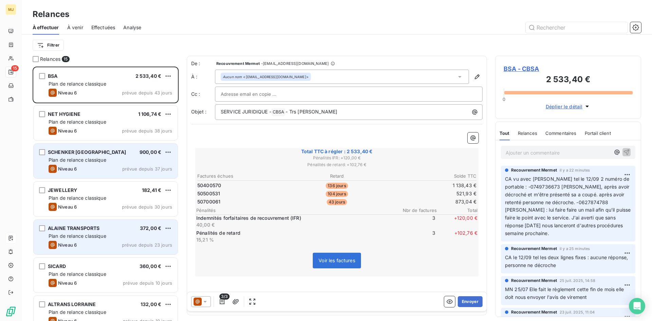
click at [114, 159] on div "Plan de relance classique" at bounding box center [111, 159] width 124 height 7
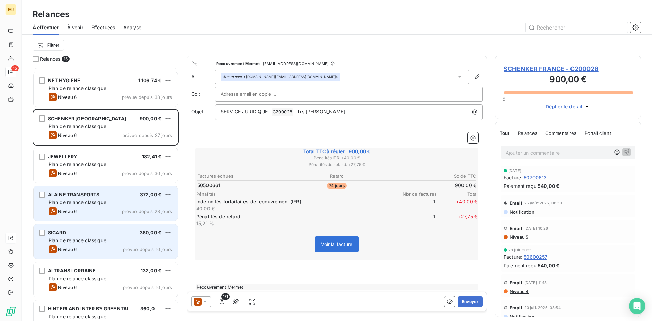
scroll to position [34, 0]
click at [84, 244] on div "SICARD 360,00 € Plan de relance classique Niveau 6 prévue depuis 10 jours" at bounding box center [106, 241] width 144 height 35
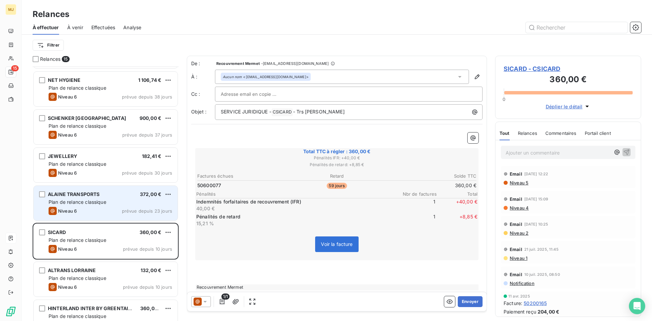
click at [95, 205] on div "Plan de relance classique" at bounding box center [111, 202] width 124 height 7
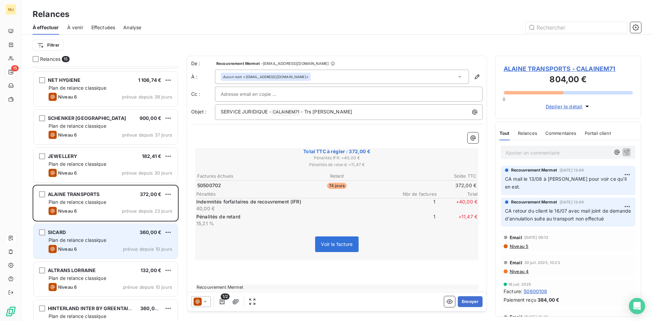
click at [86, 242] on span "Plan de relance classique" at bounding box center [78, 240] width 58 height 6
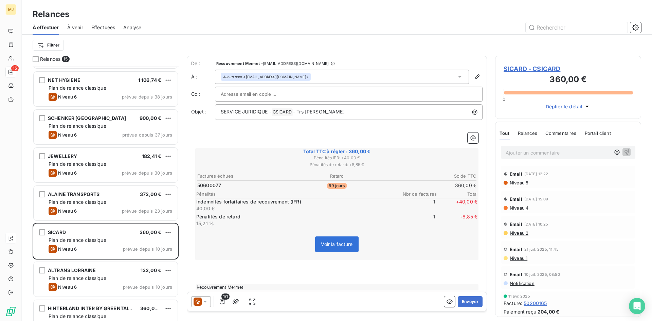
click at [570, 156] on p "Ajouter un commentaire ﻿" at bounding box center [557, 152] width 105 height 8
click at [568, 151] on p "CA tel du 12/09 :" at bounding box center [557, 152] width 105 height 8
click at [559, 154] on p "CA tel du 12/09 :" at bounding box center [557, 152] width 105 height 8
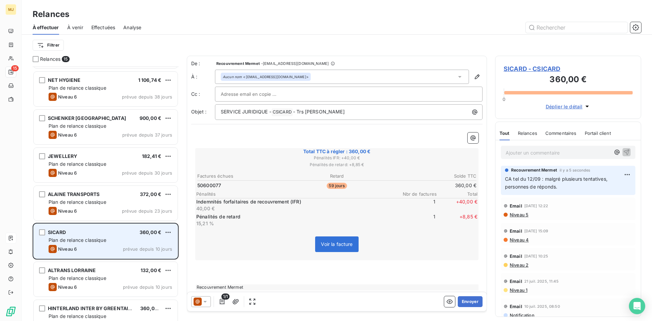
click at [173, 229] on div "SICARD 360,00 € Plan de relance classique Niveau 6 prévue depuis 10 jours" at bounding box center [106, 241] width 144 height 35
click at [167, 232] on html "MJ 15 Relances À effectuer À venir Effectuées Analyse Filtrer Relances 15 BSA 2…" at bounding box center [326, 160] width 652 height 321
click at [162, 246] on div "Replanifier cette action" at bounding box center [138, 245] width 61 height 11
select select "8"
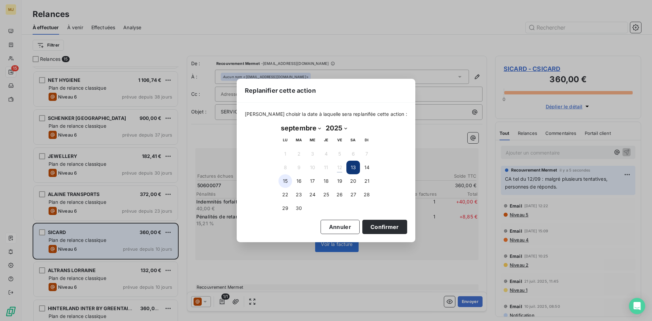
click at [283, 180] on button "15" at bounding box center [285, 181] width 14 height 14
click at [376, 222] on button "Confirmer" at bounding box center [384, 227] width 45 height 14
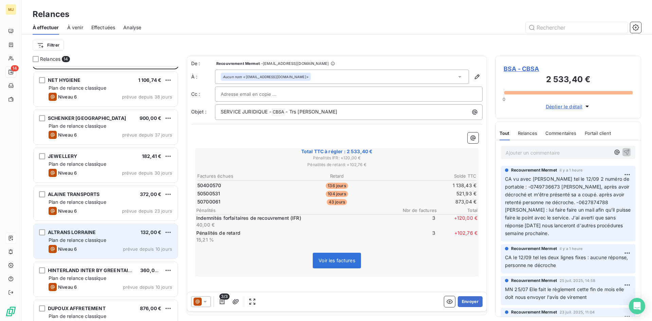
click at [61, 157] on span "JEWELLERY" at bounding box center [62, 156] width 29 height 6
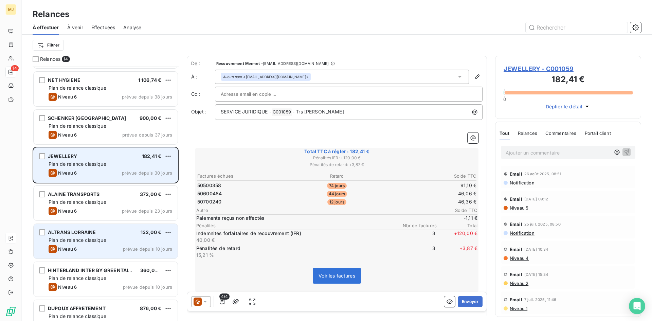
drag, startPoint x: 94, startPoint y: 158, endPoint x: 99, endPoint y: 158, distance: 5.1
click at [95, 158] on div "JEWELLERY 182,41 €" at bounding box center [111, 156] width 124 height 6
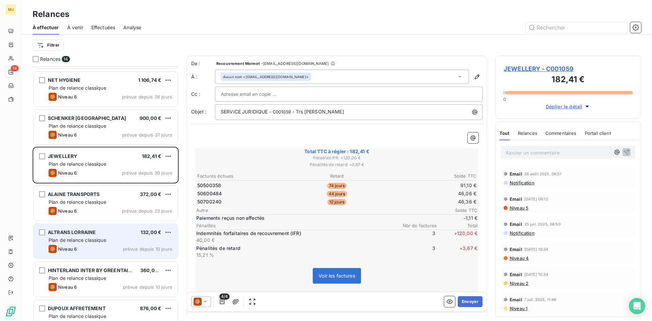
click at [559, 153] on p "Ajouter un commentaire ﻿" at bounding box center [557, 152] width 105 height 8
click at [524, 153] on p "CA" at bounding box center [557, 152] width 105 height 8
click at [524, 153] on p "Ajouter un commentaire ﻿" at bounding box center [557, 152] width 105 height 8
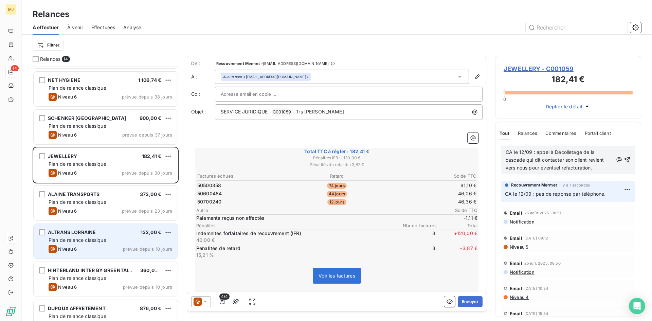
click at [588, 159] on span "CA le 12/09 : appel à Décolletage de la cascade qui dit contacter son client re…" at bounding box center [555, 159] width 100 height 21
click at [572, 172] on p "CA le 12/09 : appel à Décolletage de la cascade qui dit contacter son client et…" at bounding box center [558, 159] width 107 height 23
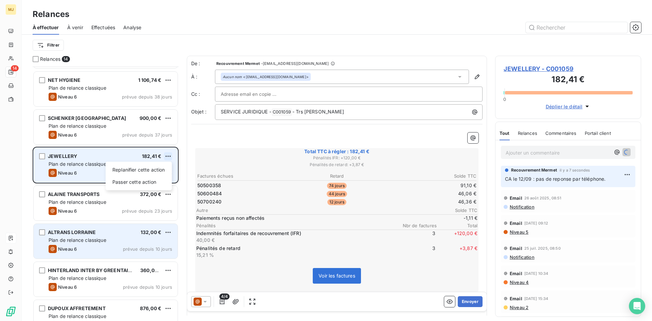
click at [169, 156] on html "MJ 14 Relances À effectuer À venir Effectuées Analyse Filtrer Relances 14 BSA 2…" at bounding box center [326, 160] width 652 height 321
click at [160, 168] on div "Replanifier cette action" at bounding box center [138, 169] width 61 height 11
select select "8"
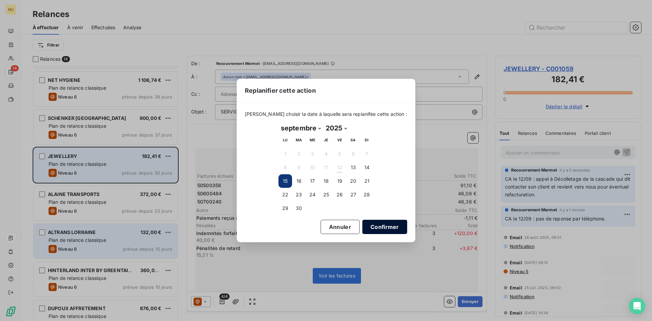
click at [374, 229] on button "Confirmer" at bounding box center [384, 227] width 45 height 14
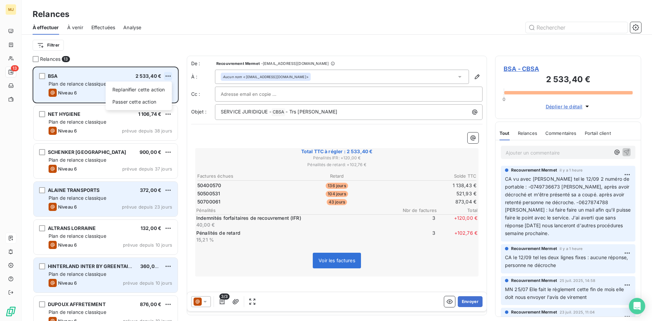
click at [171, 74] on html "MJ 13 Relances À effectuer À venir Effectuées Analyse Filtrer Relances 13 BSA 2…" at bounding box center [326, 160] width 652 height 321
click at [145, 88] on div "Replanifier cette action" at bounding box center [138, 89] width 61 height 11
select select "8"
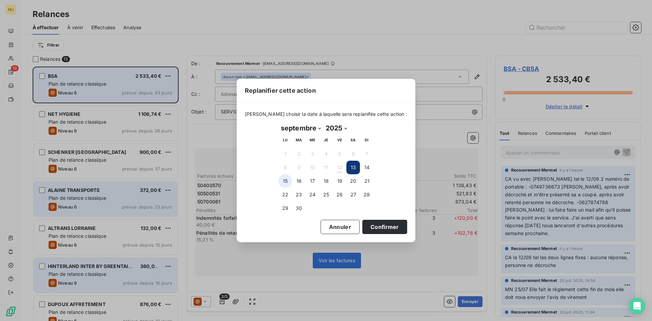
click at [287, 178] on button "15" at bounding box center [285, 181] width 14 height 14
click at [373, 227] on button "Confirmer" at bounding box center [384, 227] width 45 height 14
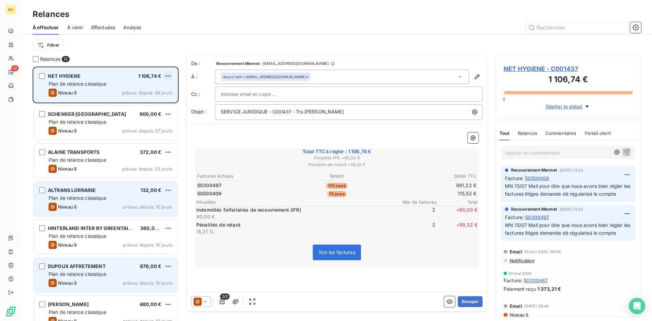
click at [169, 75] on html "MJ 12 Relances À effectuer À venir Effectuées Analyse Filtrer Relances 12 NET H…" at bounding box center [326, 160] width 652 height 321
click at [155, 92] on div "Replanifier cette action" at bounding box center [138, 89] width 61 height 11
select select "8"
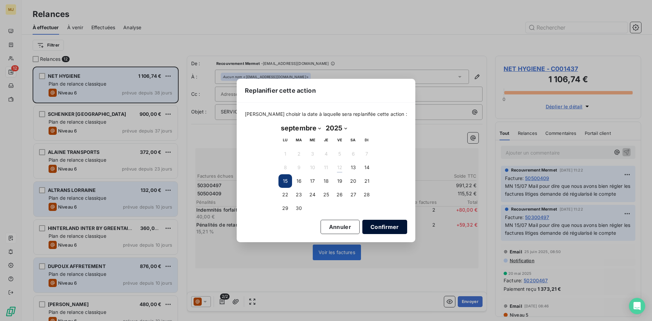
click at [382, 227] on button "Confirmer" at bounding box center [384, 227] width 45 height 14
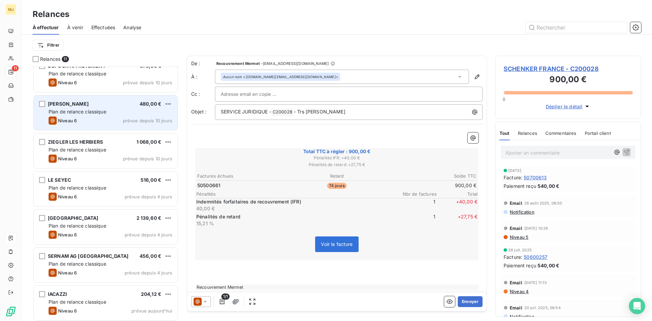
scroll to position [164, 0]
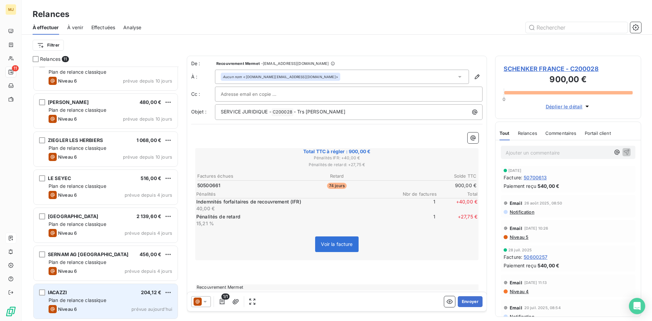
click at [109, 309] on div "Niveau 6 prévue [DATE]" at bounding box center [111, 309] width 124 height 8
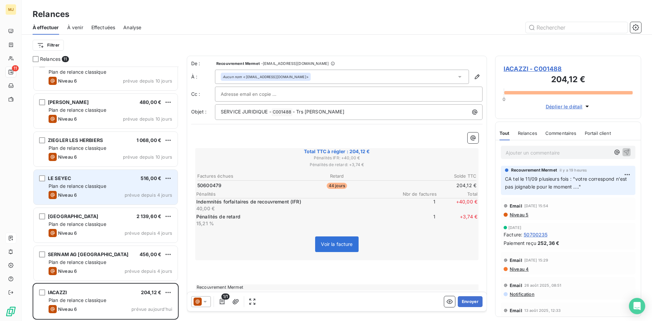
click at [88, 175] on div "LE SEYEC 516,00 € Plan de relance classique Niveau 6 prévue depuis 4 jours" at bounding box center [106, 187] width 144 height 35
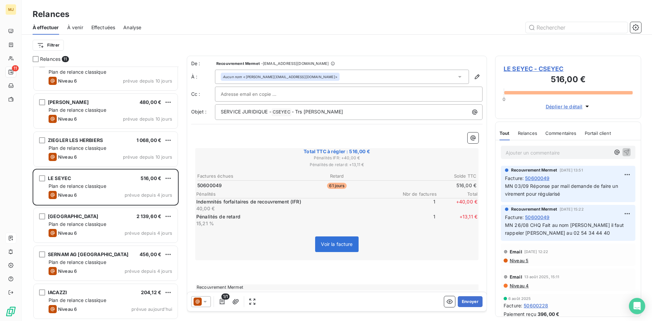
click at [572, 139] on div "Commentaires" at bounding box center [560, 133] width 31 height 14
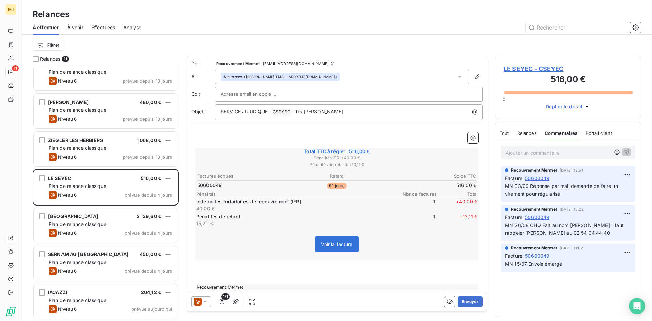
click at [524, 133] on span "Relances" at bounding box center [526, 132] width 19 height 5
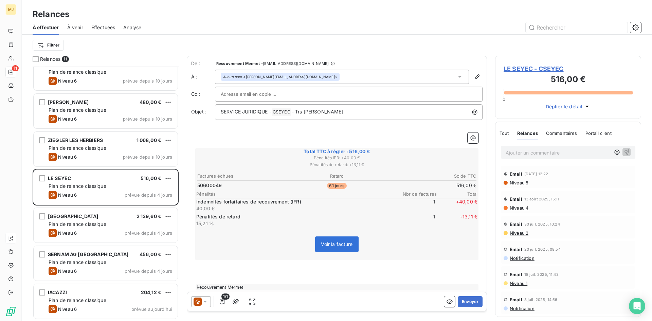
click at [514, 155] on p "Ajouter un commentaire ﻿" at bounding box center [557, 152] width 105 height 8
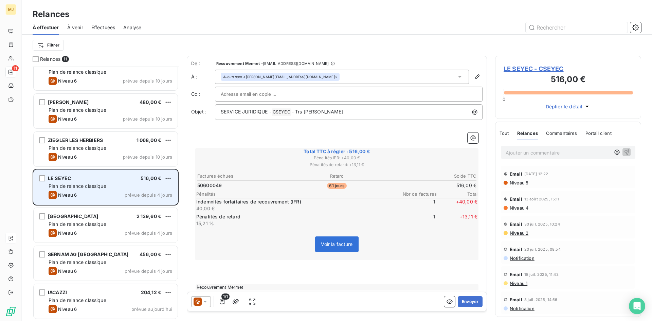
click at [90, 182] on div "LE SEYEC 516,00 € Plan de relance classique Niveau 6 prévue depuis 4 jours" at bounding box center [106, 187] width 144 height 35
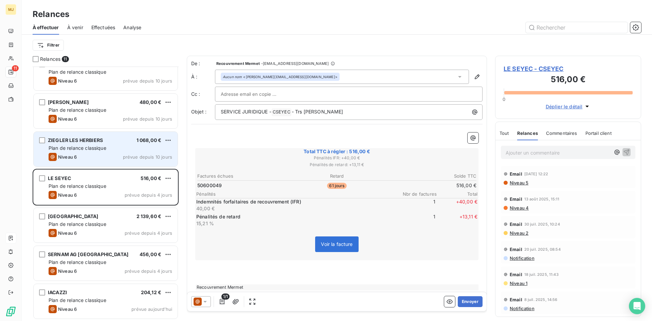
click at [95, 153] on div "Niveau 6 prévue depuis 10 jours" at bounding box center [111, 157] width 124 height 8
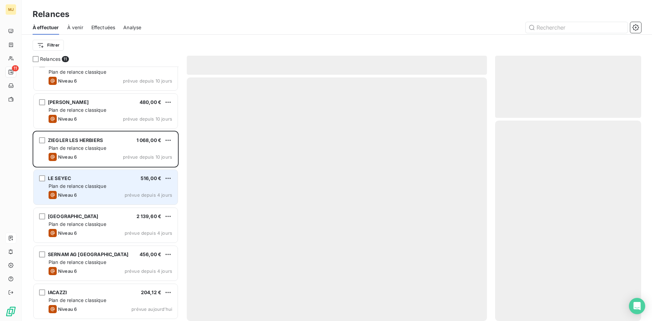
click at [89, 179] on div "LE SEYEC 516,00 €" at bounding box center [111, 178] width 124 height 6
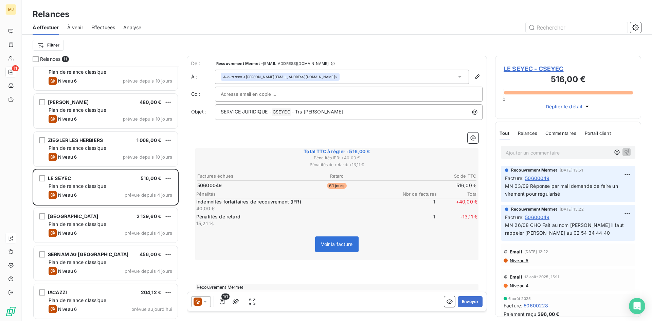
click at [575, 153] on p "Ajouter un commentaire ﻿" at bounding box center [557, 152] width 105 height 8
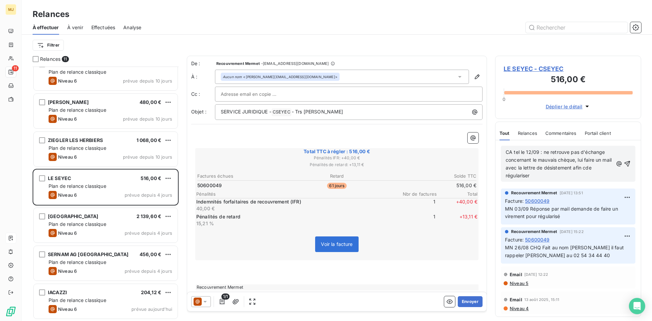
click at [538, 176] on p "CA tel le 12/09 : ne retrouve pas d'échange concernant le mauvais chèque, lui f…" at bounding box center [558, 163] width 107 height 31
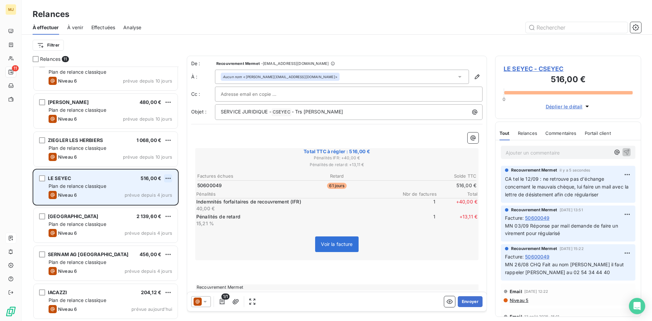
click at [169, 179] on html "MJ 11 Relances À effectuer À venir Effectuées Analyse Filtrer Relances 11 HINTE…" at bounding box center [326, 160] width 652 height 321
click at [148, 190] on div "Replanifier cette action" at bounding box center [138, 191] width 61 height 11
select select "8"
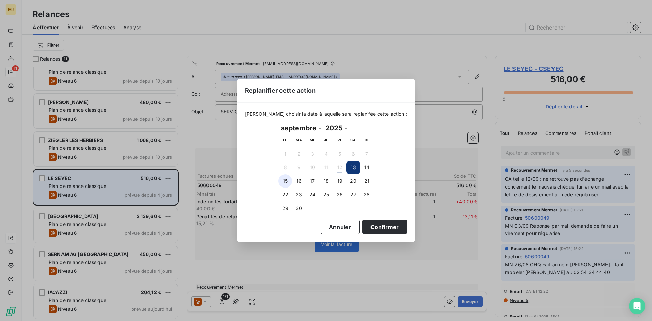
click at [281, 179] on button "15" at bounding box center [285, 181] width 14 height 14
click at [363, 223] on button "Confirmer" at bounding box center [384, 227] width 45 height 14
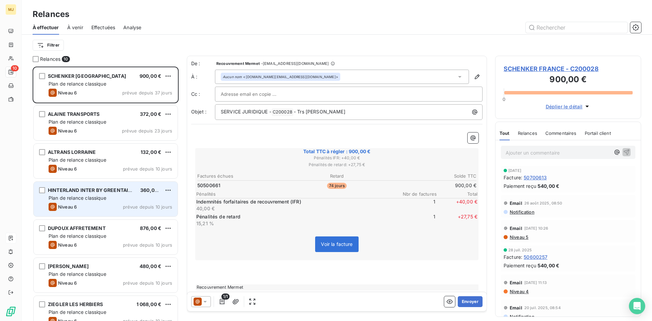
click at [540, 151] on p "Ajouter un commentaire ﻿" at bounding box center [557, 152] width 105 height 8
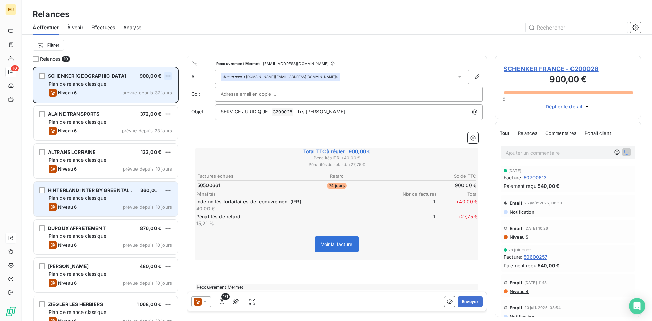
click at [168, 75] on html "MJ 10 Relances À effectuer À venir Effectuées Analyse Filtrer Relances 10 SCHEN…" at bounding box center [326, 160] width 652 height 321
click at [157, 88] on div "Replanifier cette action" at bounding box center [138, 89] width 61 height 11
select select "8"
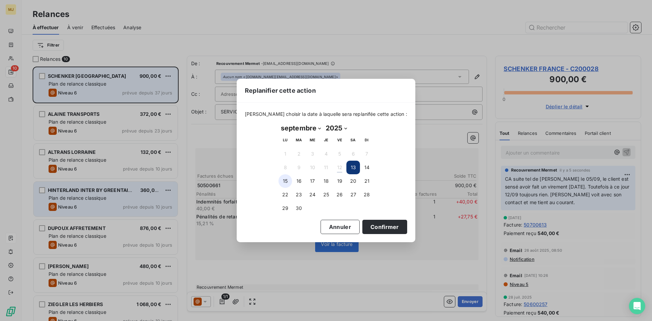
click at [286, 183] on button "15" at bounding box center [285, 181] width 14 height 14
click at [374, 228] on button "Confirmer" at bounding box center [384, 227] width 45 height 14
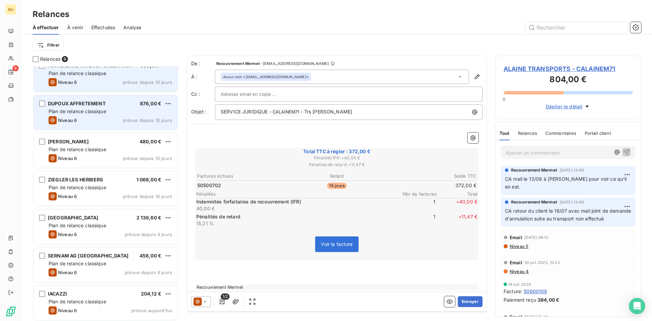
scroll to position [88, 0]
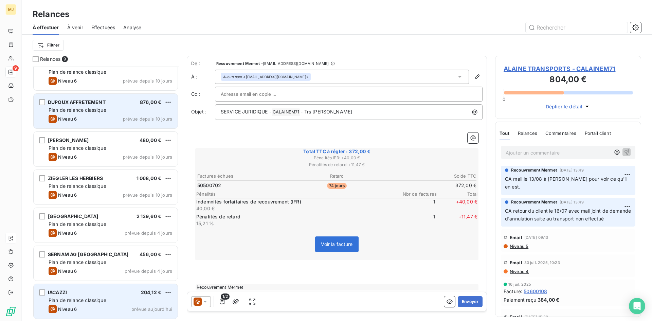
drag, startPoint x: 134, startPoint y: 304, endPoint x: 173, endPoint y: 287, distance: 43.2
click at [134, 303] on div "IACAZZI 204,12 € Plan de relance classique Niveau 6 prévue [DATE]" at bounding box center [106, 301] width 144 height 35
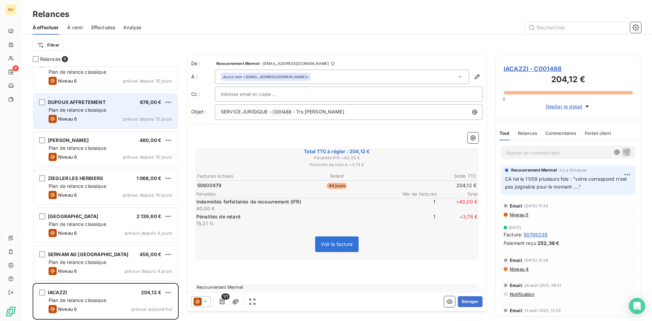
click at [553, 153] on p "Ajouter un commentaire ﻿" at bounding box center [557, 152] width 105 height 8
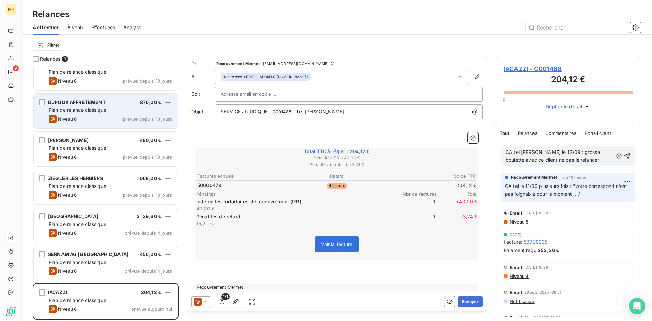
click at [601, 190] on p "CA tel le 11/09 plusieurs fois : "votre correspond n'est pas joignable pour le …" at bounding box center [568, 190] width 126 height 16
click at [593, 154] on span "CA tel [PERSON_NAME] le 12/09 : grosse boulette avec ce client ne pas le relanc…" at bounding box center [553, 156] width 96 height 14
click at [588, 160] on p "CA tel [PERSON_NAME] le 12/09 : grosse boulette avec ce client ne pas le relanc…" at bounding box center [558, 156] width 107 height 16
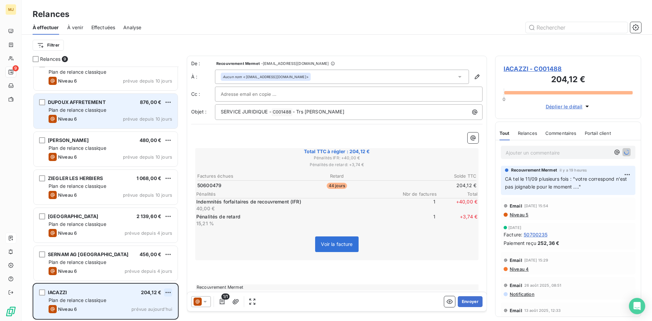
click at [169, 291] on html "MJ 9 Relances À effectuer À venir Effectuées Analyse Filtrer Relances 9 ALTRANS…" at bounding box center [326, 160] width 652 height 321
click at [140, 268] on div "Replanifier cette action" at bounding box center [138, 266] width 61 height 11
select select "8"
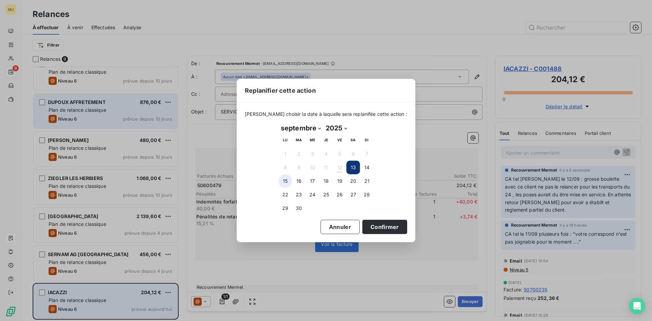
click at [286, 179] on button "15" at bounding box center [285, 181] width 14 height 14
click at [381, 227] on button "Confirmer" at bounding box center [384, 227] width 45 height 14
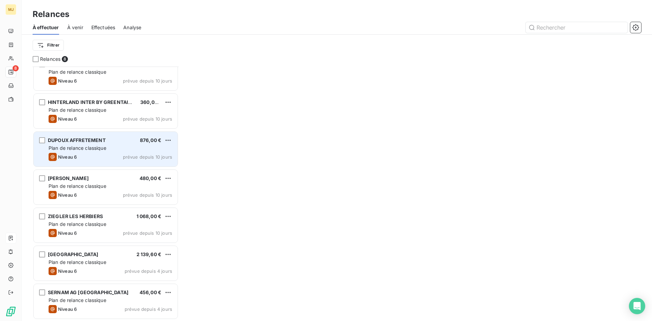
scroll to position [50, 0]
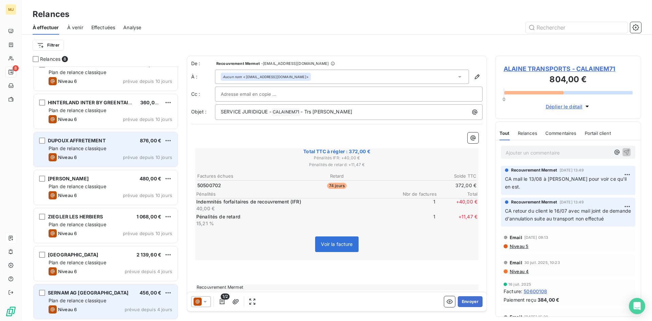
click at [57, 297] on div "SERNAM AG [GEOGRAPHIC_DATA] 456,00 € Plan de relance classique Niveau 6 prévue …" at bounding box center [106, 301] width 144 height 35
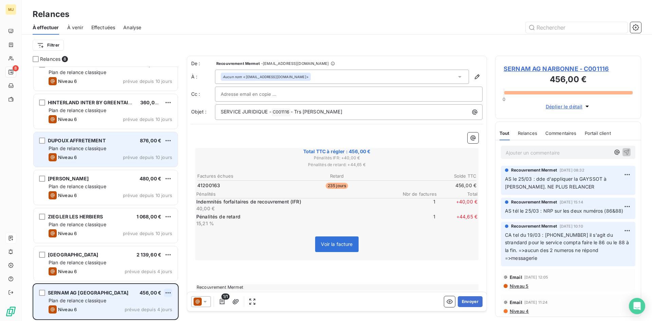
click at [167, 293] on html "MJ 8 Relances À effectuer À venir Effectuées Analyse Filtrer Relances 8 ALAINE …" at bounding box center [326, 160] width 652 height 321
click at [154, 279] on div "Passer cette action" at bounding box center [138, 279] width 61 height 11
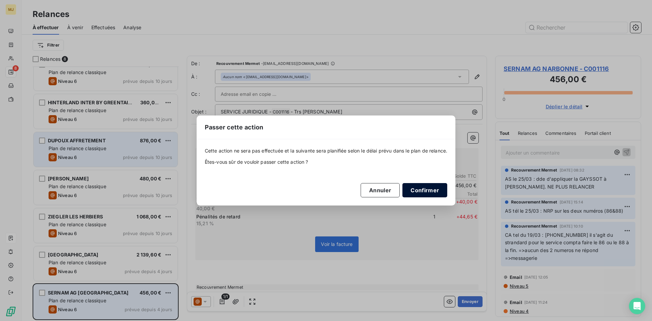
click at [434, 191] on button "Confirmer" at bounding box center [424, 190] width 45 height 14
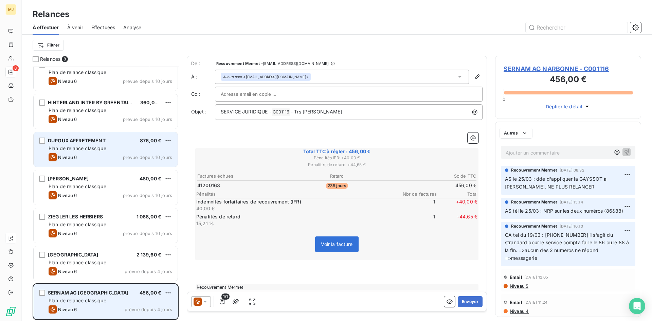
scroll to position [12, 0]
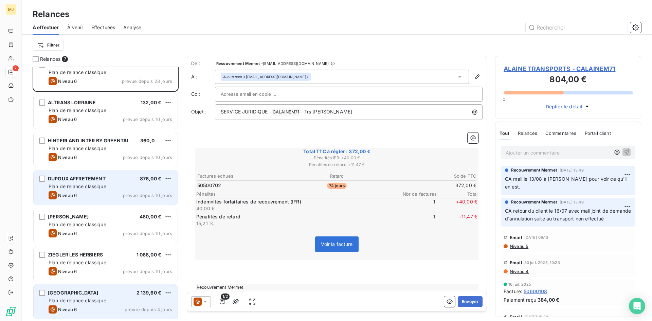
drag, startPoint x: 97, startPoint y: 297, endPoint x: 99, endPoint y: 292, distance: 4.7
click at [98, 295] on div "KUEHNE NAGEL ROAD 2 139,60 € Plan de relance classique Niveau 6 prévue depuis 4…" at bounding box center [106, 301] width 144 height 35
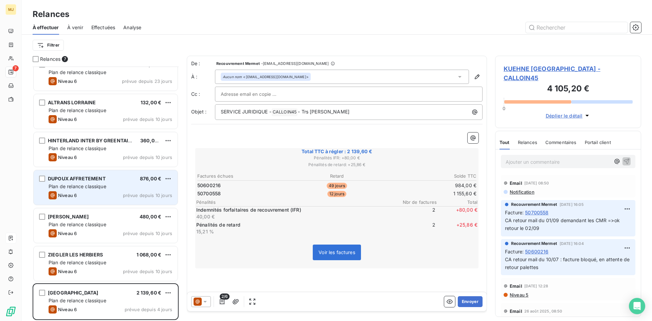
click at [106, 179] on div "DUPOUX AFFRETEMENT 876,00 €" at bounding box center [111, 178] width 124 height 6
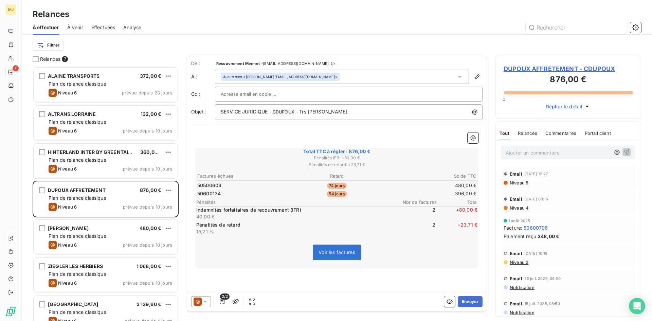
click at [108, 49] on div "Filtrer" at bounding box center [337, 45] width 608 height 13
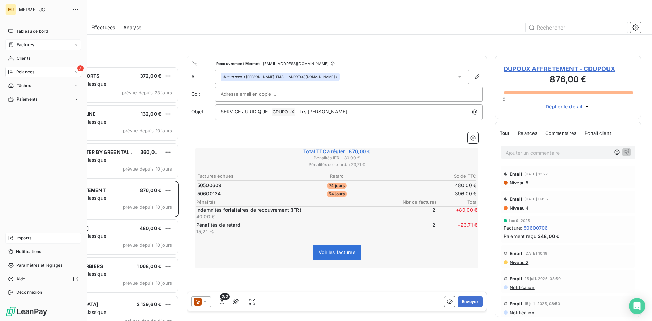
click at [23, 42] on span "Factures" at bounding box center [25, 45] width 17 height 6
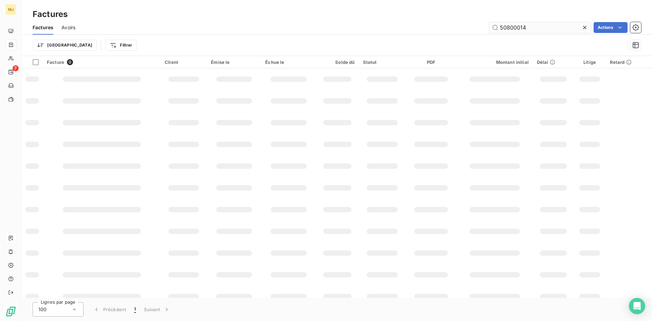
click at [529, 25] on input "50800014" at bounding box center [540, 27] width 102 height 11
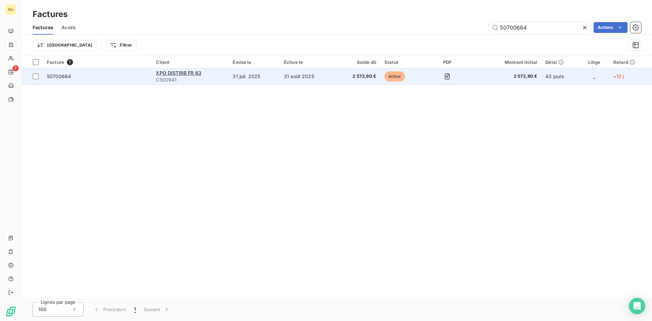
type input "50700664"
click at [57, 76] on span "50700664" at bounding box center [59, 76] width 24 height 6
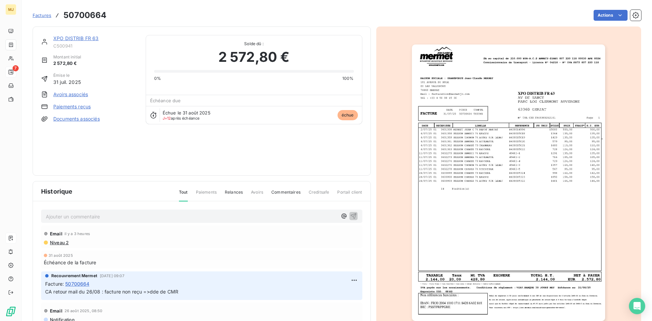
click at [162, 214] on p "Ajouter un commentaire ﻿" at bounding box center [191, 216] width 291 height 8
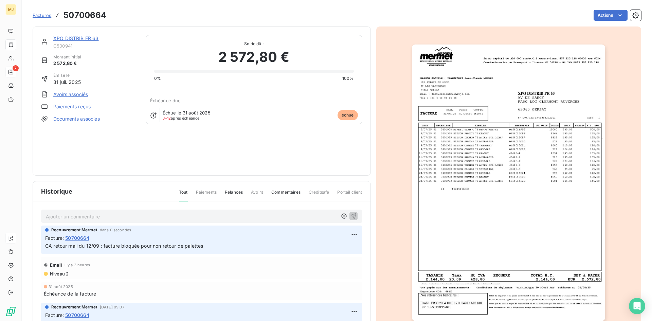
click at [41, 14] on span "Factures" at bounding box center [42, 15] width 19 height 5
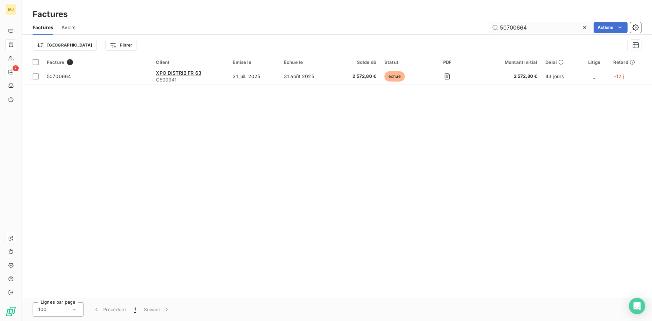
click at [536, 27] on input "50700664" at bounding box center [540, 27] width 102 height 11
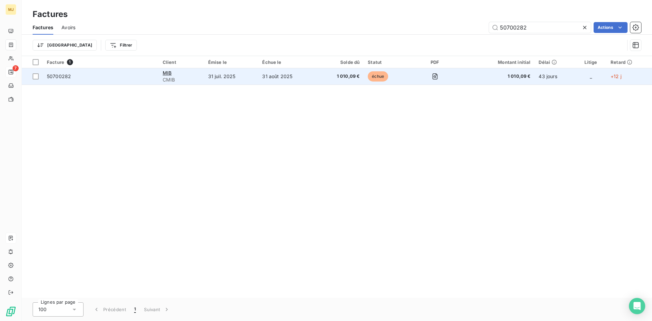
type input "50700282"
click at [43, 80] on td "50700282" at bounding box center [101, 76] width 116 height 16
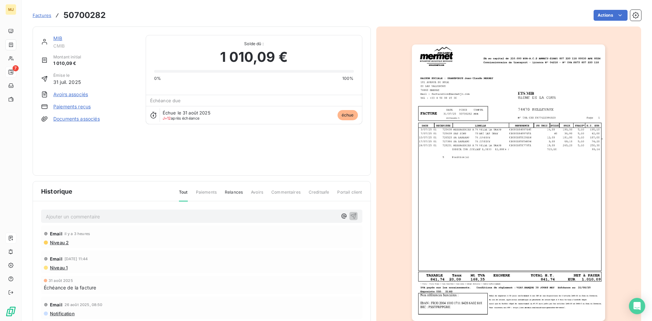
click at [200, 216] on p "Ajouter un commentaire ﻿" at bounding box center [191, 216] width 291 height 8
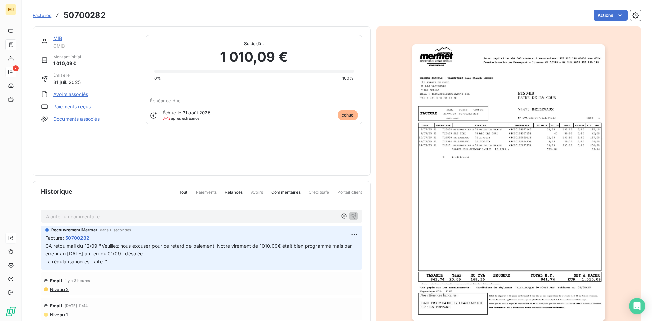
click at [37, 14] on span "Factures" at bounding box center [42, 15] width 19 height 5
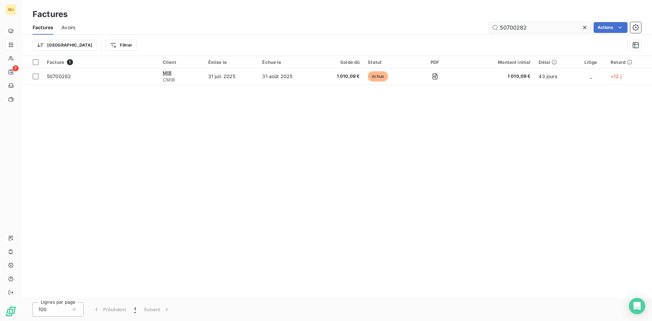
click at [546, 28] on input "50700282" at bounding box center [540, 27] width 102 height 11
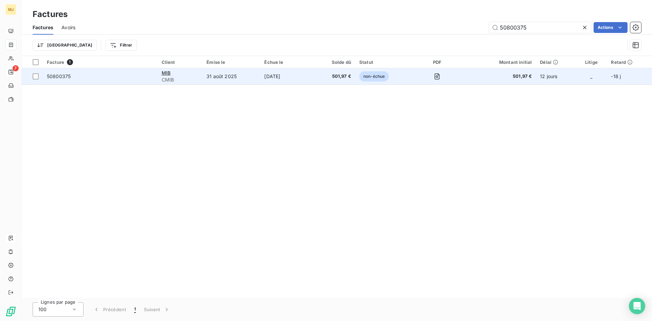
type input "50800375"
click at [60, 78] on span "50800375" at bounding box center [59, 76] width 24 height 6
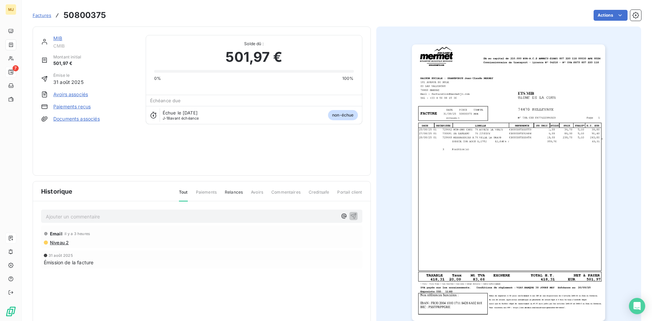
click at [69, 211] on div "Ajouter un commentaire ﻿" at bounding box center [191, 215] width 291 height 9
click at [97, 215] on p "Ajouter un commentaire ﻿" at bounding box center [191, 216] width 291 height 8
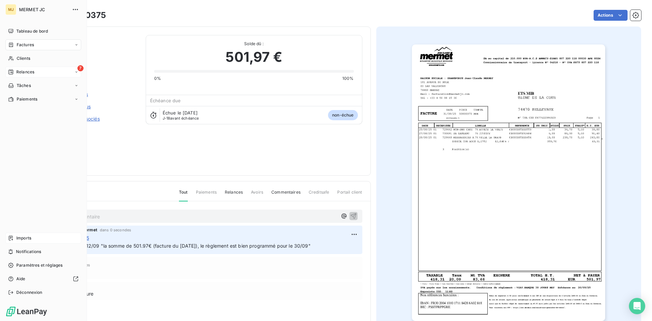
click at [32, 43] on span "Factures" at bounding box center [25, 45] width 17 height 6
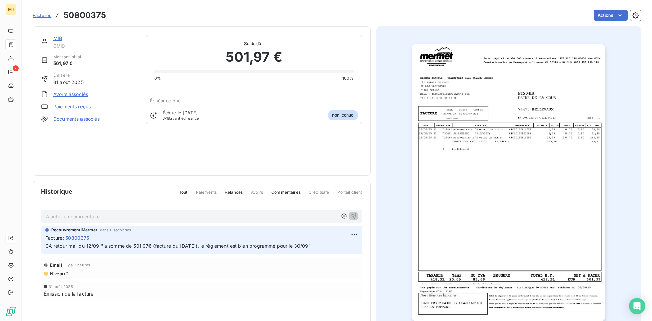
click at [36, 14] on span "Factures" at bounding box center [42, 15] width 19 height 5
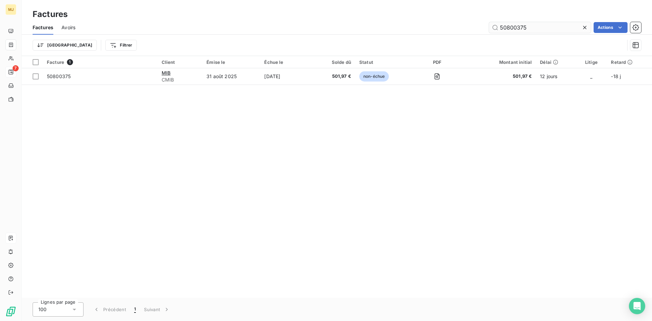
drag, startPoint x: 530, startPoint y: 22, endPoint x: 534, endPoint y: 29, distance: 7.9
click at [532, 26] on input "50800375" at bounding box center [540, 27] width 102 height 11
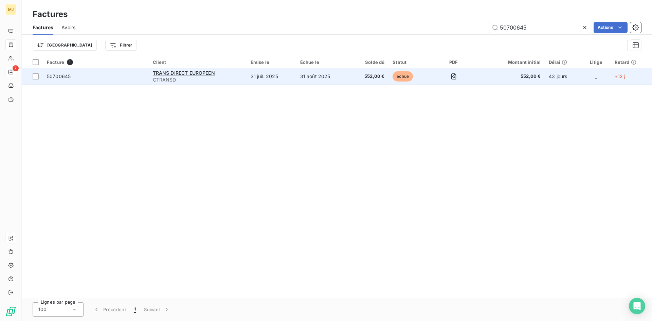
type input "50700645"
click at [49, 72] on td "50700645" at bounding box center [96, 76] width 106 height 16
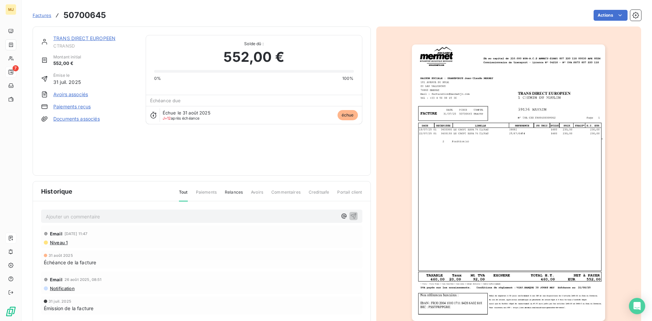
drag, startPoint x: 121, startPoint y: 223, endPoint x: 125, endPoint y: 213, distance: 10.7
click at [122, 221] on div "Ajouter un commentaire ﻿ Email [DATE] 11:47 Niveau 1 [DATE] Échéance de la fact…" at bounding box center [201, 271] width 337 height 140
click at [125, 213] on p "Ajouter un commentaire ﻿" at bounding box center [191, 216] width 291 height 8
click at [247, 209] on div "CA retour mail du 09/09 : avoir reçu le 27/08 "" at bounding box center [201, 215] width 321 height 13
click at [250, 214] on p "CA retour mail du 09/09 : avoir reçu le 27/08 "" at bounding box center [191, 216] width 291 height 8
